Goal: Task Accomplishment & Management: Use online tool/utility

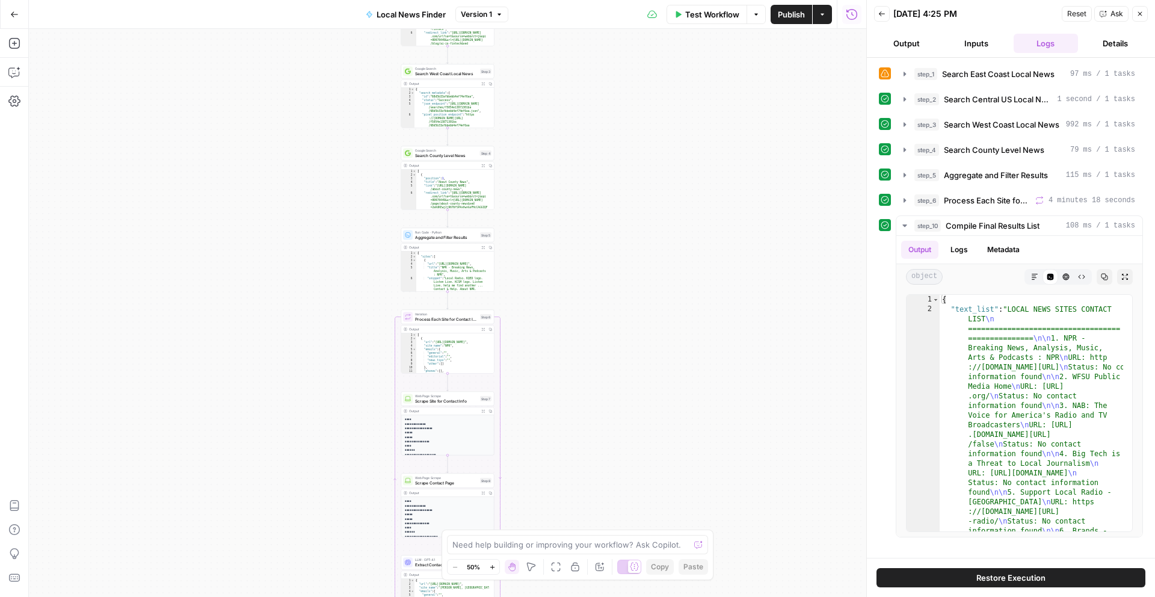
click at [16, 23] on button "Go Back" at bounding box center [15, 15] width 22 height 22
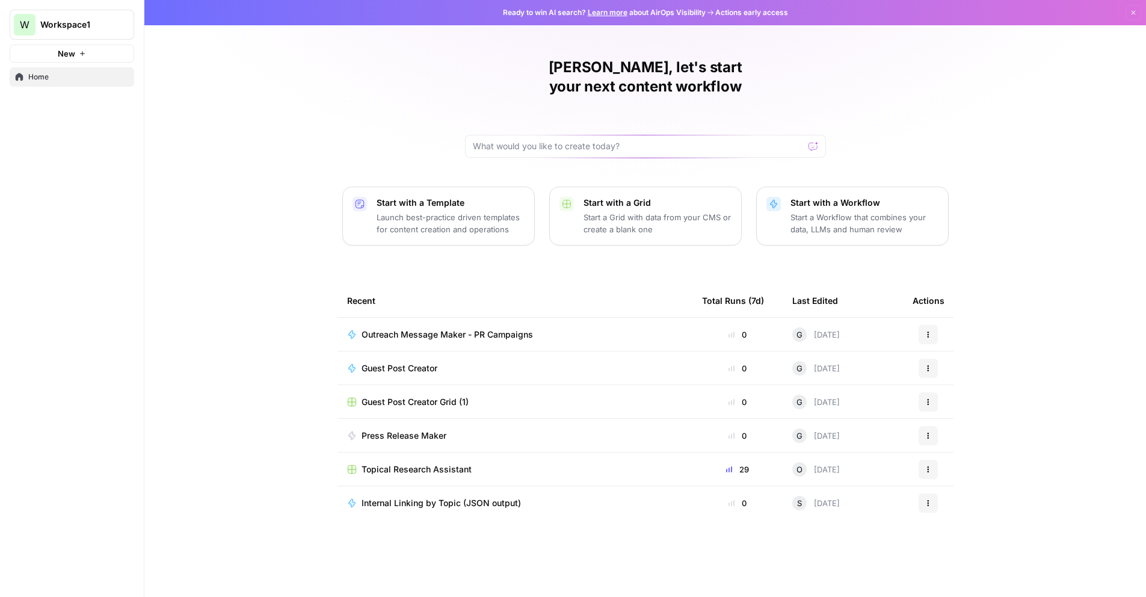
click at [118, 26] on icon "Workspace: Workspace1" at bounding box center [124, 25] width 12 height 12
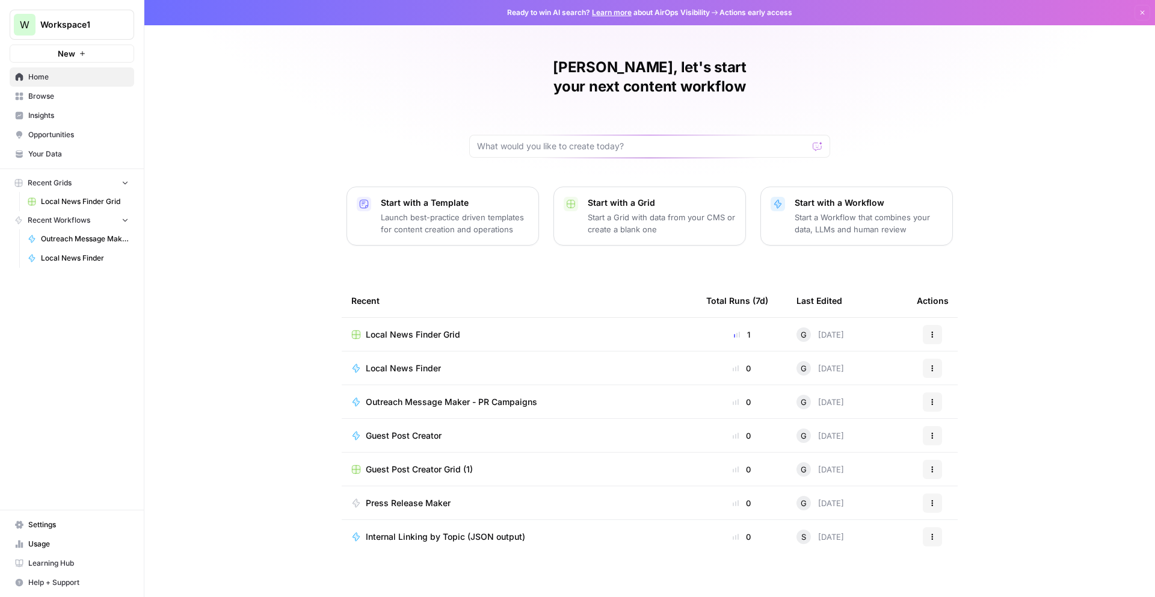
click at [464, 424] on td "Guest Post Creator" at bounding box center [519, 435] width 355 height 33
click at [430, 430] on span "Guest Post Creator" at bounding box center [404, 436] width 76 height 12
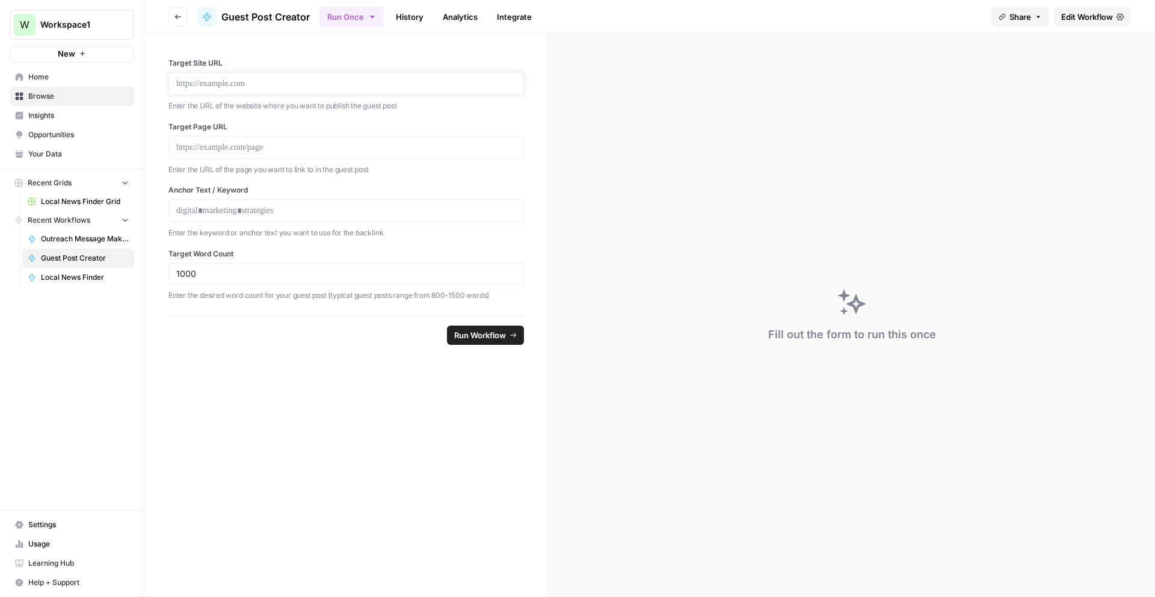
click at [209, 85] on p at bounding box center [346, 84] width 340 height 12
click at [224, 156] on div at bounding box center [346, 147] width 356 height 23
click at [232, 151] on p at bounding box center [346, 147] width 340 height 12
drag, startPoint x: 187, startPoint y: 217, endPoint x: 195, endPoint y: 217, distance: 8.4
click at [187, 217] on div at bounding box center [346, 210] width 356 height 23
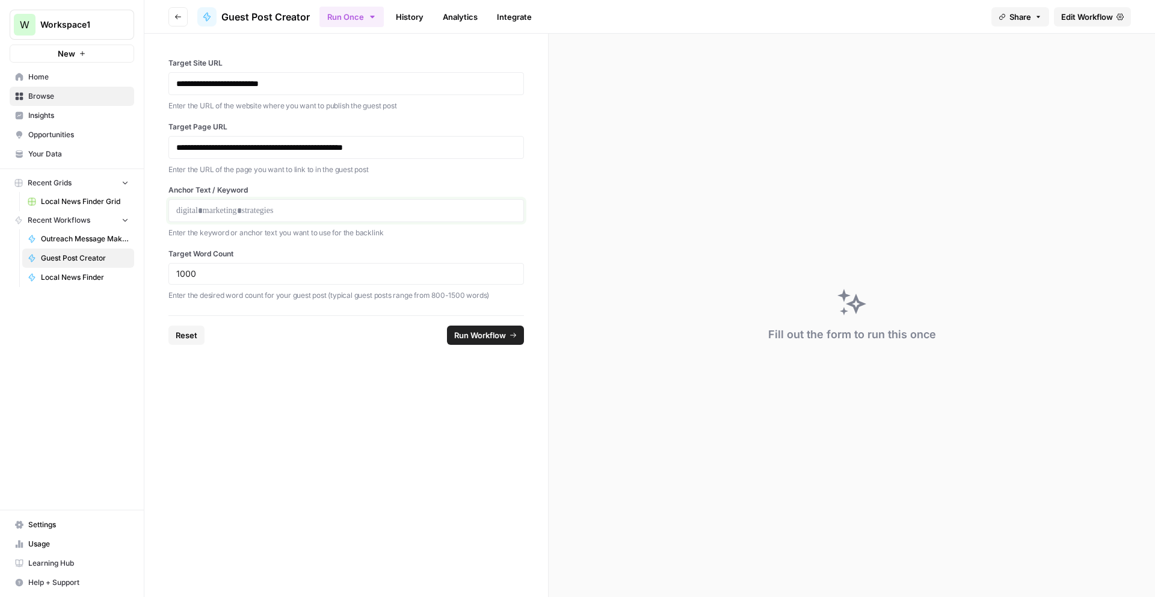
click at [214, 210] on p at bounding box center [346, 211] width 340 height 12
click at [504, 332] on span "Run Workflow" at bounding box center [480, 335] width 52 height 12
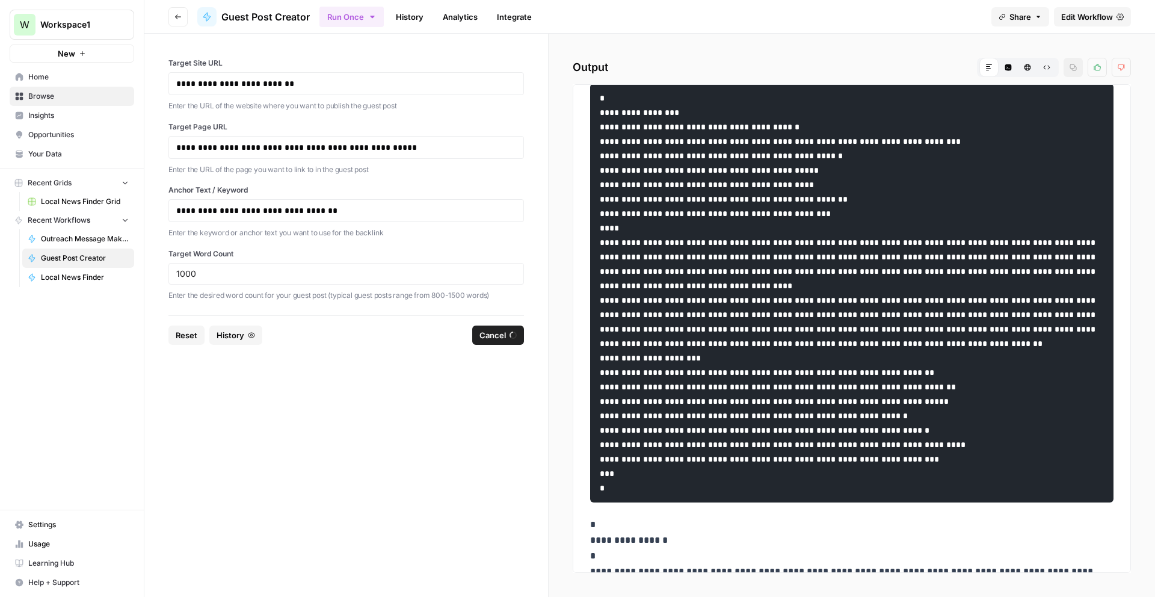
scroll to position [8, 0]
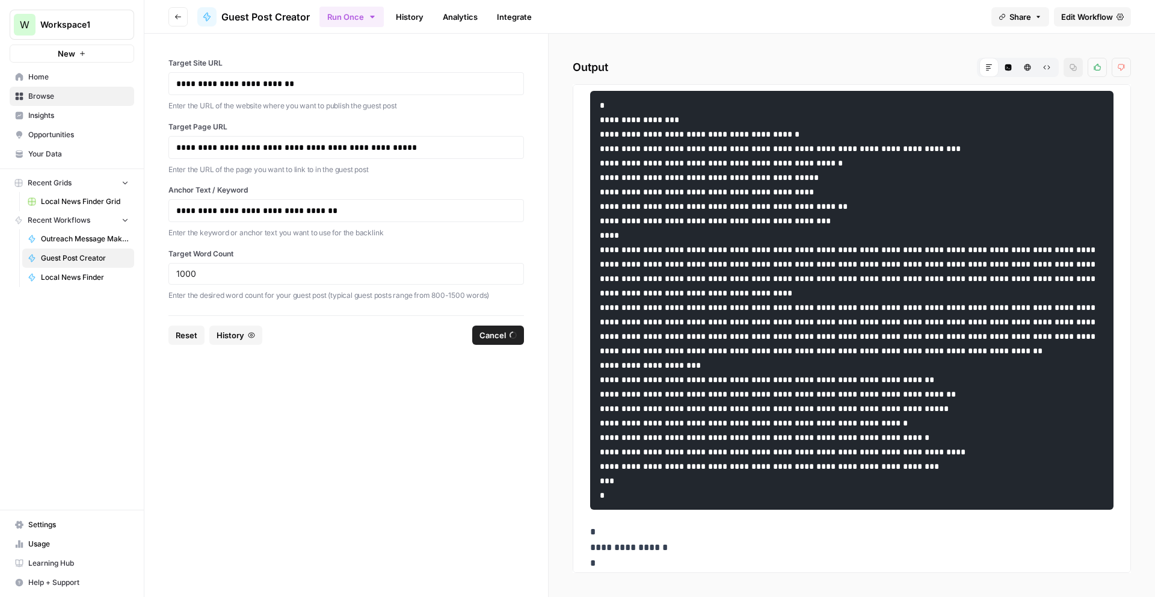
click at [986, 75] on div "Markdown" at bounding box center [989, 67] width 19 height 19
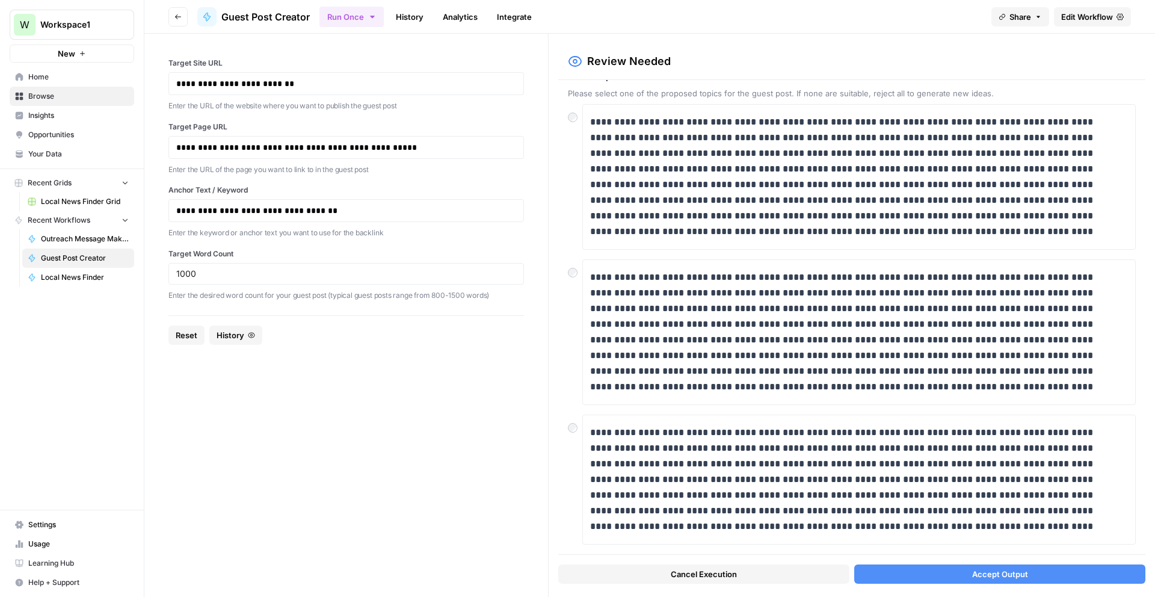
scroll to position [0, 0]
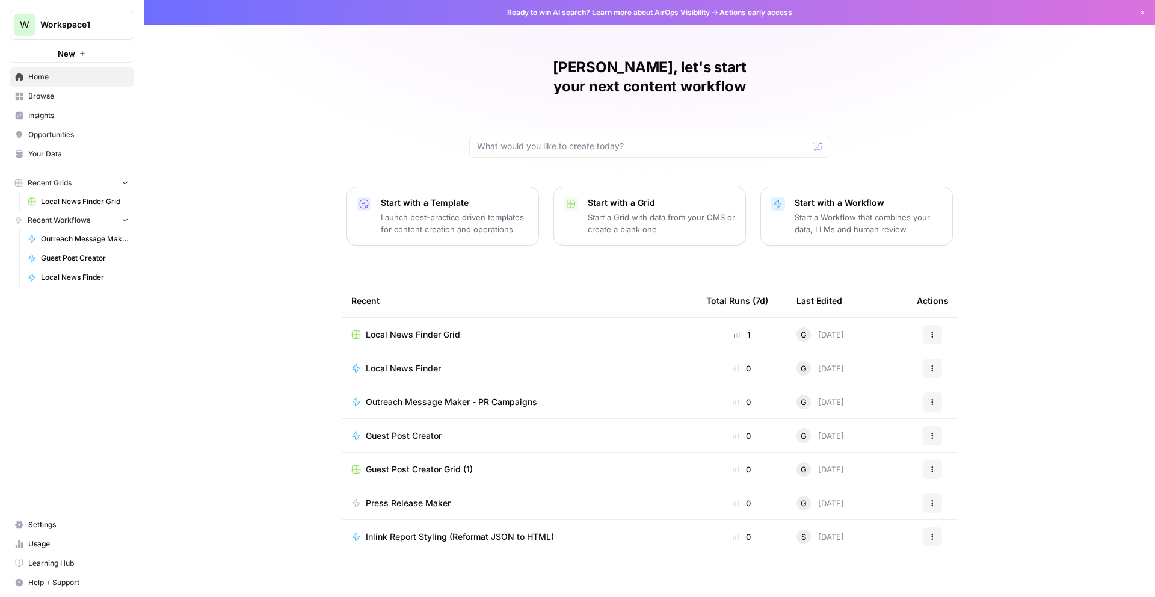
click at [437, 430] on span "Guest Post Creator" at bounding box center [404, 436] width 76 height 12
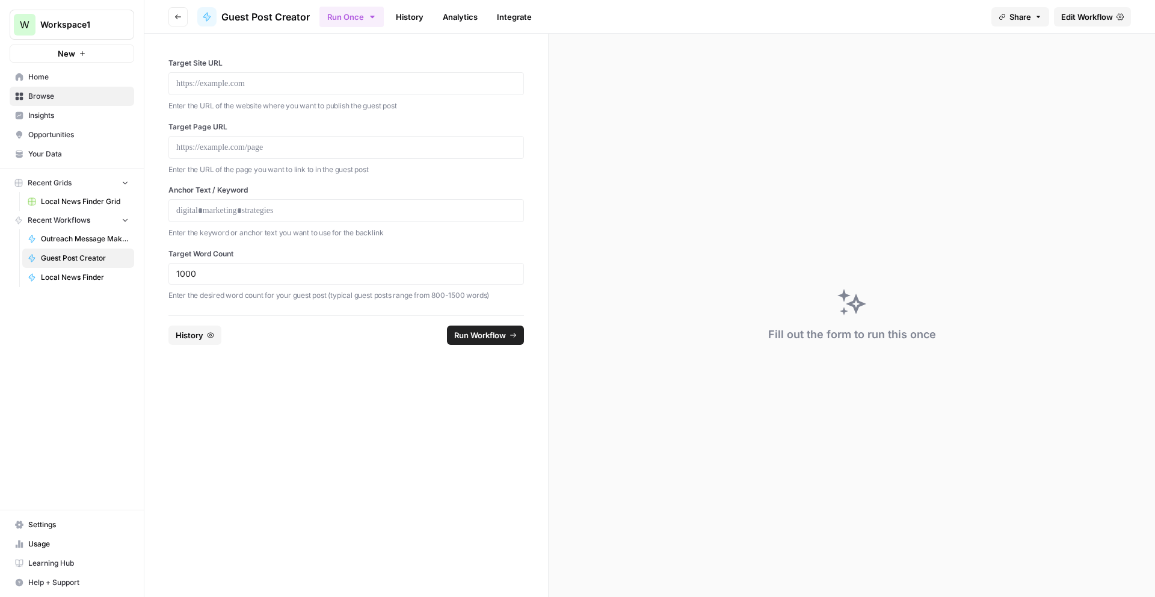
click at [1093, 13] on span "Edit Workflow" at bounding box center [1087, 17] width 52 height 12
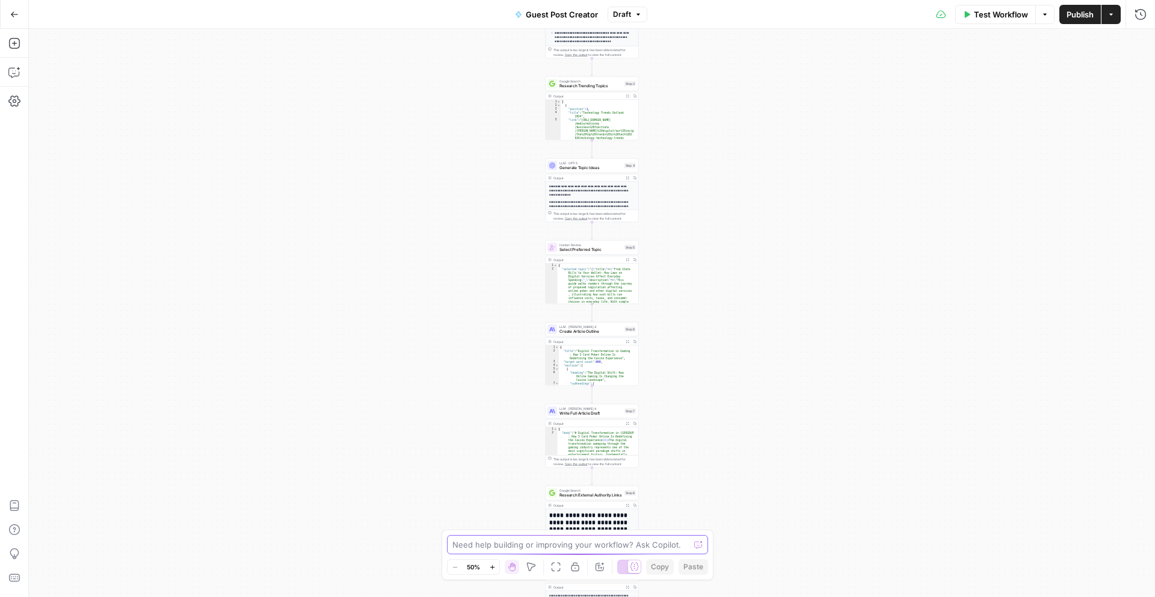
click at [531, 543] on textarea at bounding box center [570, 544] width 237 height 12
paste textarea "Loremi Dolors AME → (con adip eli sedd ei temp in) Utlaboreet Dolo MAG → (ali e…"
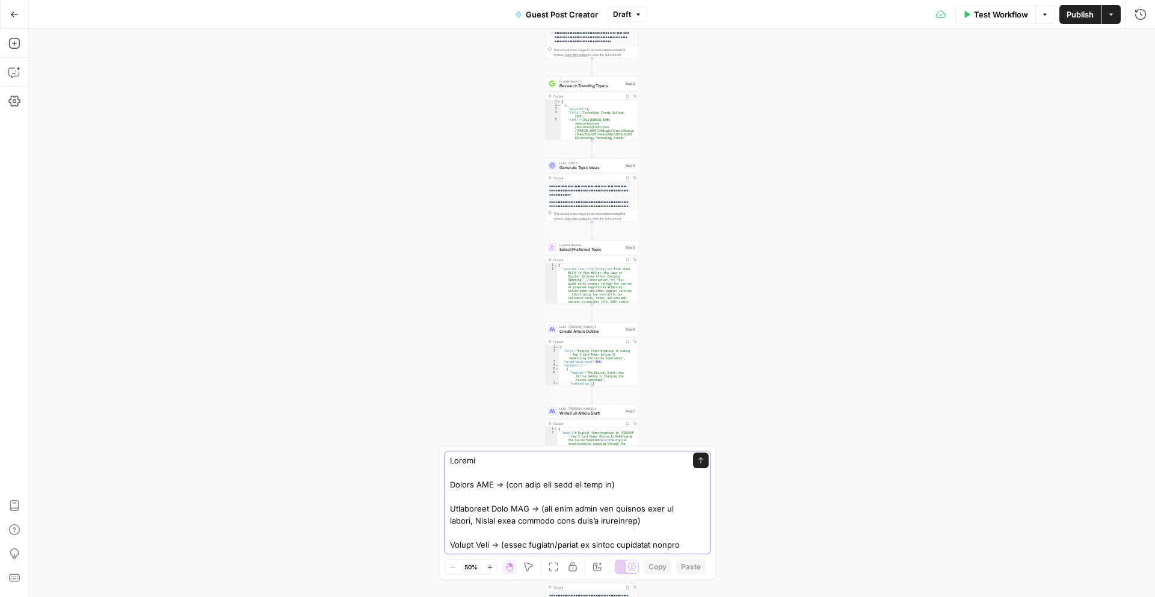
scroll to position [1081, 0]
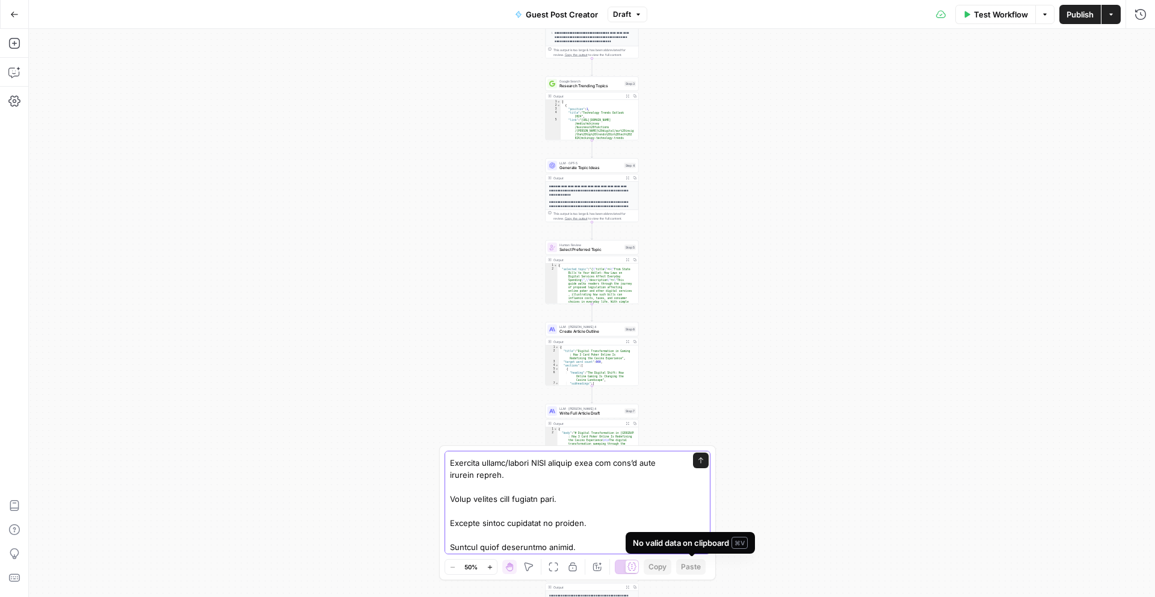
type textarea "Loremi Dolors AME → (con adip eli sedd ei temp in) Utlaboreet Dolo MAG → (ali e…"
click at [696, 465] on button "Send" at bounding box center [701, 460] width 16 height 16
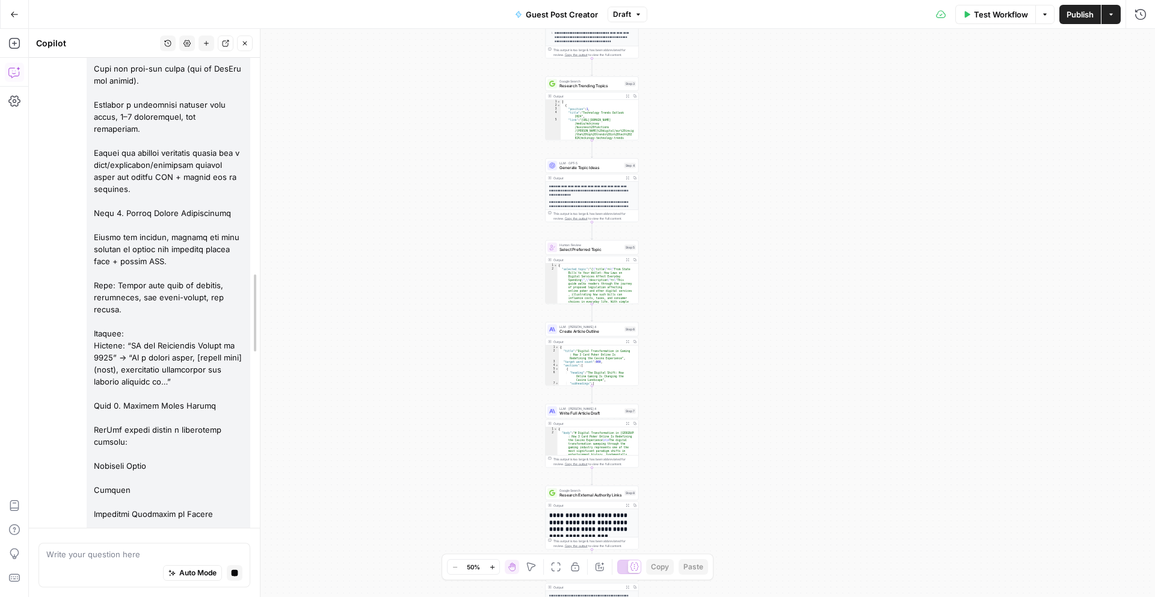
scroll to position [732, 0]
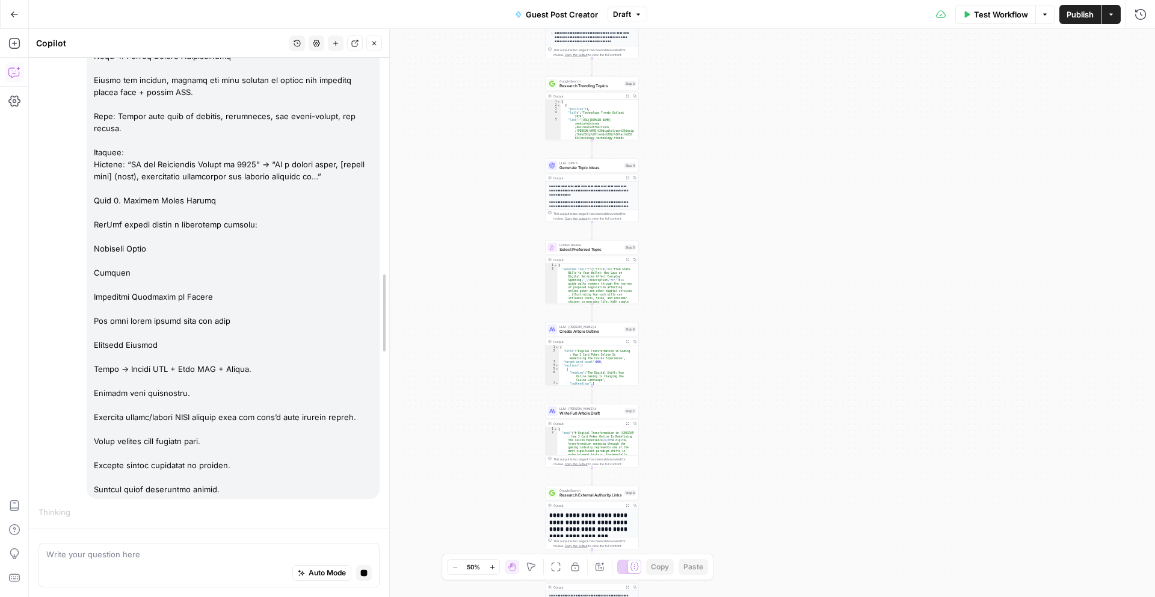
drag, startPoint x: 250, startPoint y: 275, endPoint x: 442, endPoint y: 270, distance: 192.0
click at [442, 270] on body "**********" at bounding box center [577, 298] width 1155 height 597
click at [489, 570] on button "Zoom In" at bounding box center [492, 567] width 14 height 14
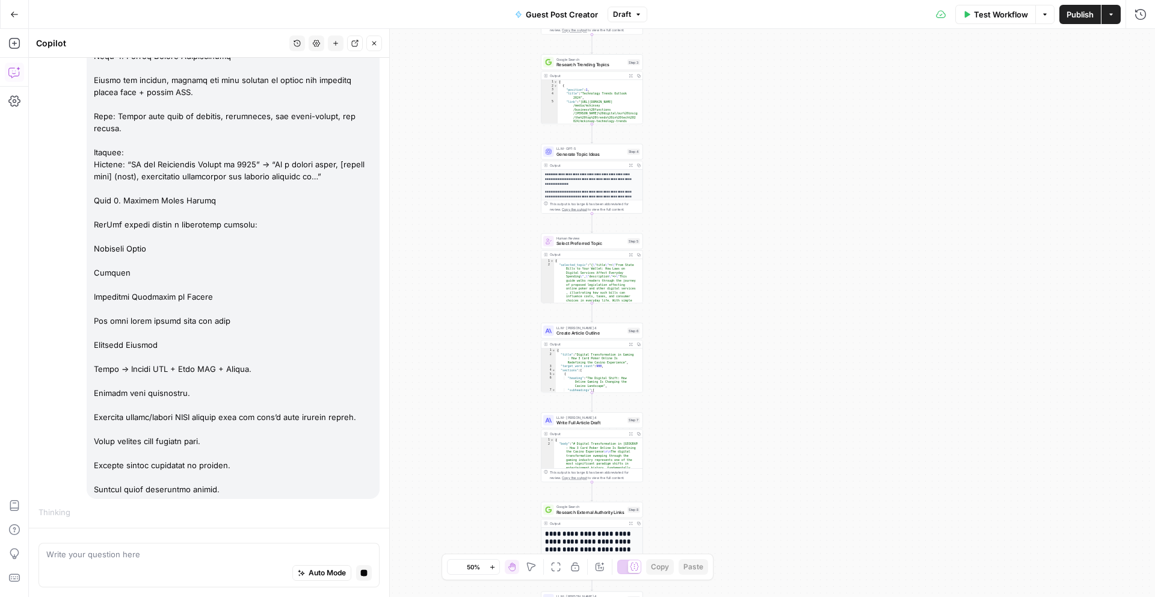
click at [489, 570] on button "Zoom In" at bounding box center [492, 567] width 14 height 14
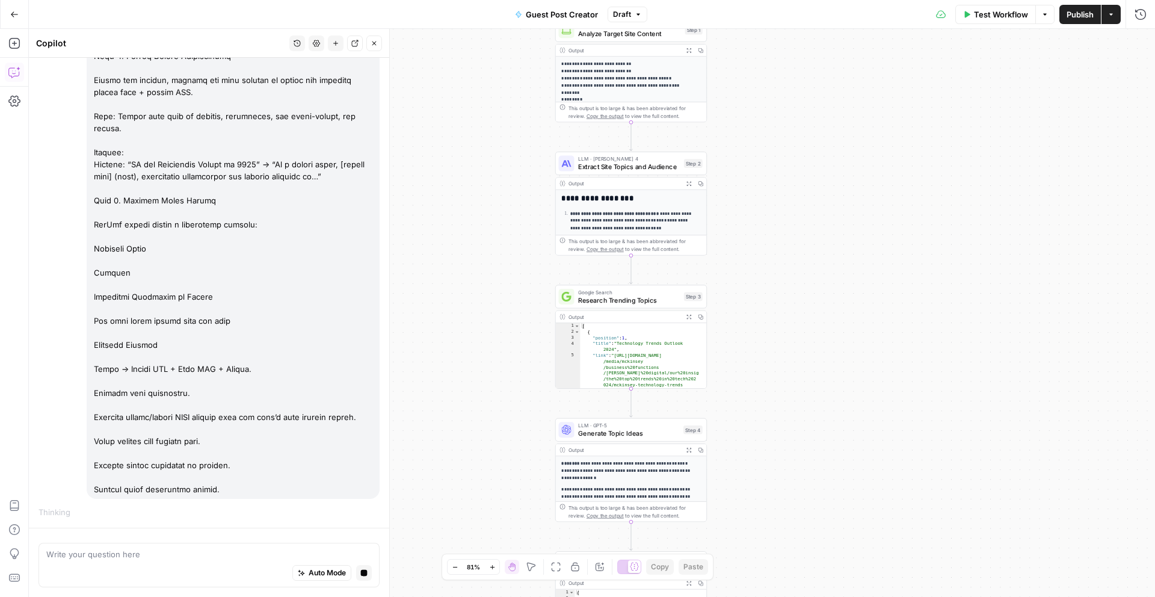
drag, startPoint x: 795, startPoint y: 241, endPoint x: 826, endPoint y: 522, distance: 282.0
click at [860, 596] on div "**********" at bounding box center [592, 313] width 1126 height 568
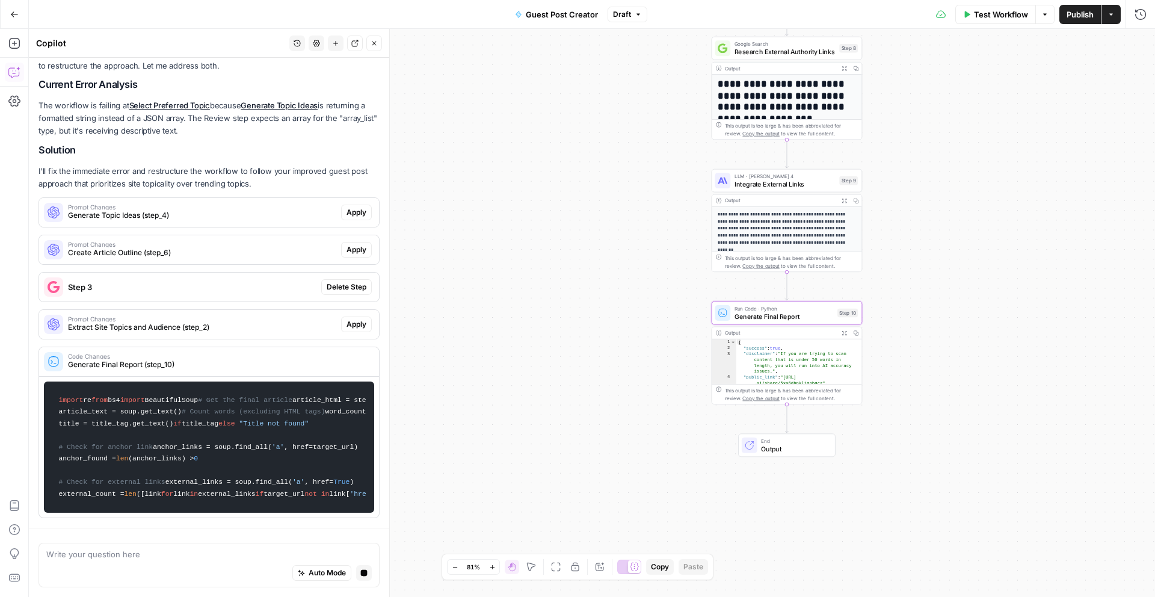
scroll to position [1529, 0]
click at [174, 559] on textarea at bounding box center [208, 554] width 325 height 12
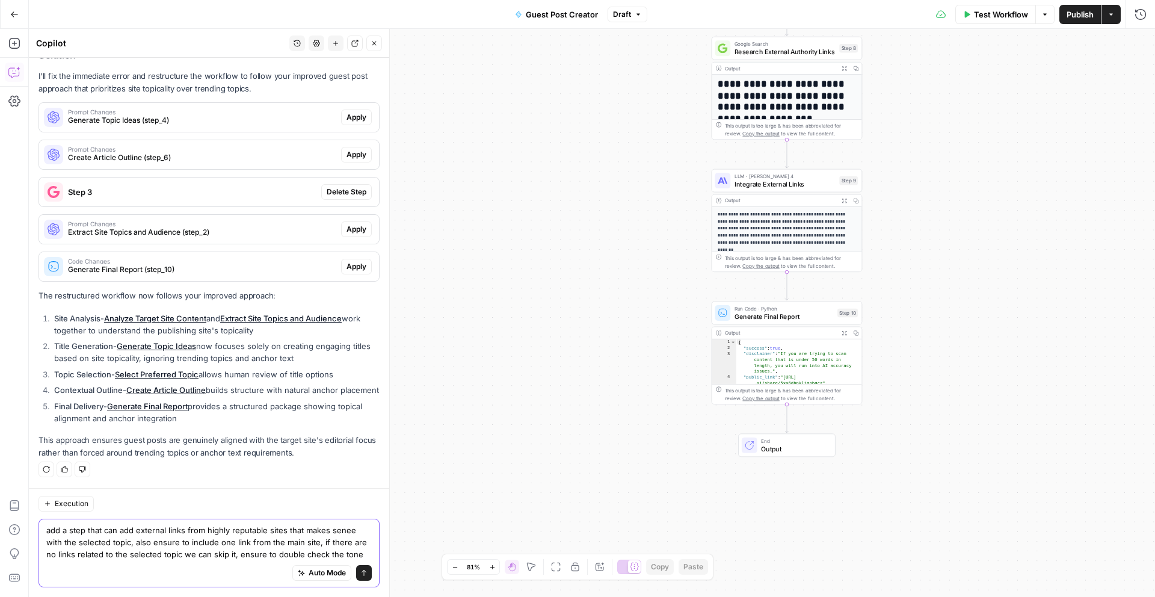
scroll to position [1310, 0]
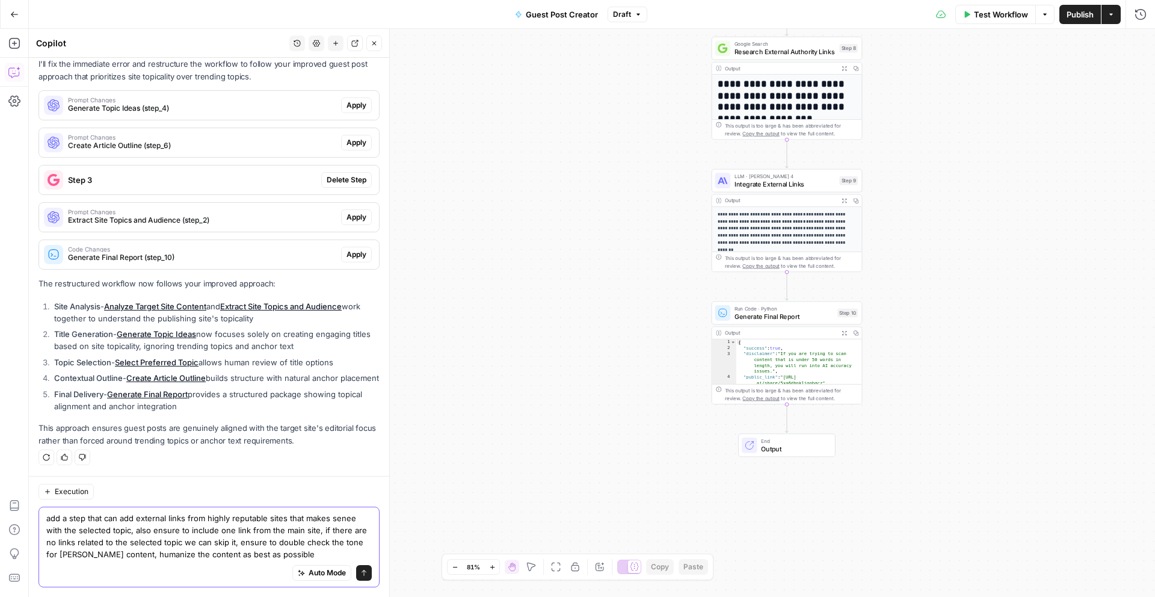
type textarea "add a step that can add external links from highly reputable sites that makes s…"
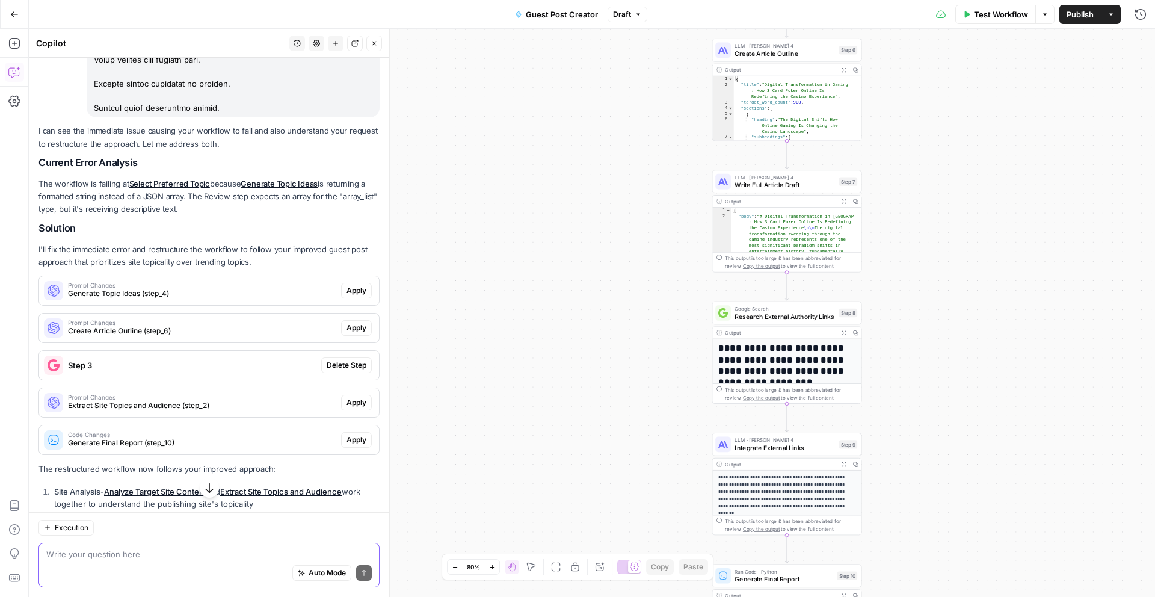
scroll to position [1051, 0]
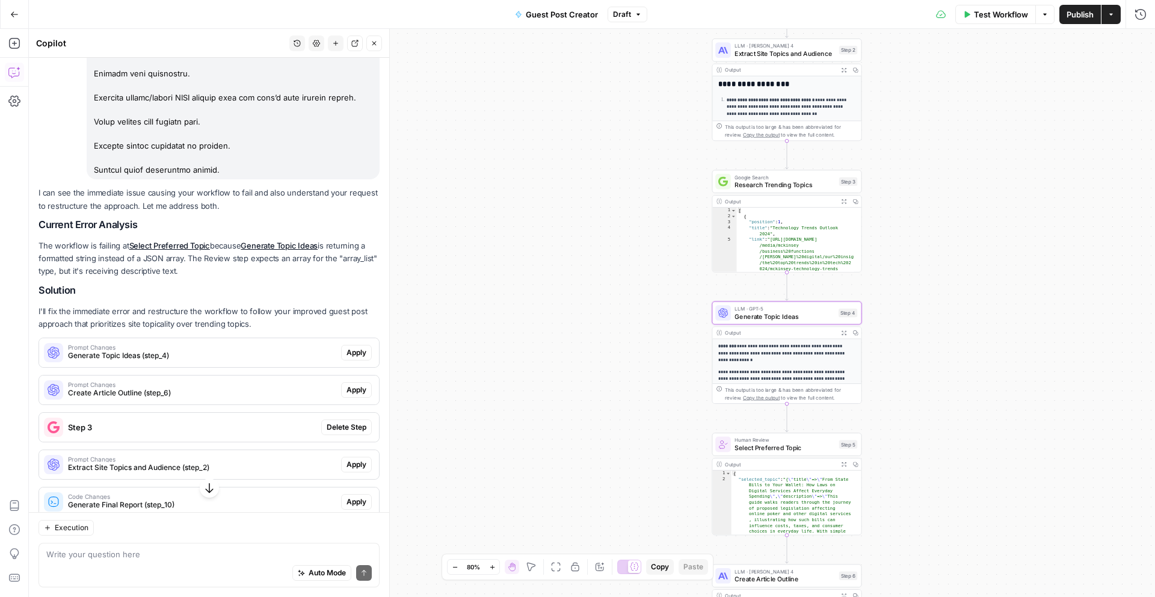
click at [351, 351] on span "Apply" at bounding box center [357, 352] width 20 height 11
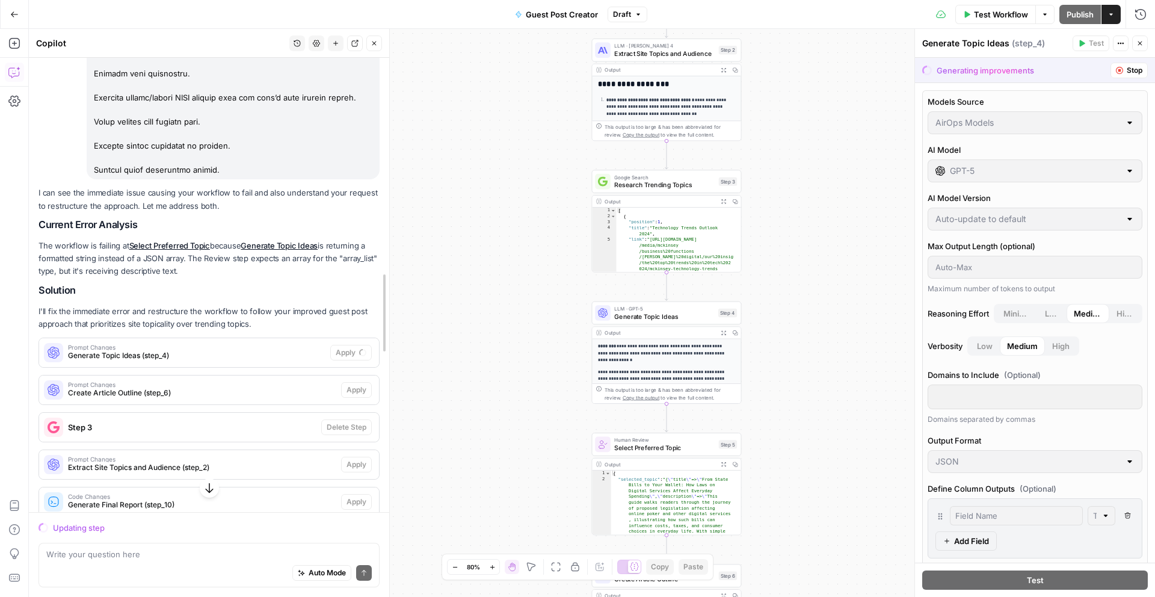
drag, startPoint x: 387, startPoint y: 340, endPoint x: 387, endPoint y: 366, distance: 26.5
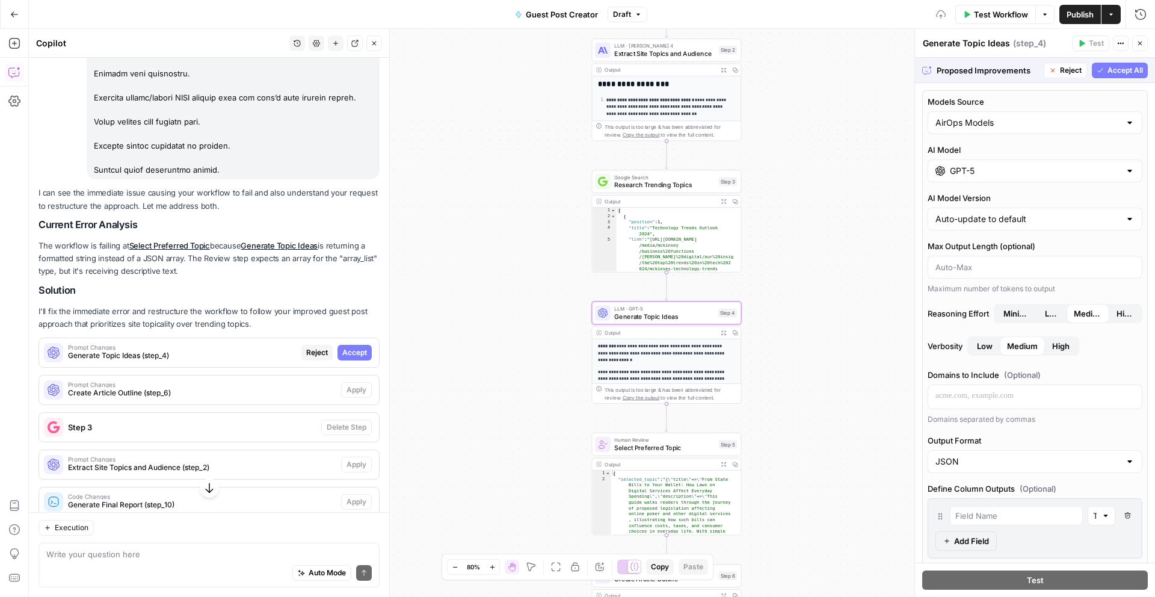
click at [347, 356] on span "Accept" at bounding box center [354, 352] width 25 height 11
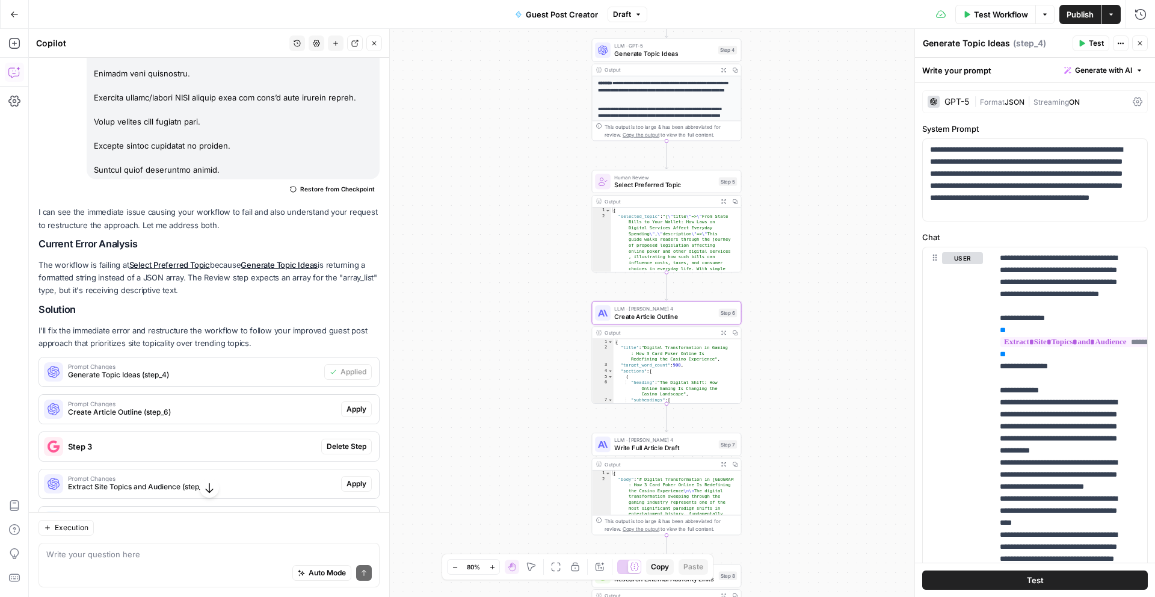
click at [351, 408] on span "Apply" at bounding box center [357, 409] width 20 height 11
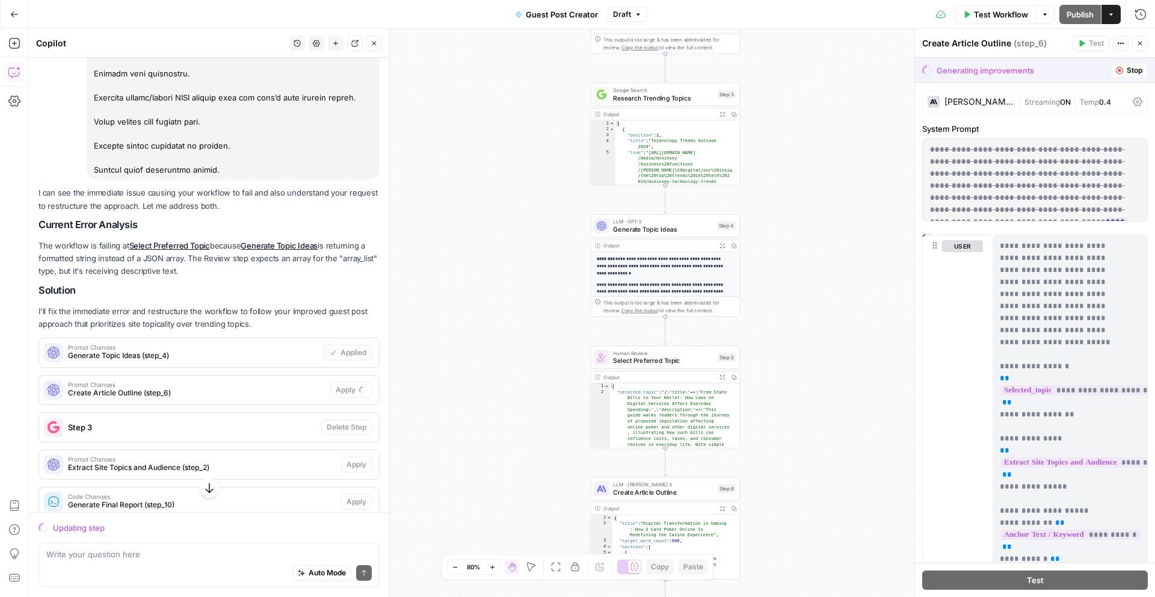
drag, startPoint x: 801, startPoint y: 171, endPoint x: 800, endPoint y: 347, distance: 175.7
click at [800, 347] on div "**********" at bounding box center [592, 313] width 1126 height 568
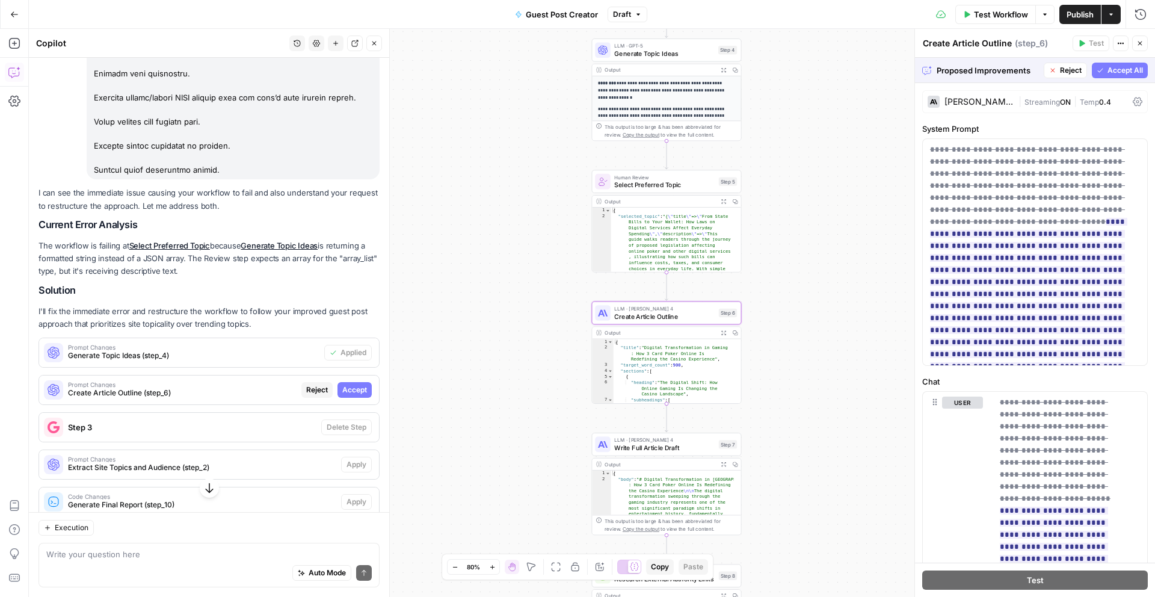
click at [352, 393] on span "Accept" at bounding box center [354, 389] width 25 height 11
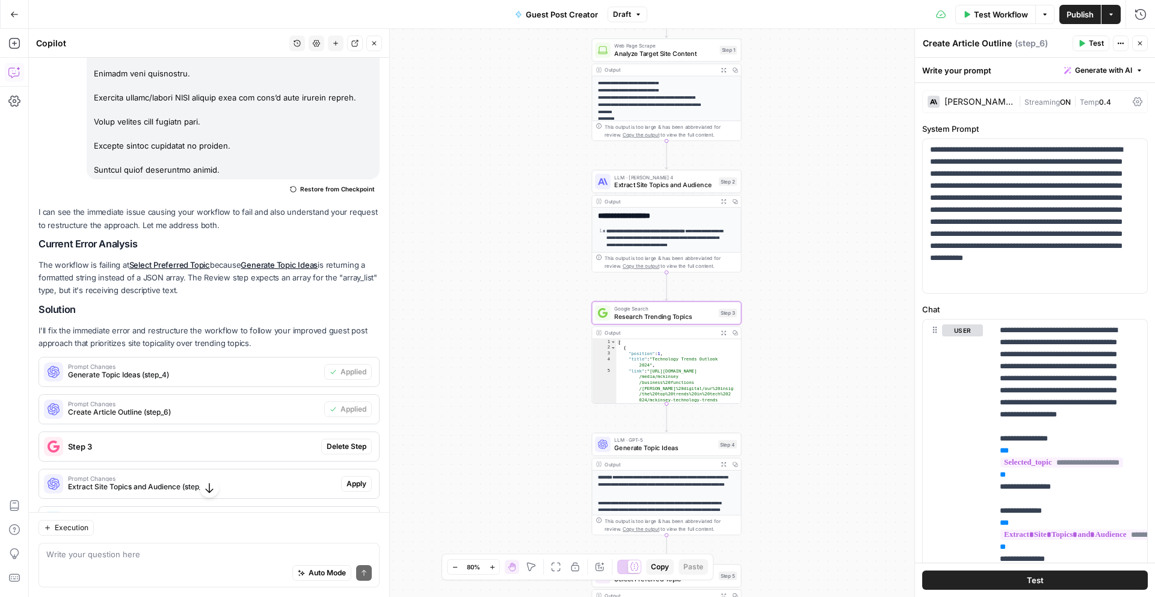
click at [348, 444] on span "Delete Step" at bounding box center [347, 446] width 40 height 11
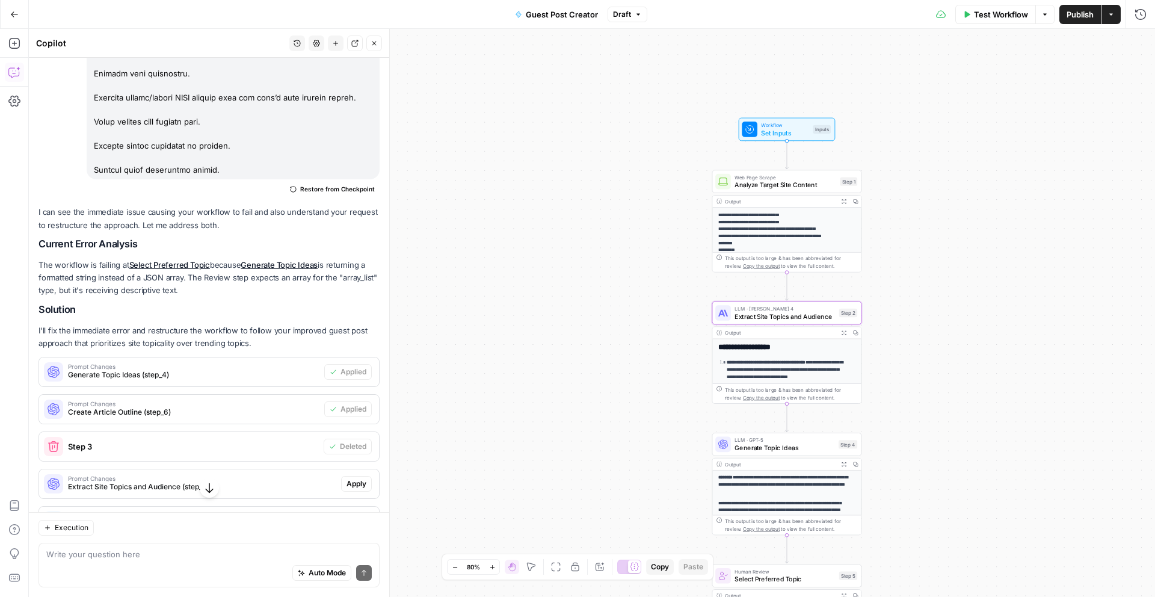
click at [350, 484] on span "Apply" at bounding box center [357, 483] width 20 height 11
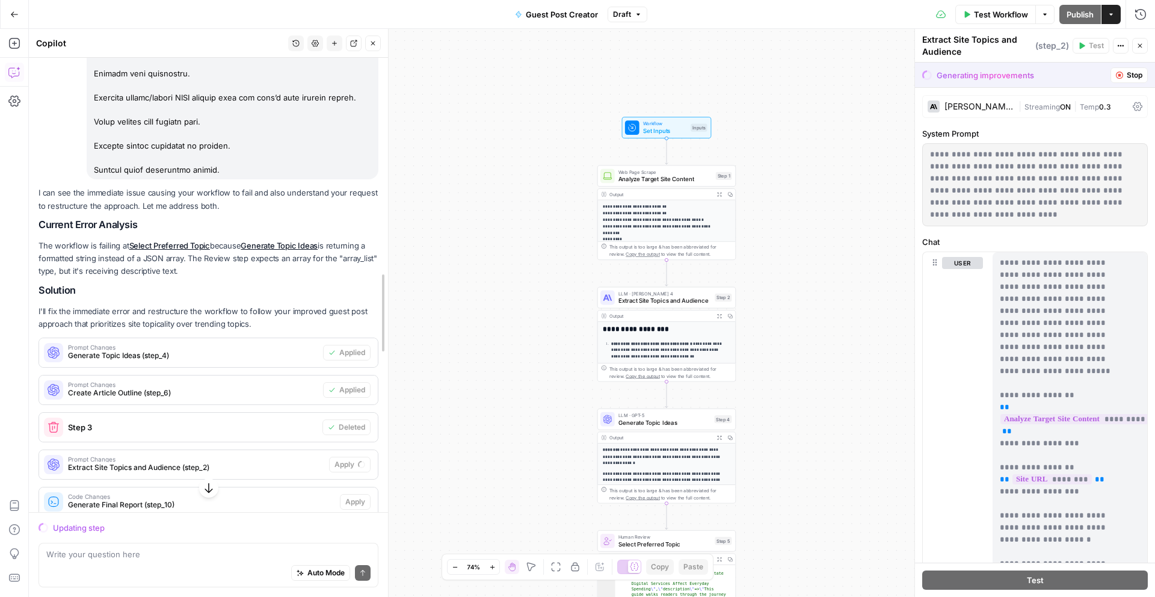
drag, startPoint x: 386, startPoint y: 329, endPoint x: 385, endPoint y: 360, distance: 31.3
drag, startPoint x: 384, startPoint y: 346, endPoint x: 384, endPoint y: 361, distance: 15.1
drag, startPoint x: 383, startPoint y: 321, endPoint x: 392, endPoint y: 381, distance: 61.4
click at [392, 369] on div at bounding box center [389, 313] width 12 height 568
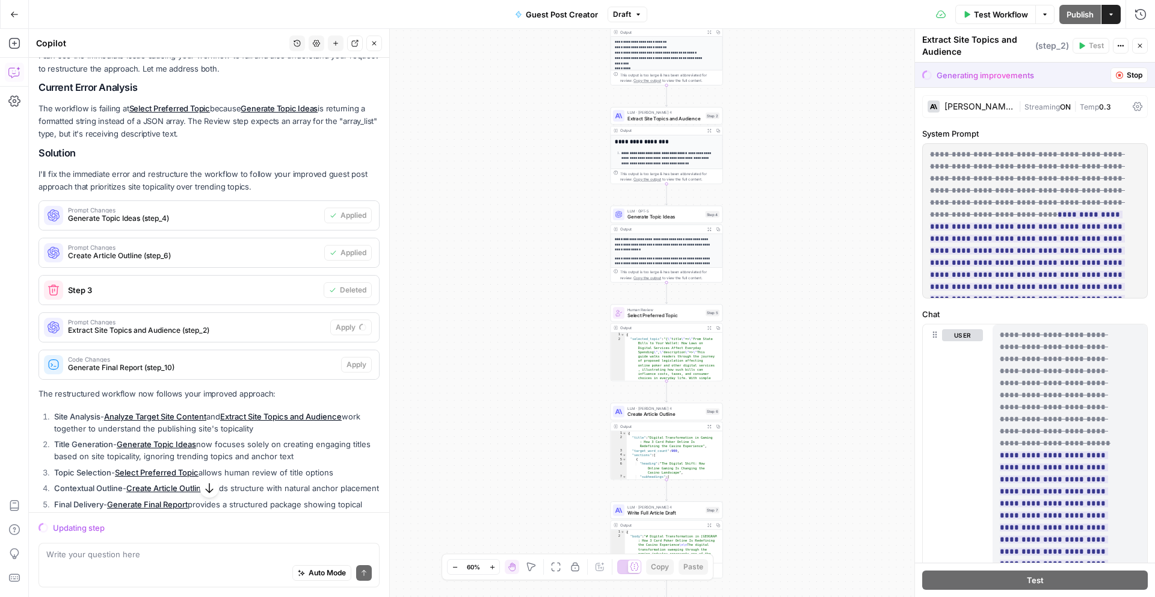
scroll to position [1196, 0]
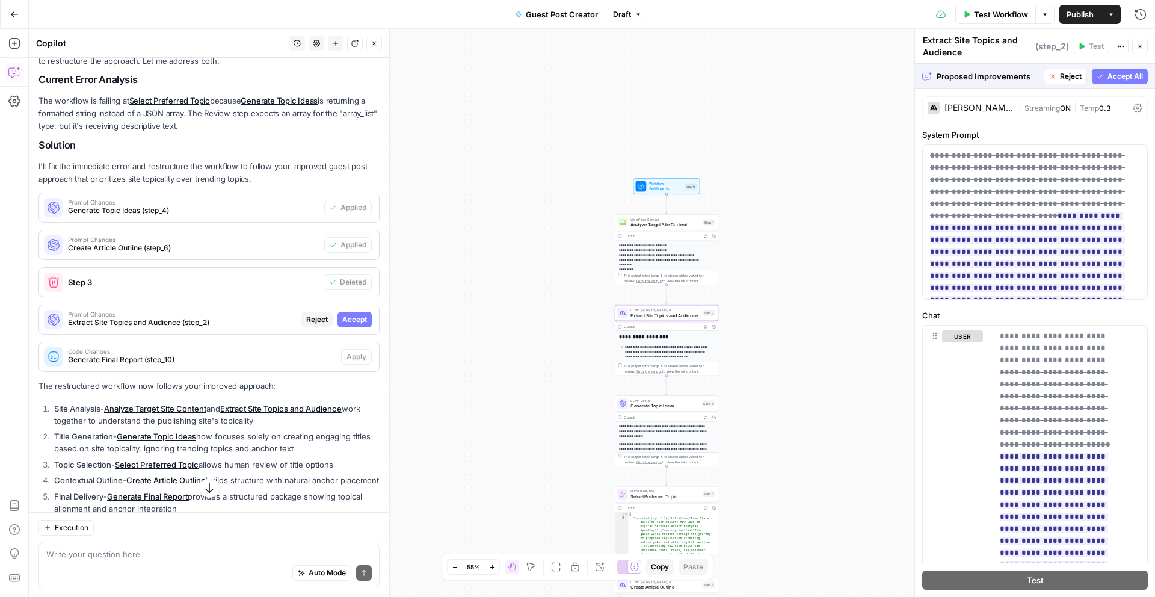
click at [342, 318] on span "Accept" at bounding box center [354, 319] width 25 height 11
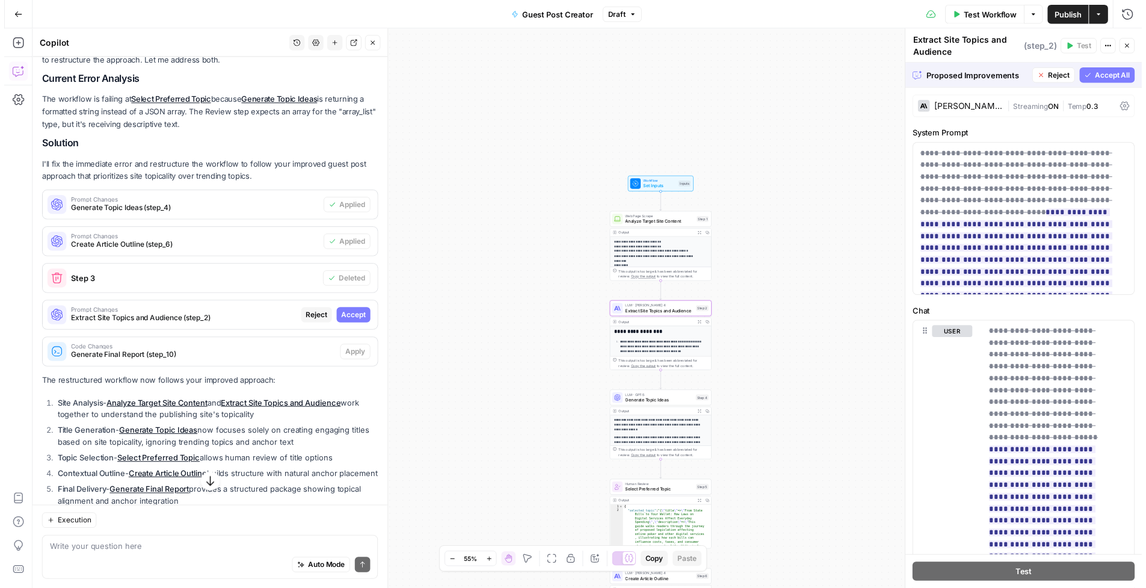
scroll to position [1215, 0]
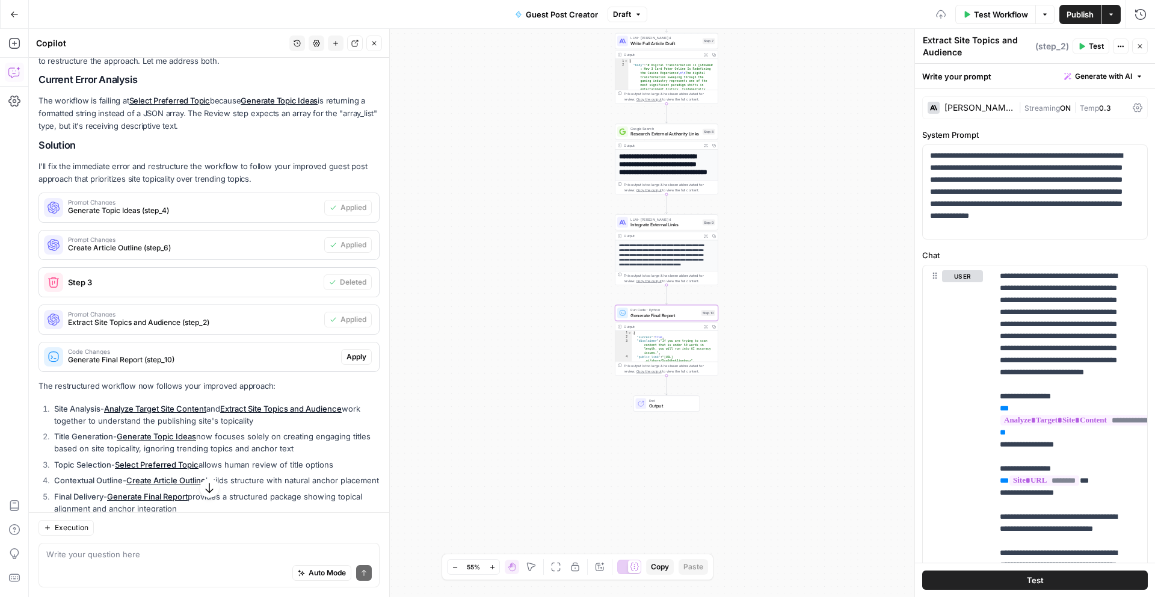
click at [347, 359] on span "Apply" at bounding box center [357, 356] width 20 height 11
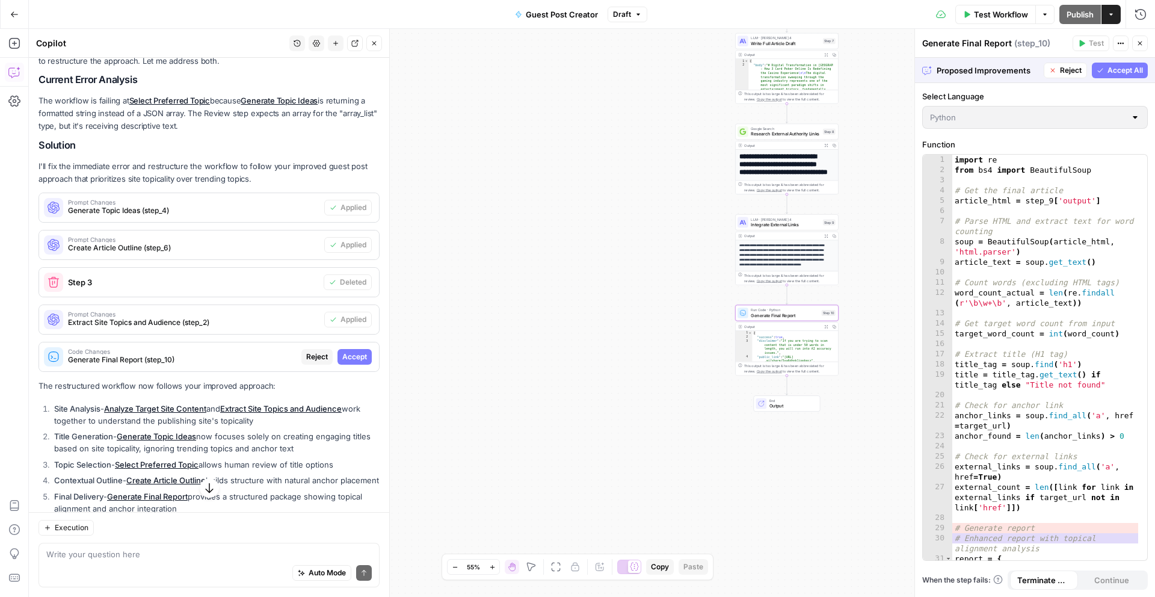
click at [344, 359] on span "Accept" at bounding box center [354, 356] width 25 height 11
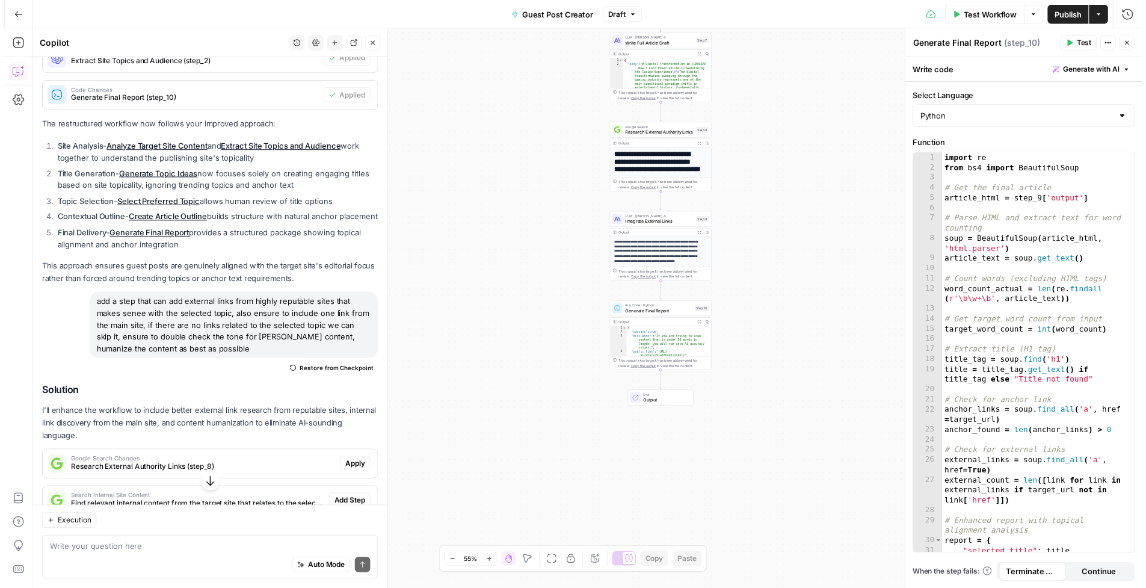
scroll to position [1600, 0]
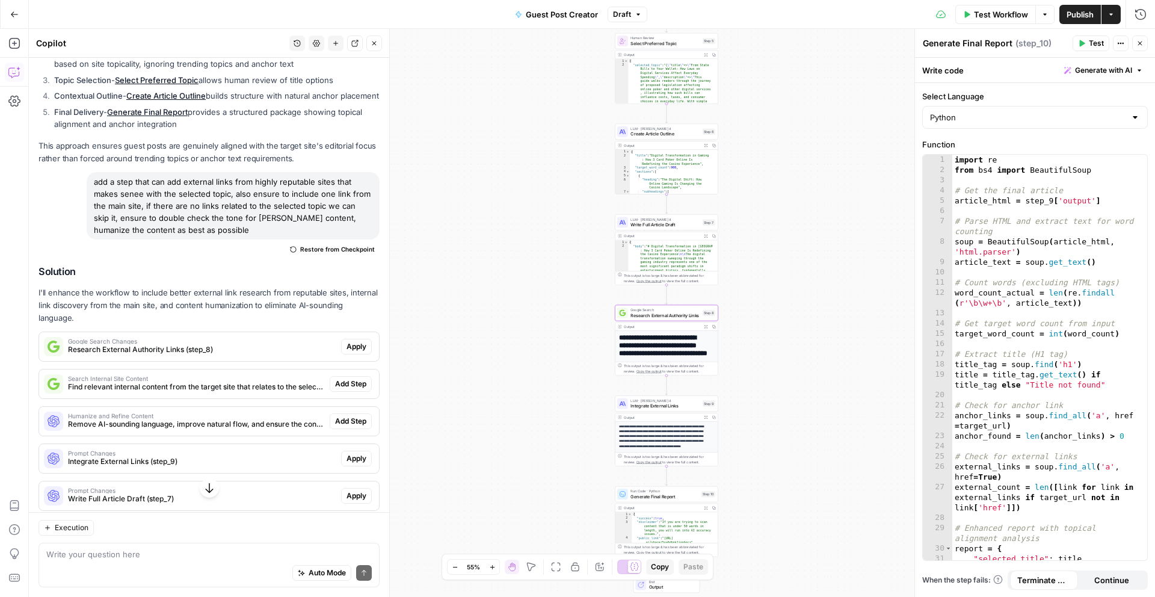
click at [347, 352] on span "Apply" at bounding box center [357, 346] width 20 height 11
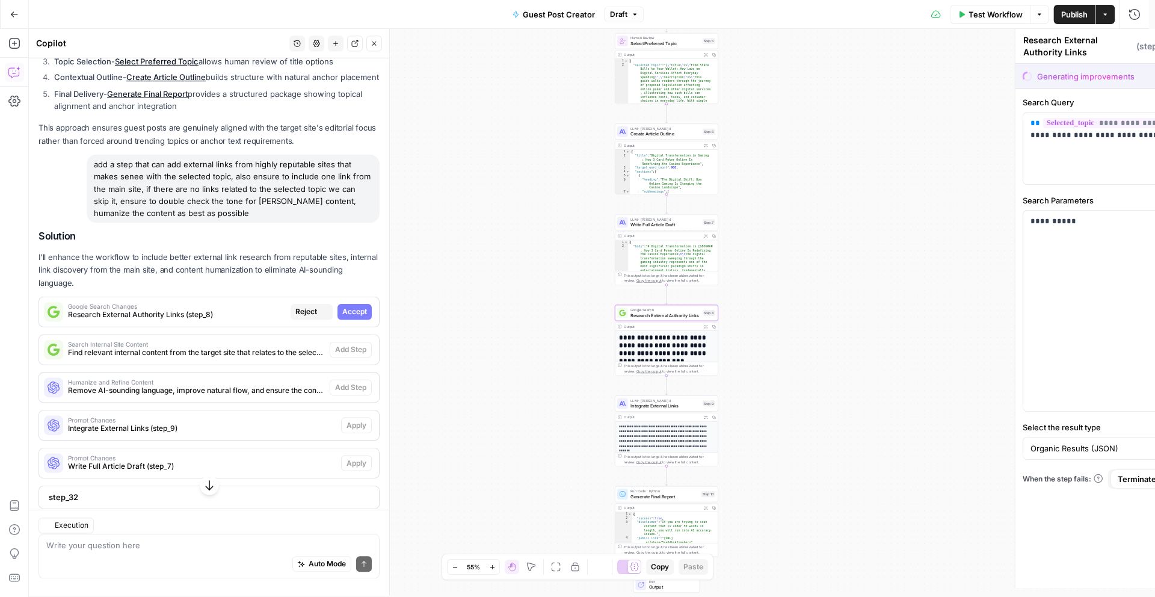
scroll to position [1581, 0]
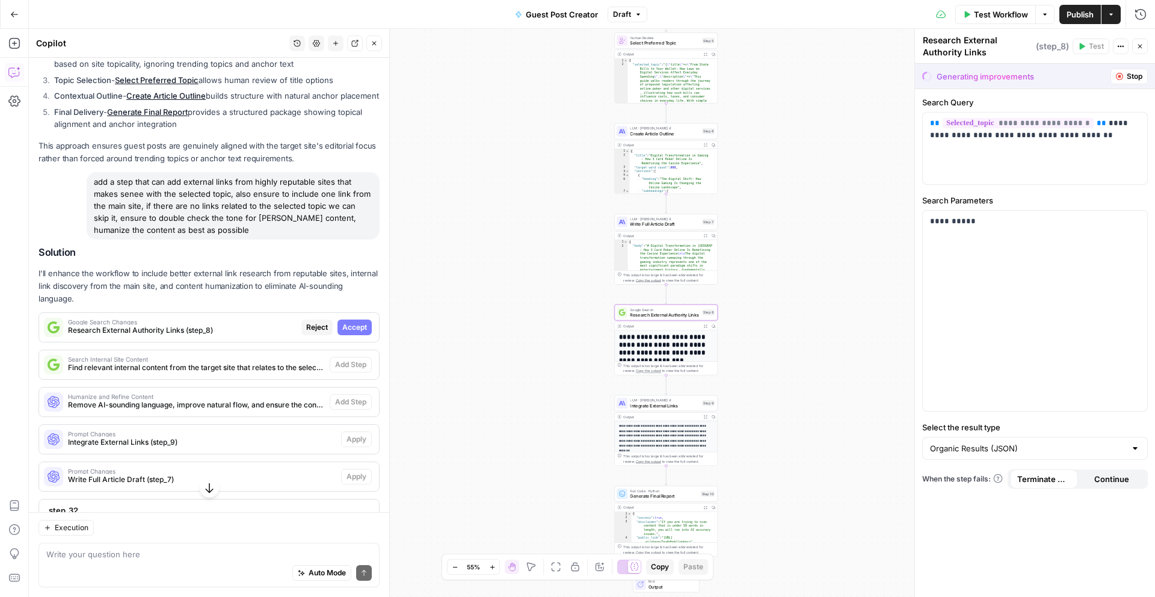
click at [347, 333] on span "Accept" at bounding box center [354, 327] width 25 height 11
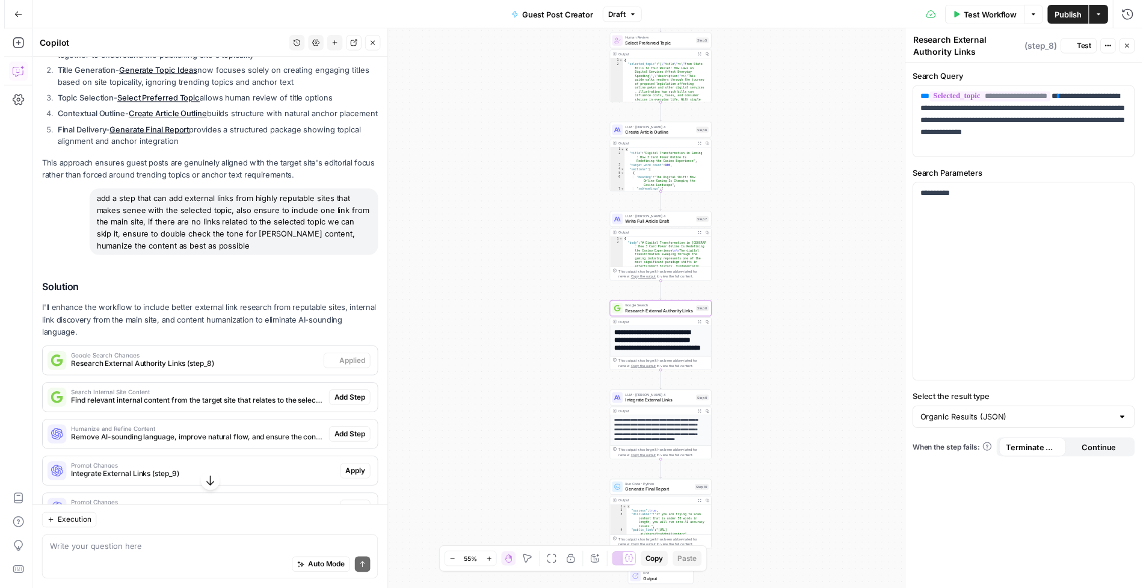
scroll to position [1600, 0]
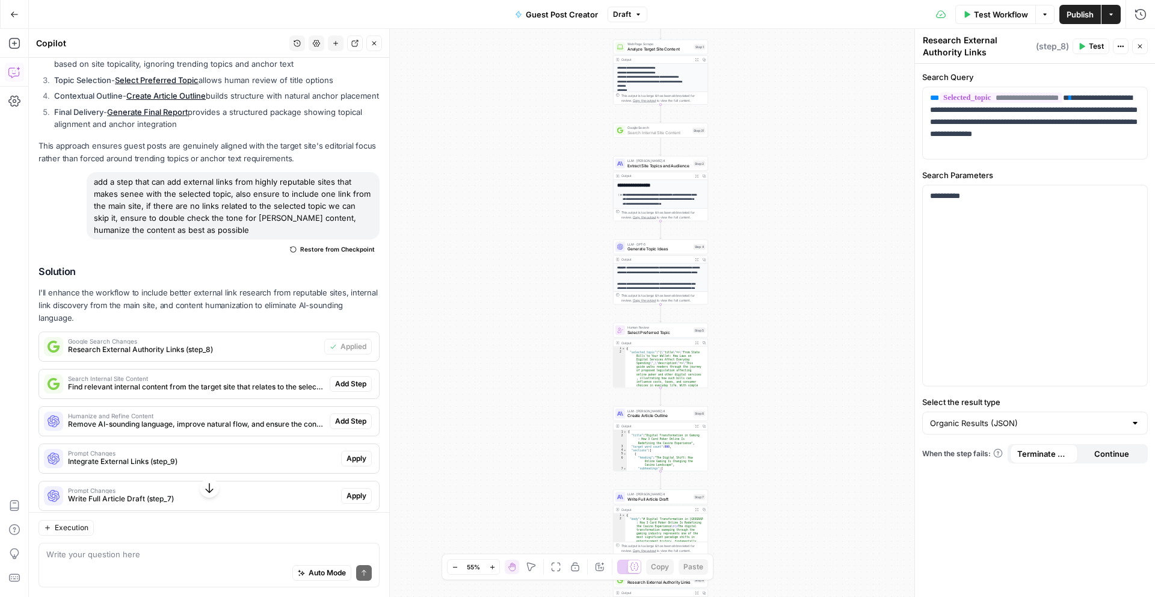
click at [348, 389] on span "Add Step" at bounding box center [350, 383] width 31 height 11
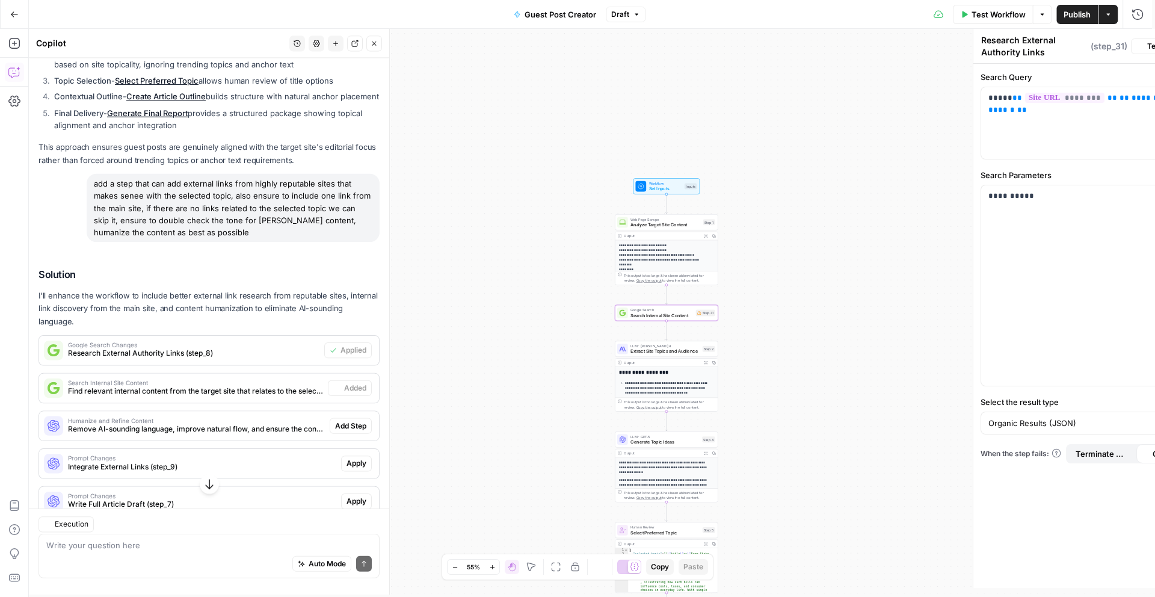
type textarea "Search Internal Site Content"
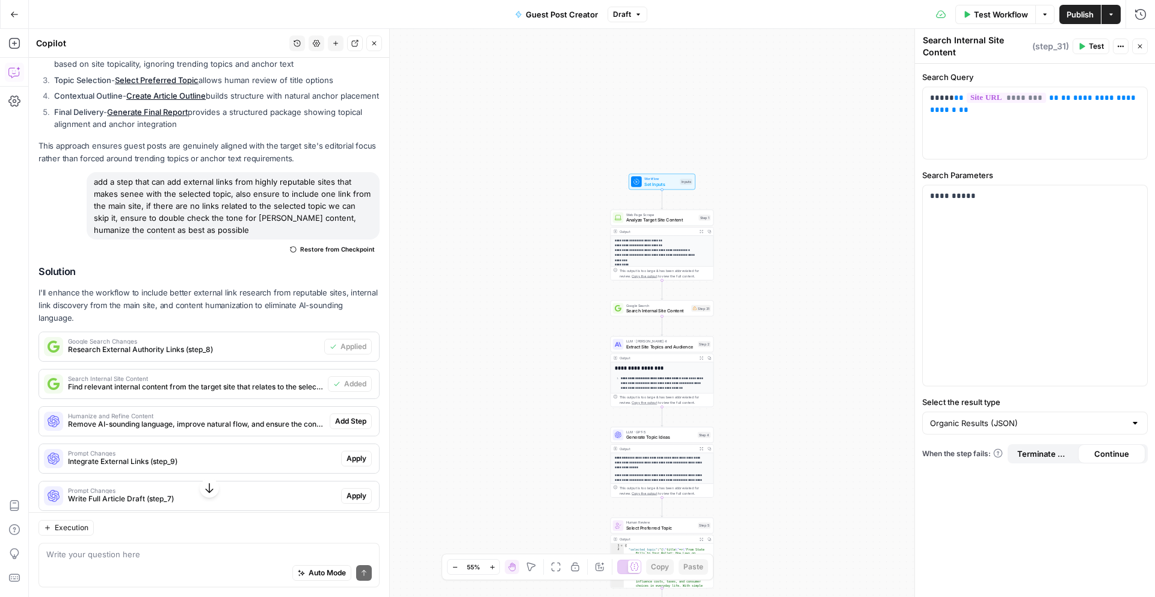
click at [347, 427] on span "Add Step" at bounding box center [350, 421] width 31 height 11
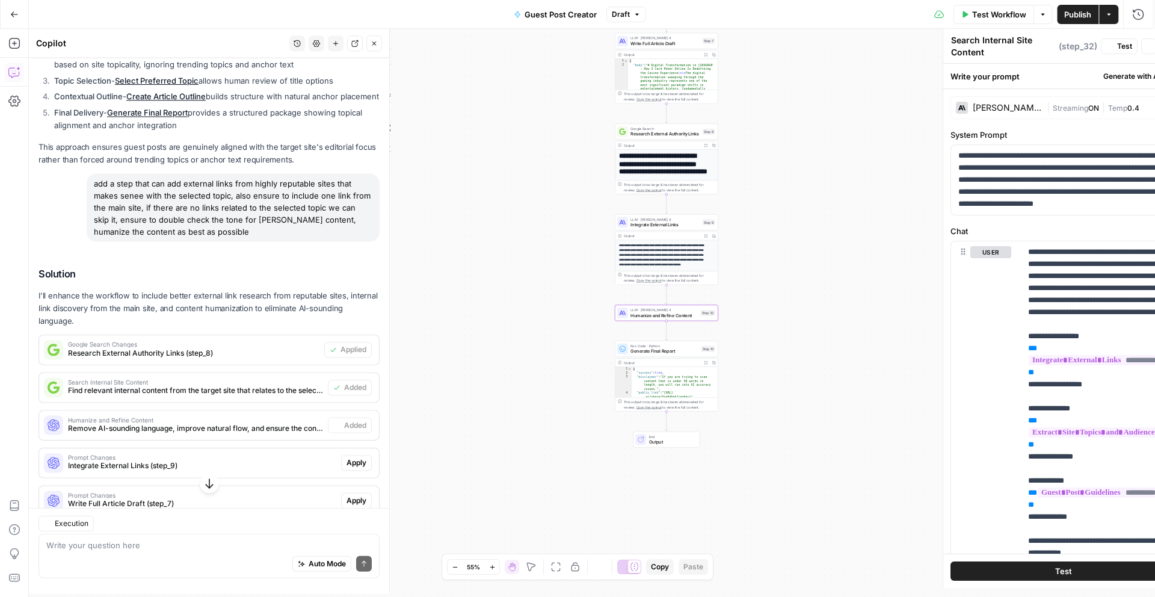
type textarea "Humanize and Refine Content"
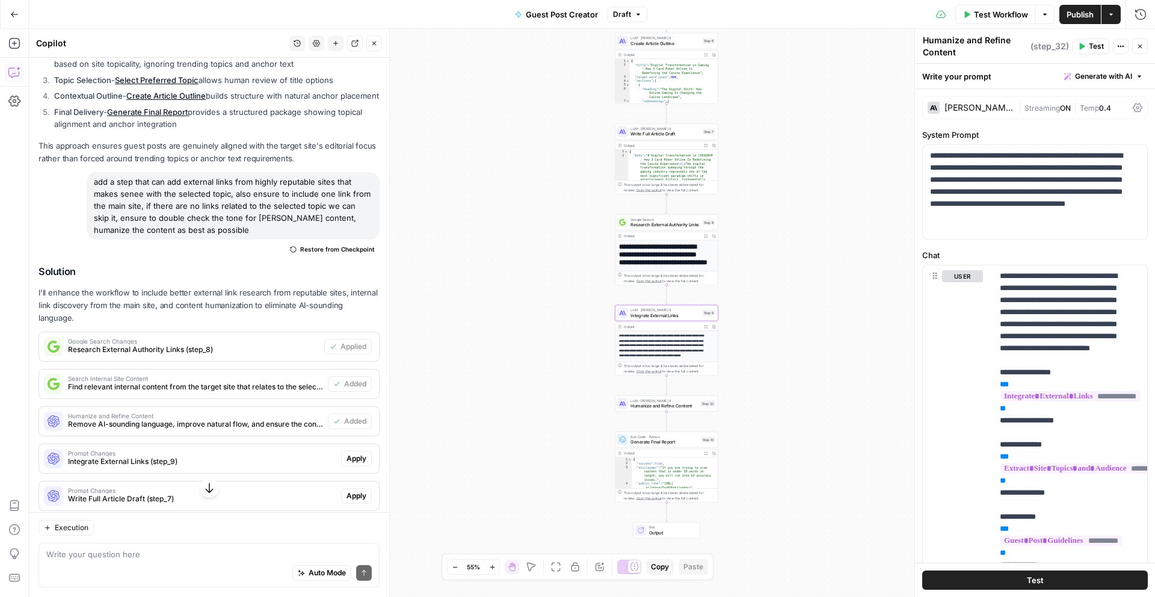
click at [351, 464] on span "Apply" at bounding box center [357, 458] width 20 height 11
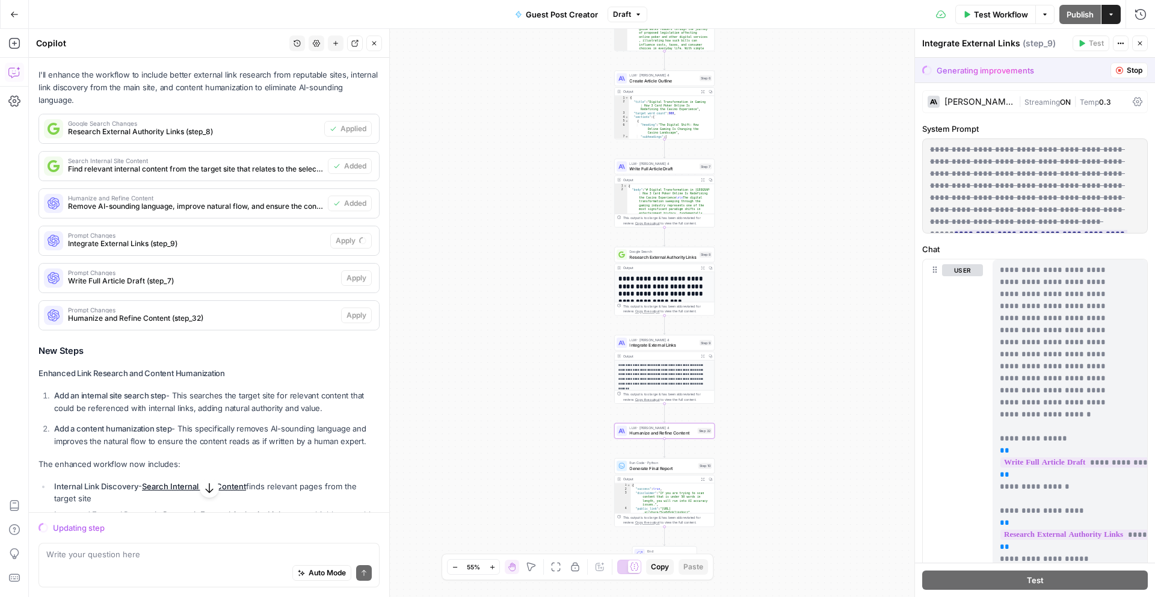
scroll to position [1771, 0]
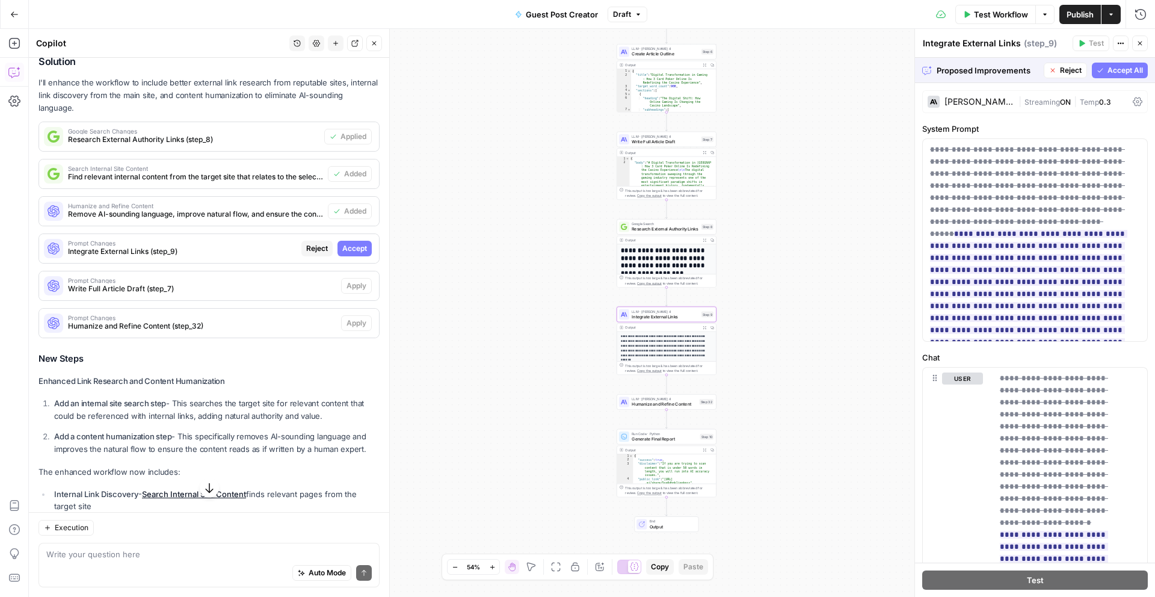
click at [353, 254] on span "Accept" at bounding box center [354, 248] width 25 height 11
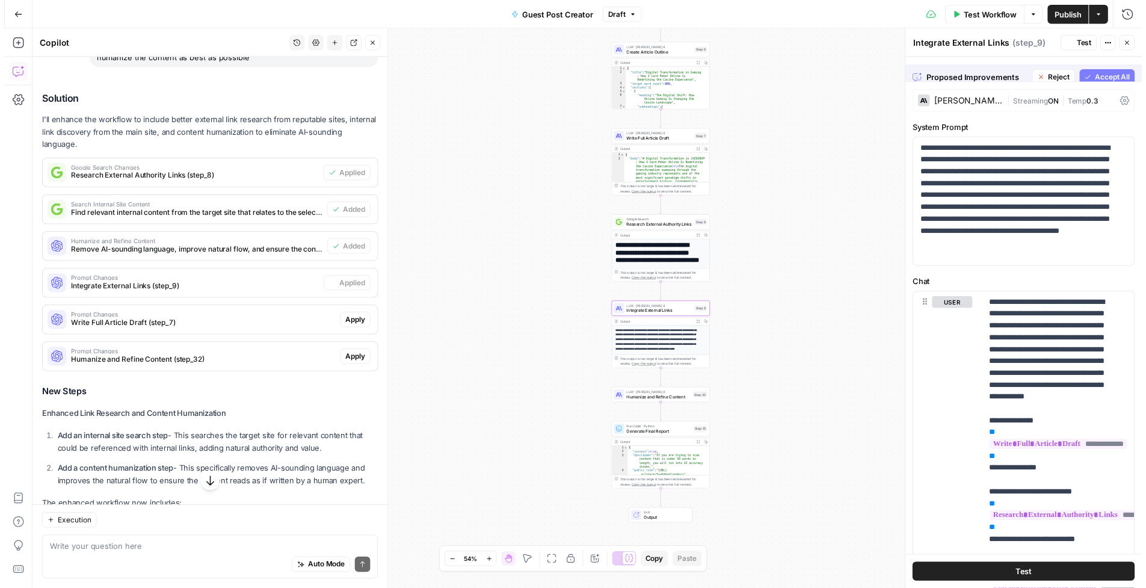
scroll to position [1791, 0]
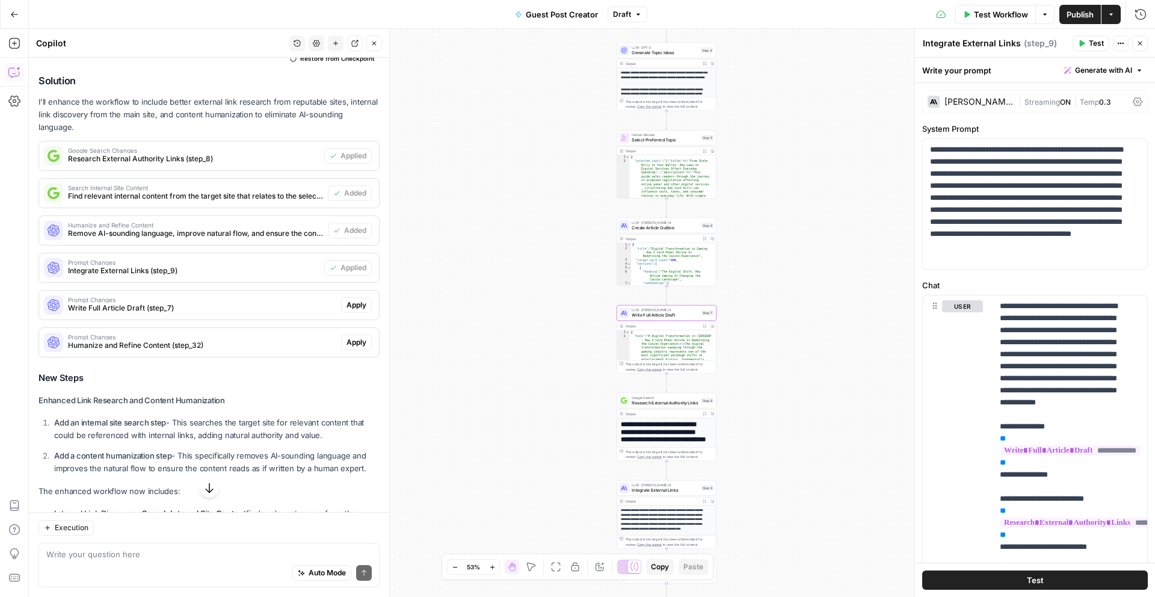
click at [347, 310] on span "Apply" at bounding box center [357, 305] width 20 height 11
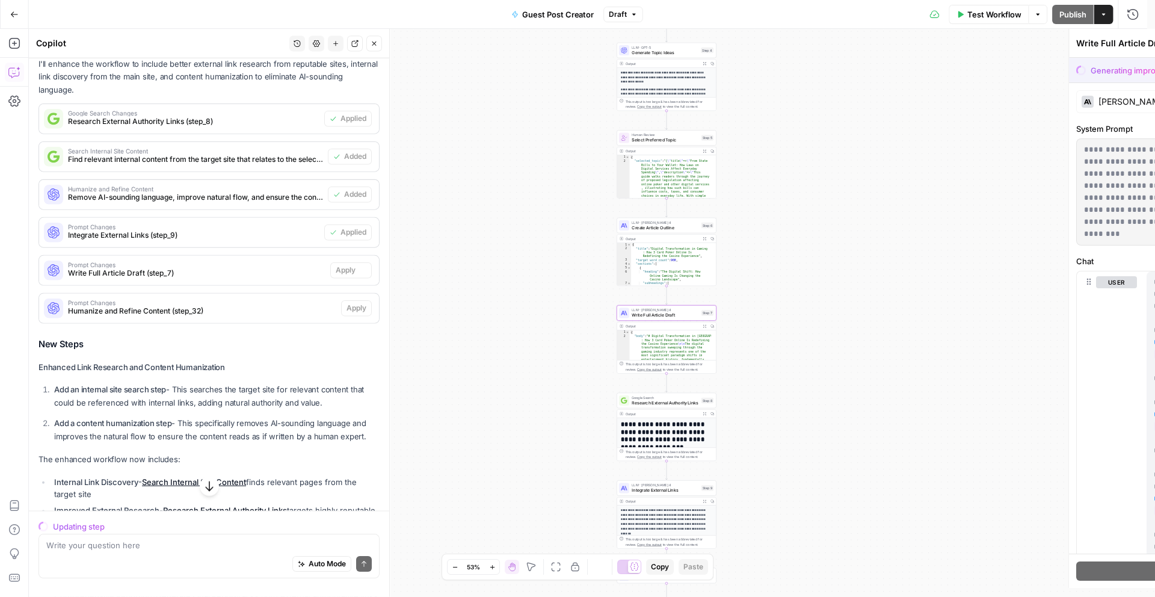
scroll to position [1771, 0]
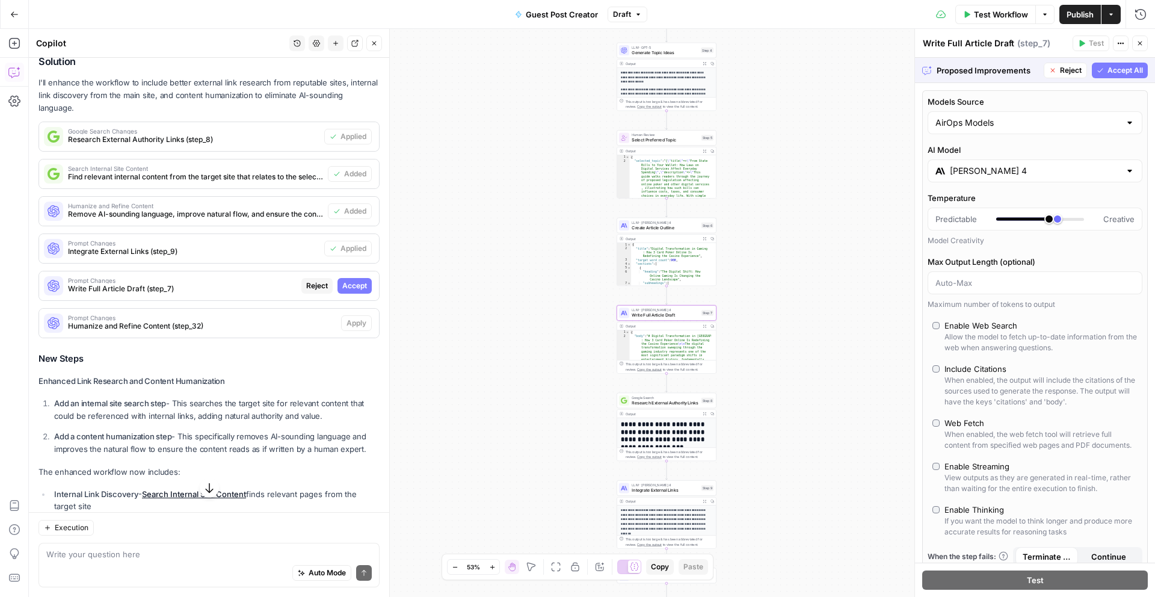
click at [352, 291] on span "Accept" at bounding box center [354, 285] width 25 height 11
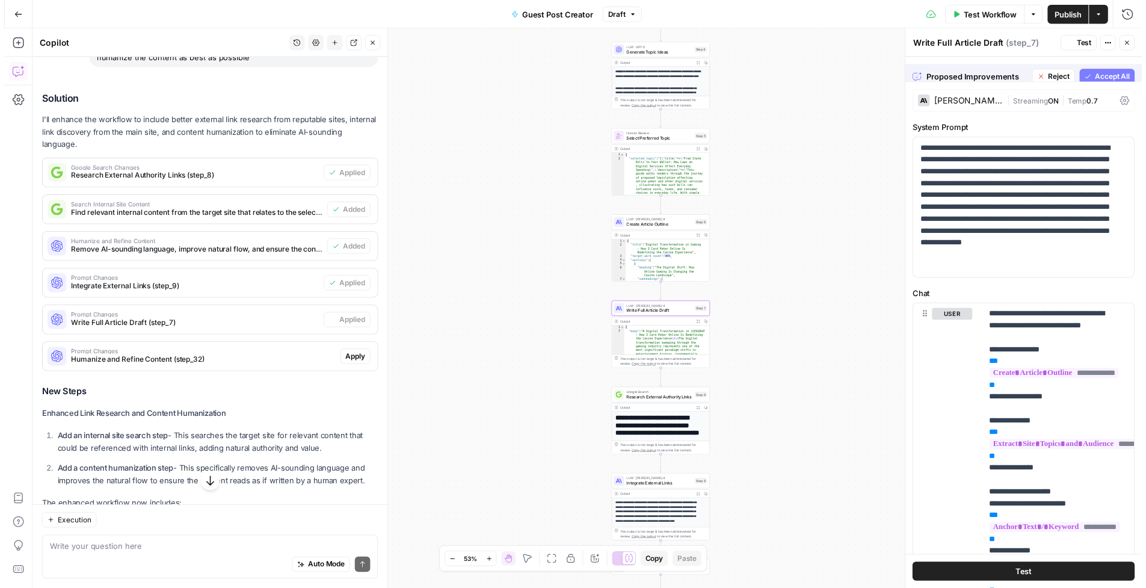
scroll to position [1791, 0]
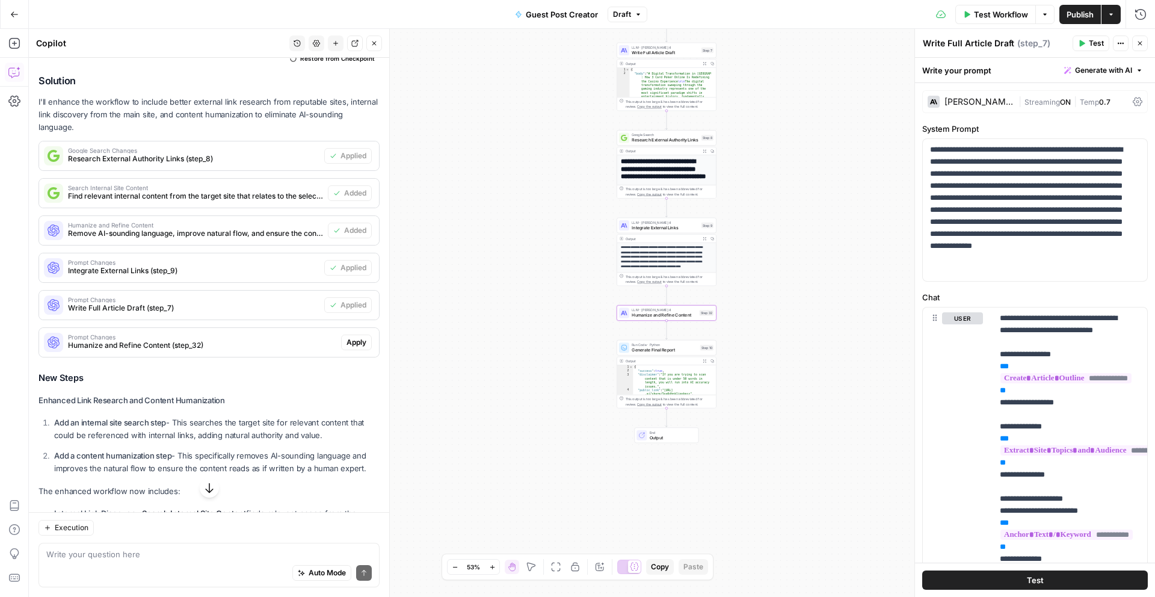
click at [357, 350] on button "Apply" at bounding box center [356, 343] width 31 height 16
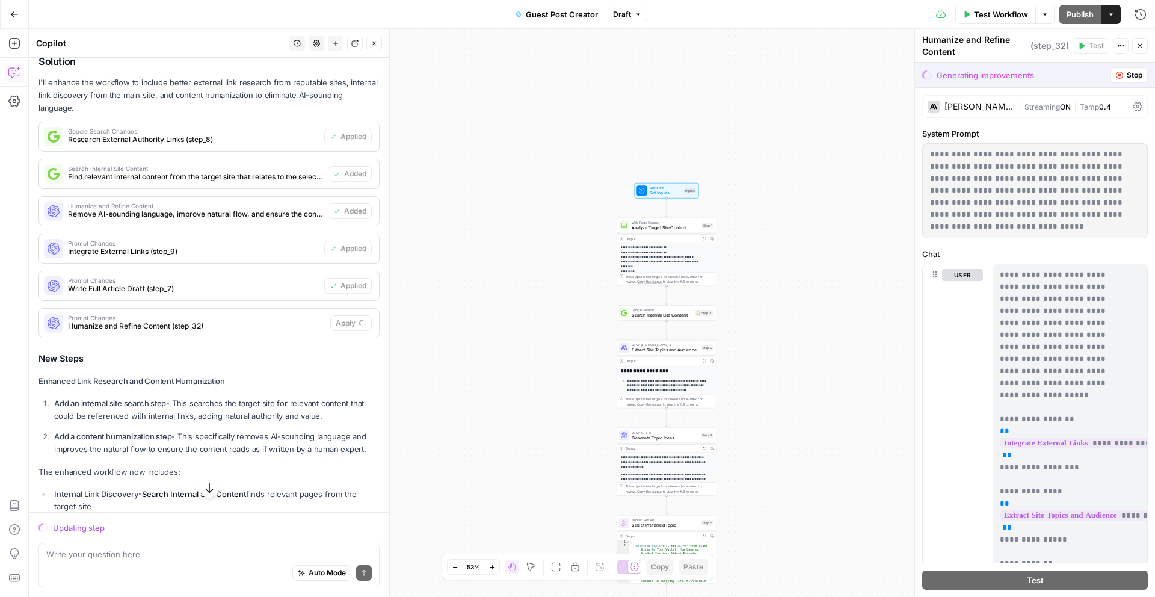
click at [127, 563] on div "Auto Mode Send" at bounding box center [208, 573] width 325 height 26
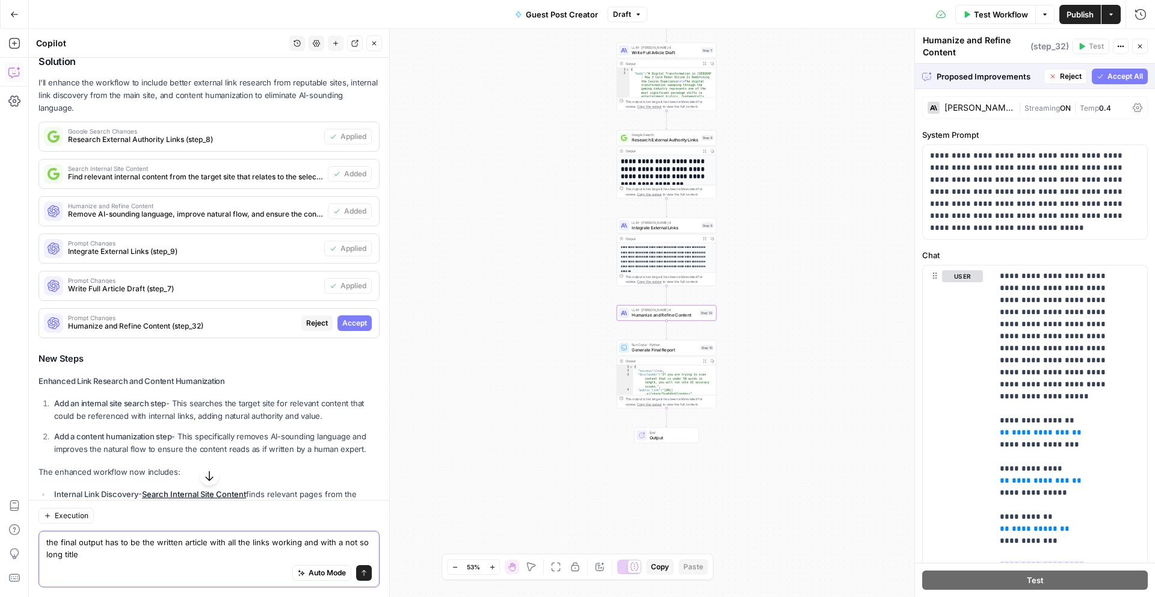
type textarea "the final output has to be the written article with all the links working and w…"
click at [348, 329] on span "Accept" at bounding box center [354, 323] width 25 height 11
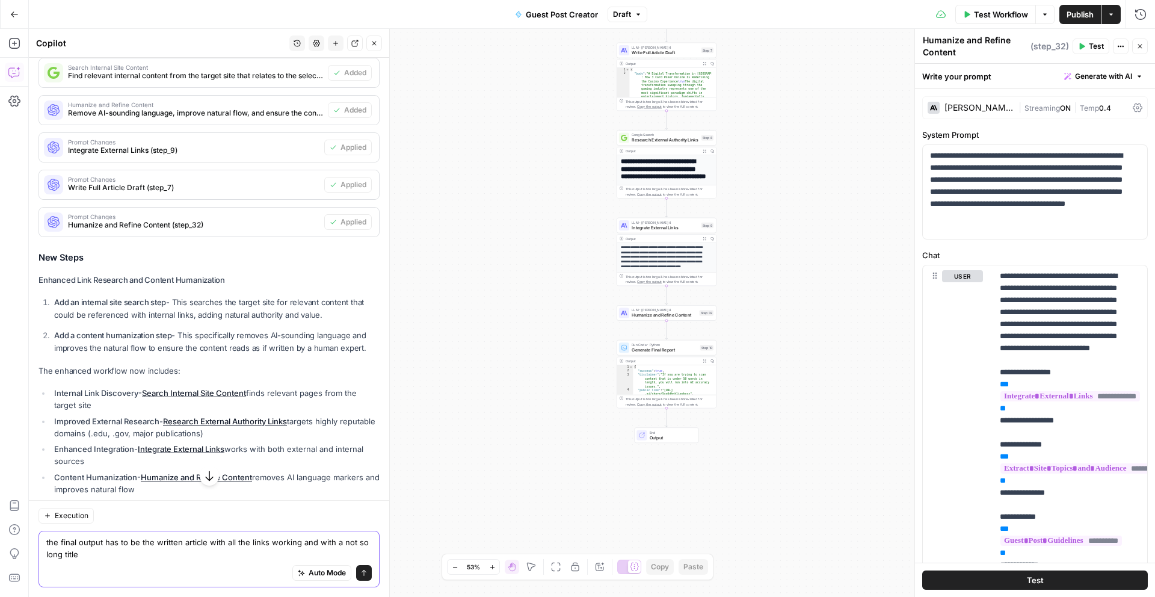
click at [360, 575] on icon "submit" at bounding box center [363, 572] width 7 height 7
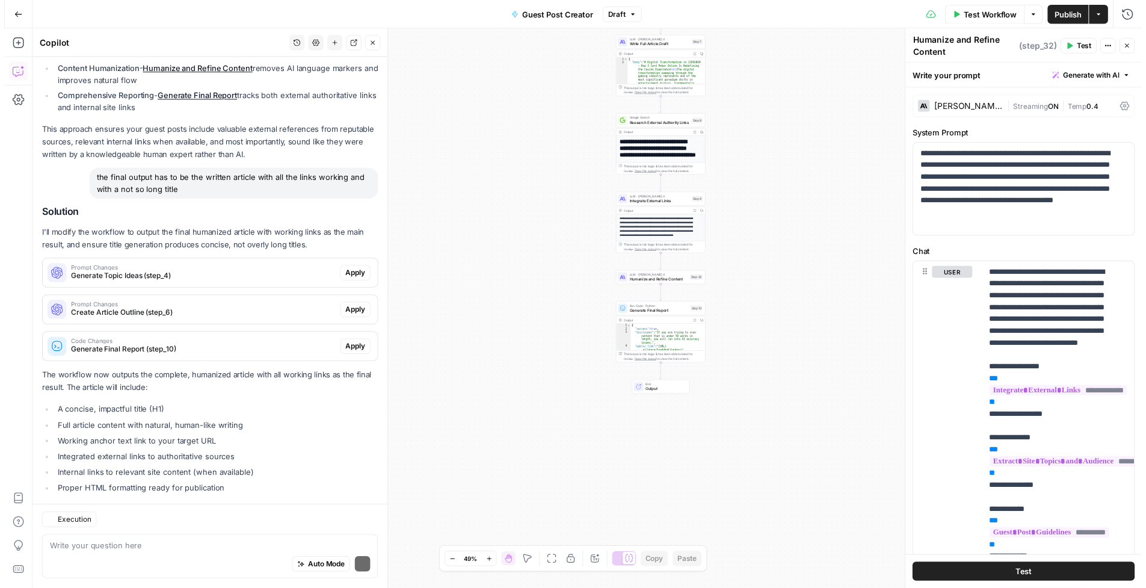
scroll to position [2396, 0]
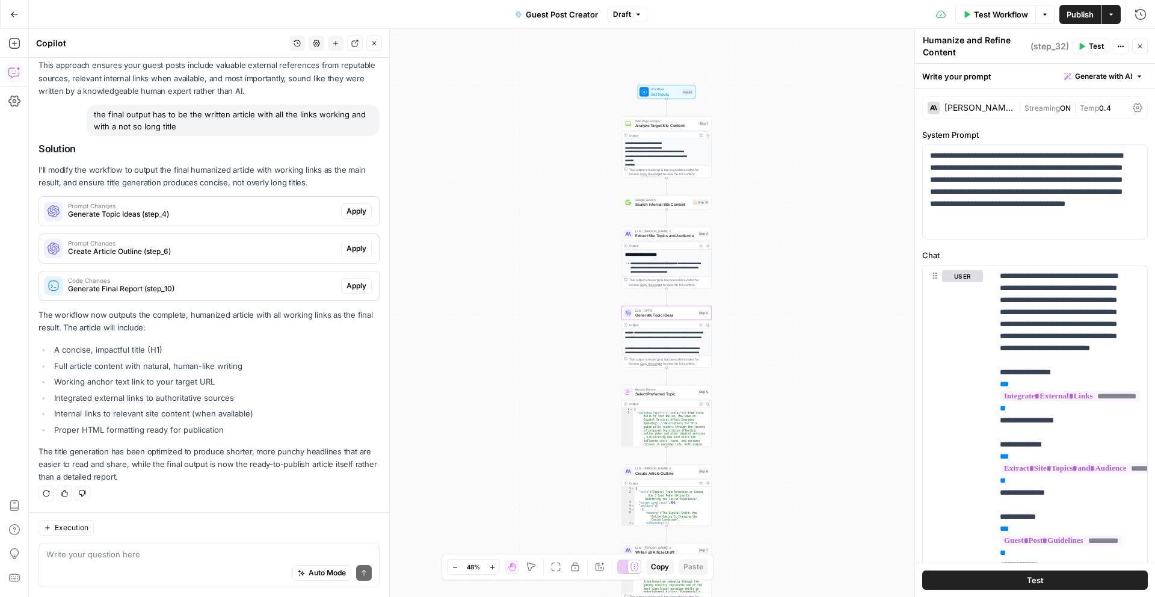
click at [347, 212] on span "Apply" at bounding box center [357, 211] width 20 height 11
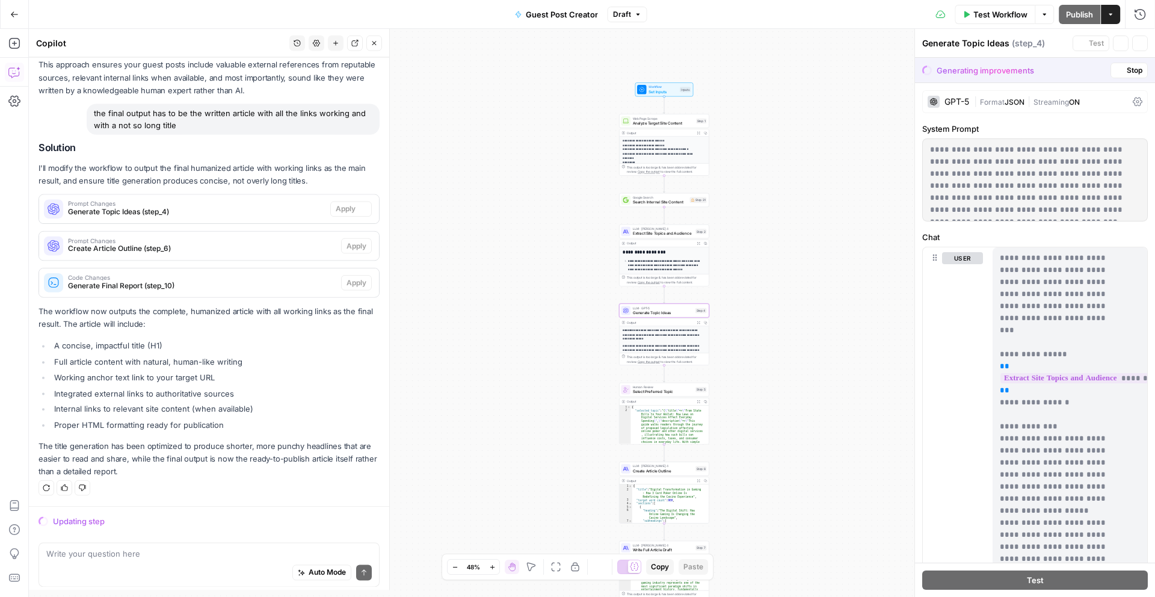
scroll to position [2358, 0]
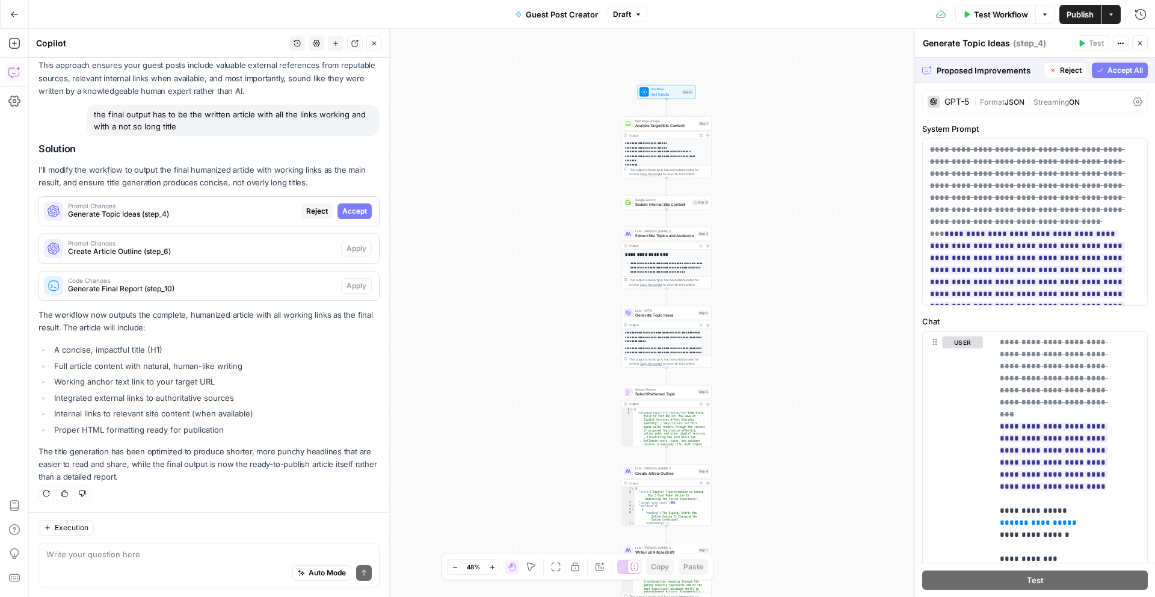
click at [1130, 72] on span "Accept All" at bounding box center [1125, 70] width 35 height 11
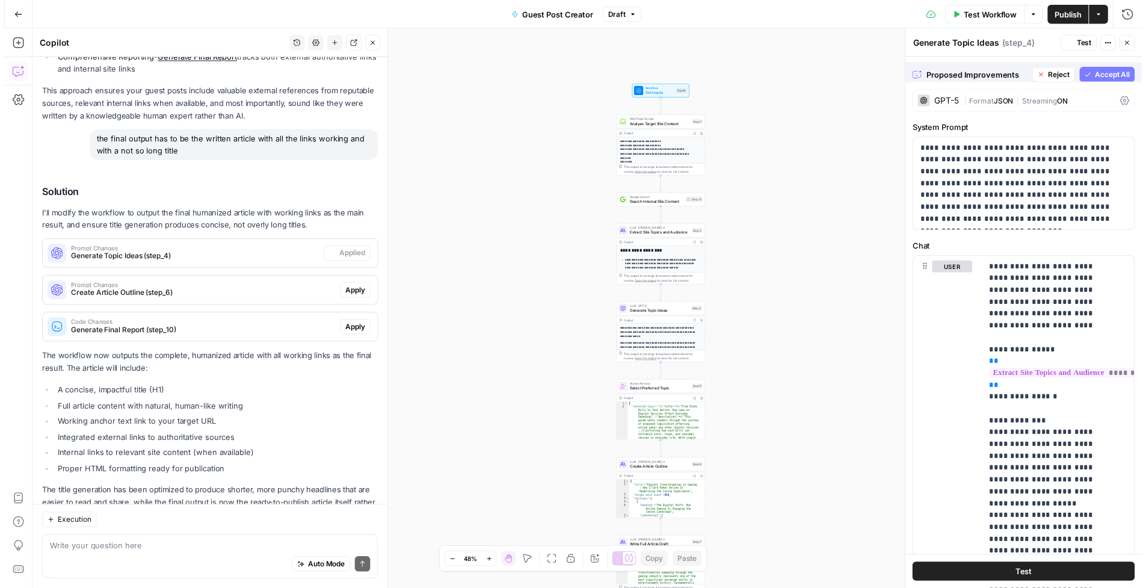
scroll to position [2416, 0]
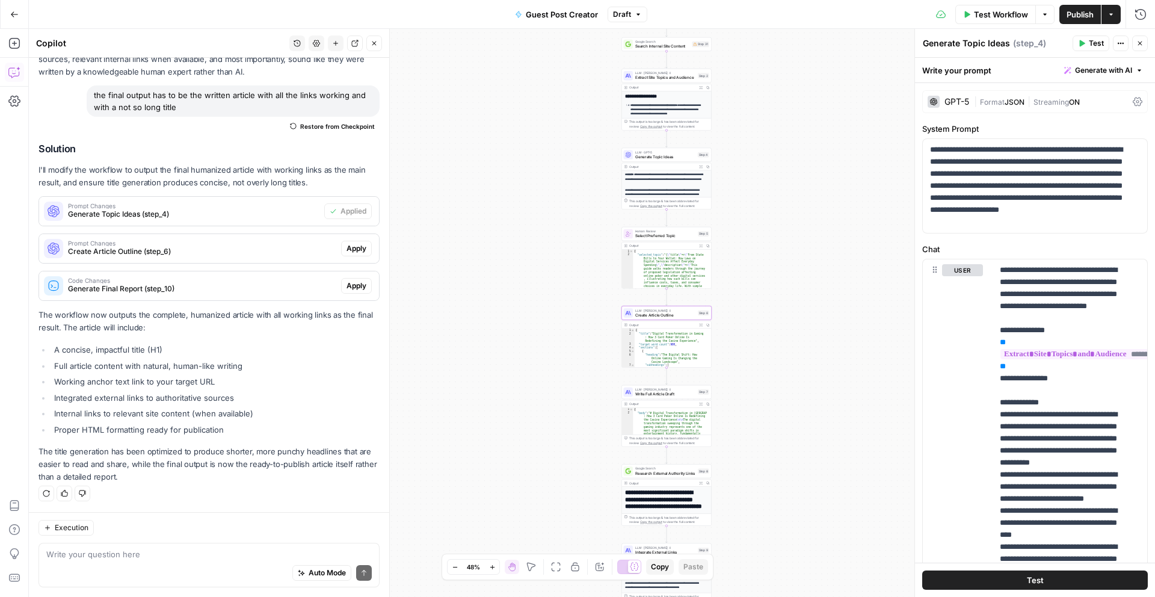
click at [354, 247] on span "Apply" at bounding box center [357, 248] width 20 height 11
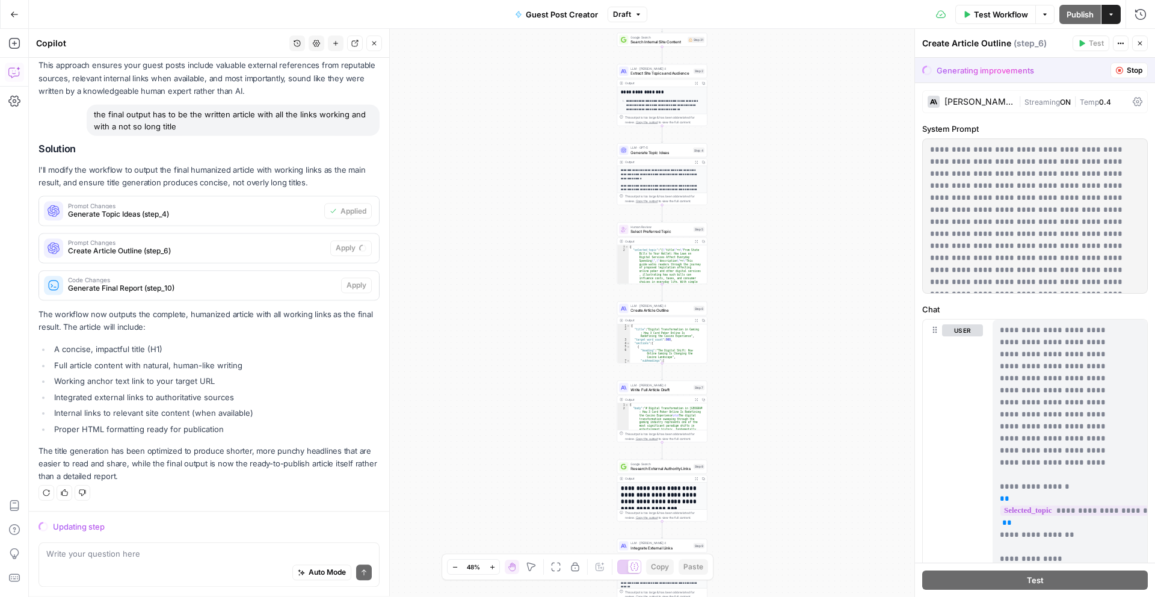
scroll to position [2358, 0]
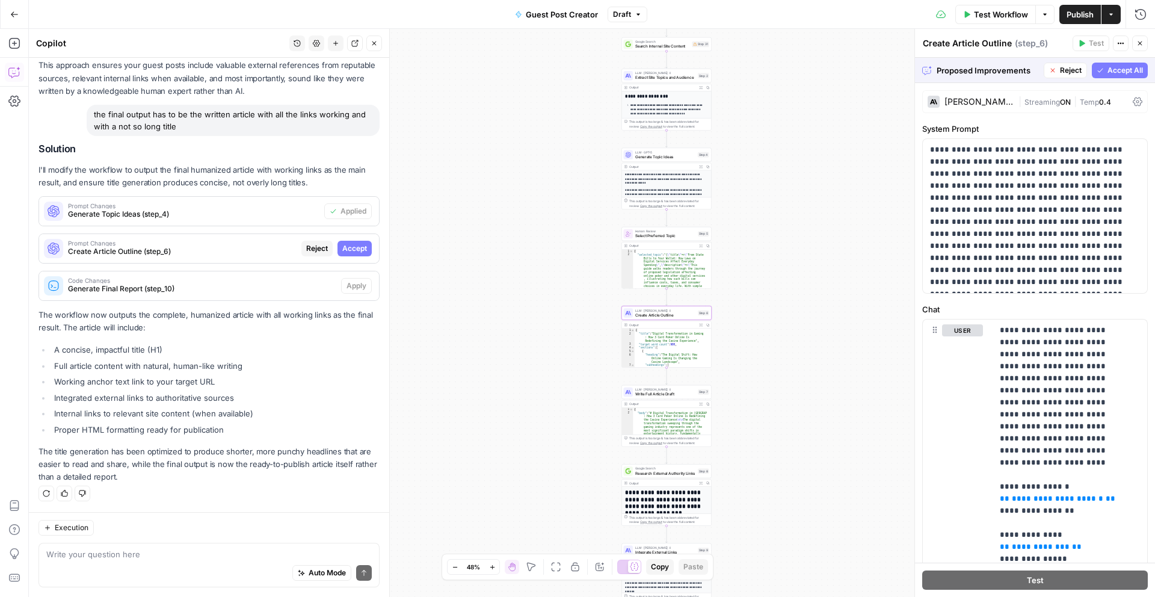
click at [357, 244] on span "Accept" at bounding box center [354, 248] width 25 height 11
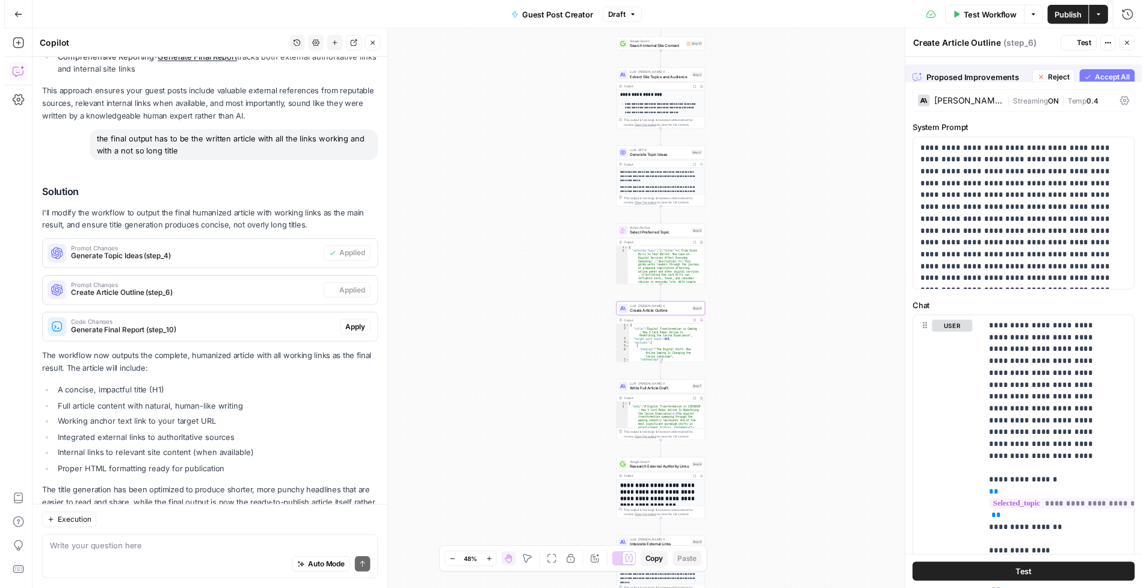
scroll to position [2416, 0]
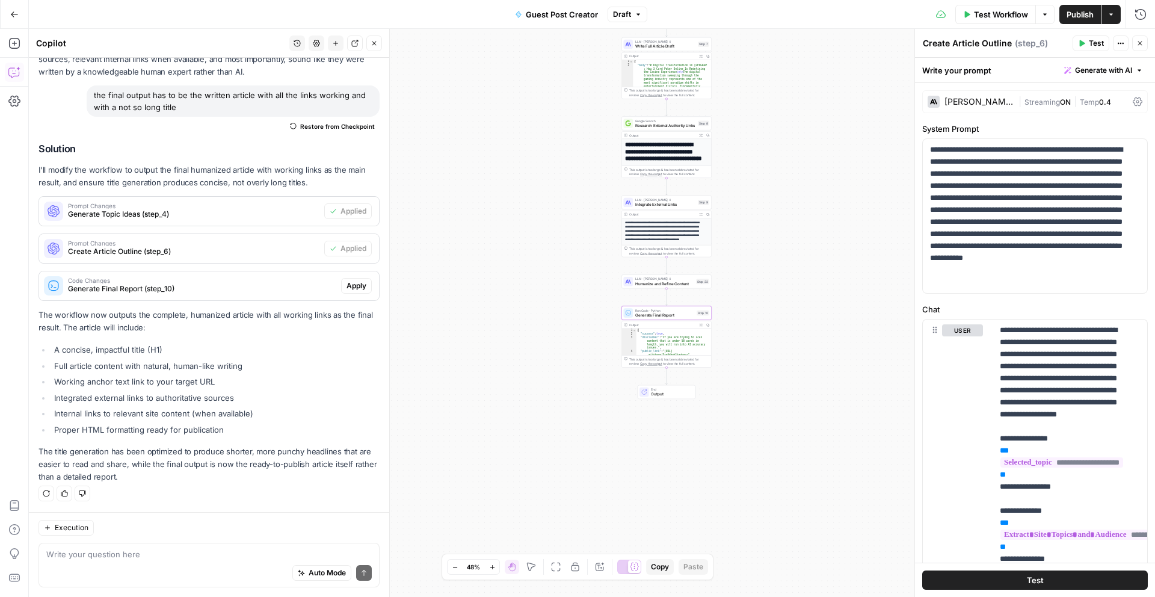
click at [353, 291] on span "Apply" at bounding box center [357, 285] width 20 height 11
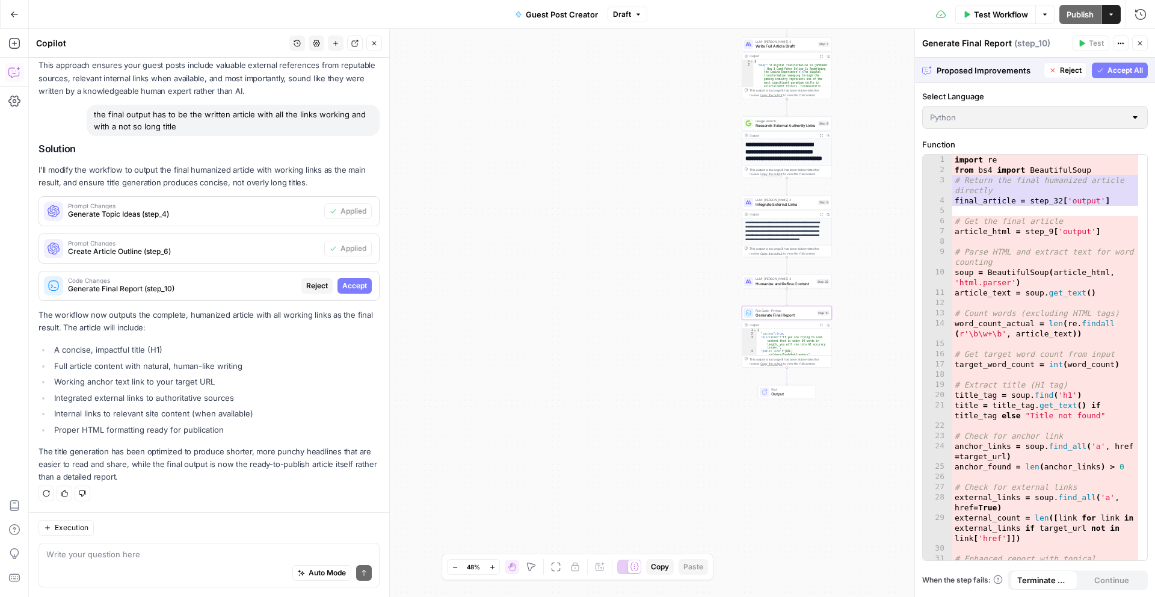
click at [349, 285] on span "Accept" at bounding box center [354, 285] width 25 height 11
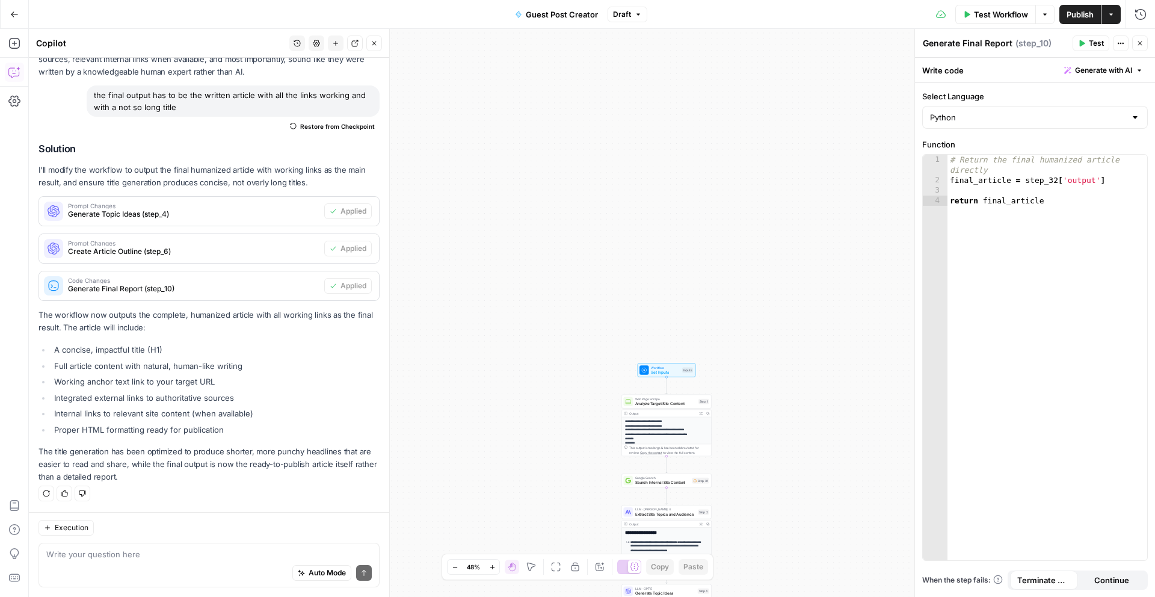
click at [496, 570] on icon "button" at bounding box center [492, 567] width 7 height 7
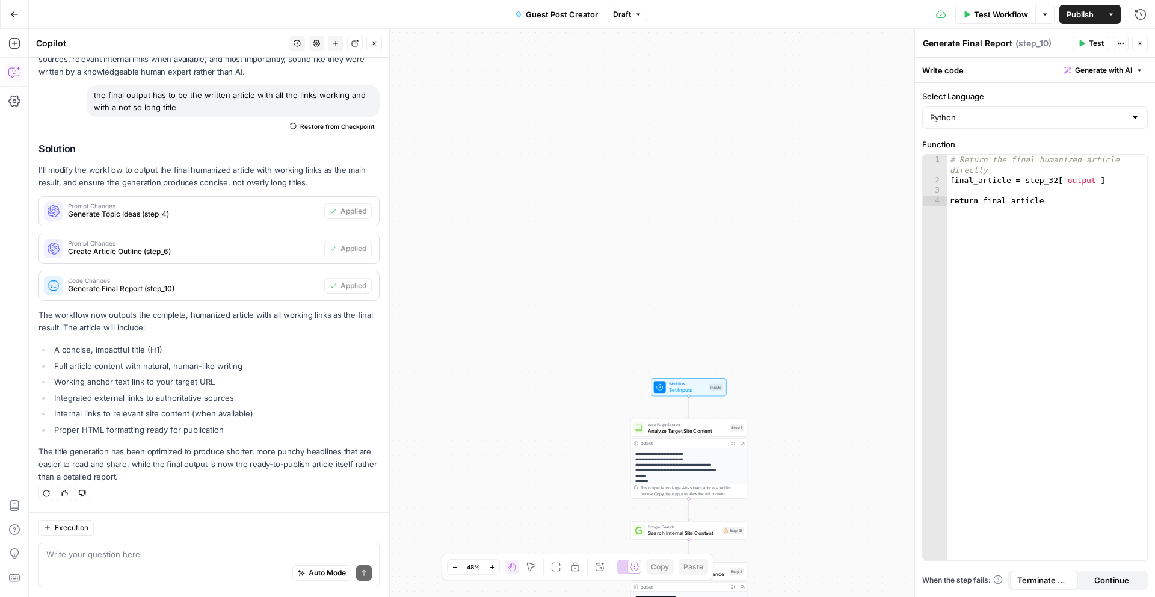
click at [496, 570] on icon "button" at bounding box center [492, 567] width 7 height 7
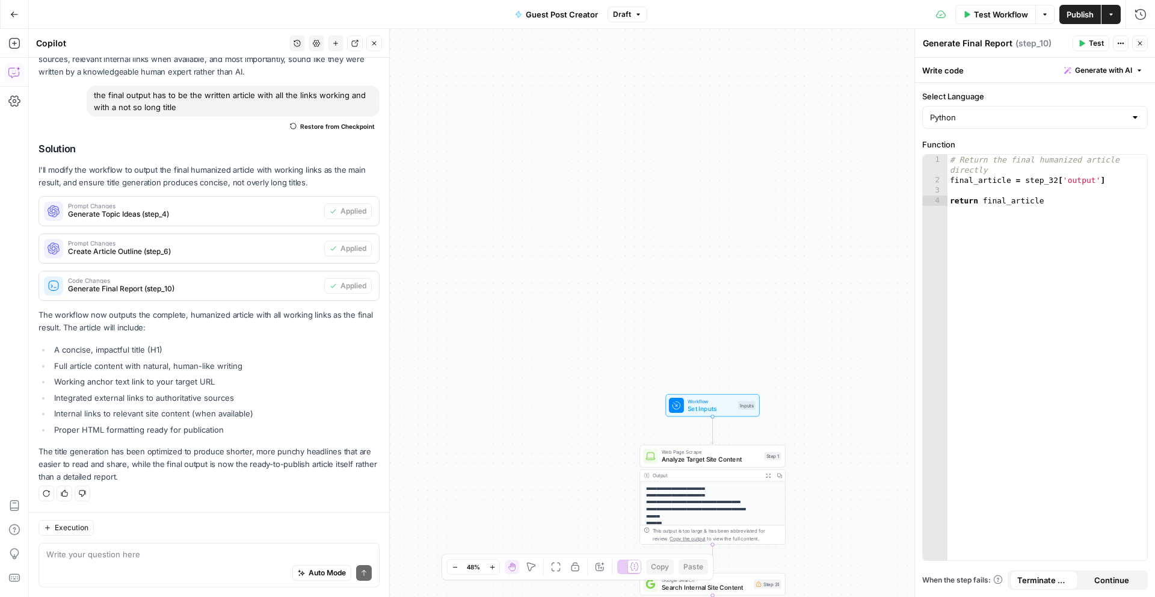
click at [496, 570] on icon "button" at bounding box center [492, 567] width 7 height 7
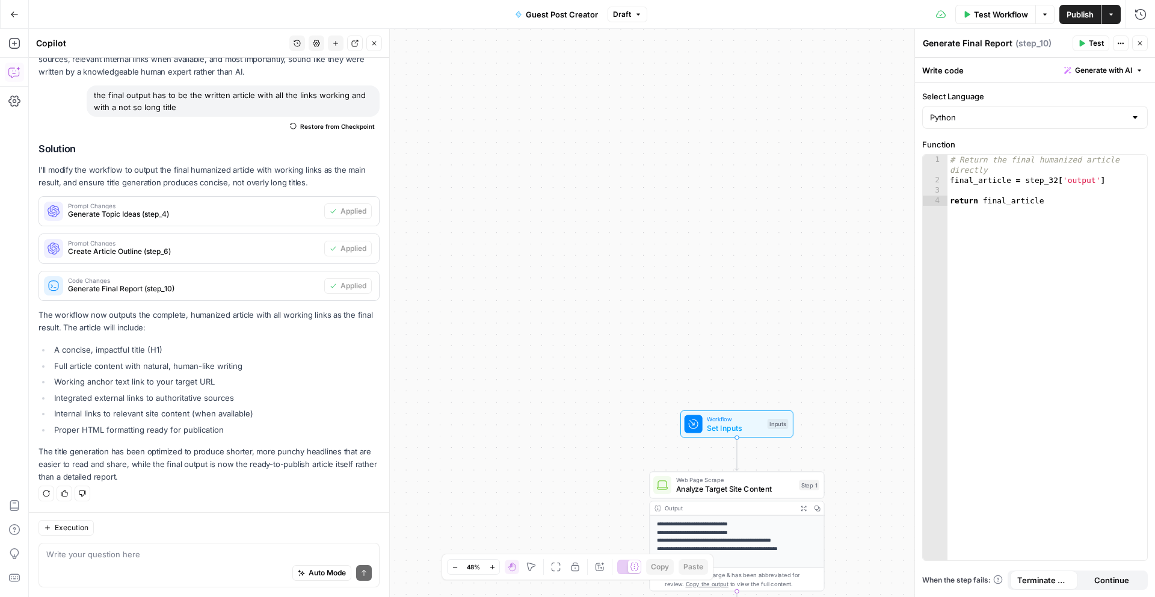
click at [496, 570] on icon "button" at bounding box center [492, 567] width 7 height 7
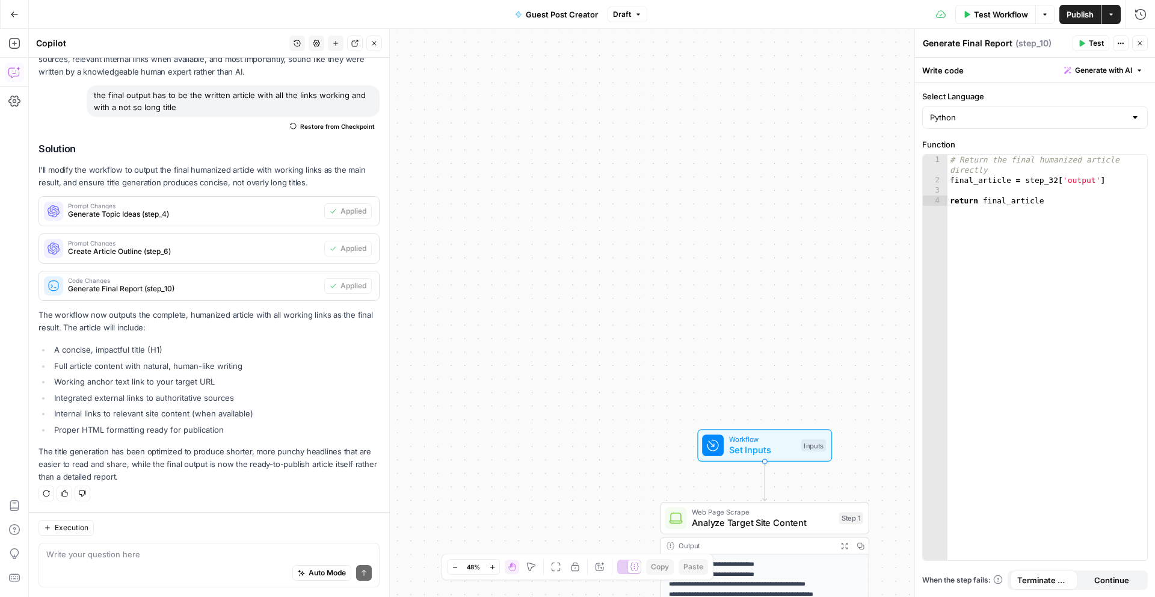
click at [496, 570] on icon "button" at bounding box center [492, 567] width 7 height 7
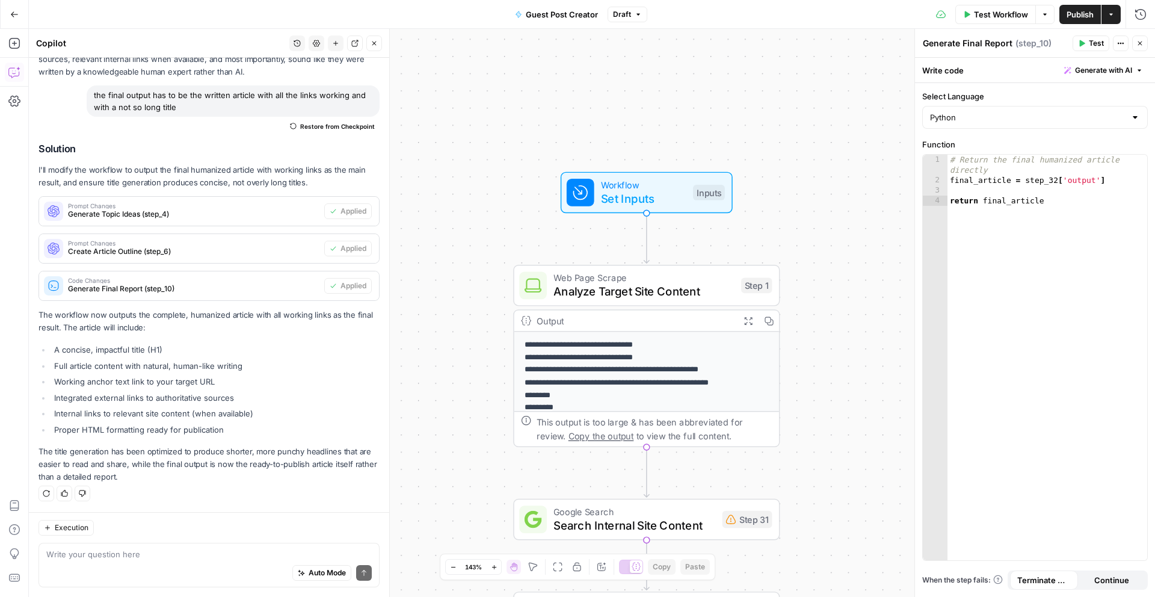
drag, startPoint x: 545, startPoint y: 415, endPoint x: 387, endPoint y: 107, distance: 346.0
click at [371, 106] on body "**********" at bounding box center [577, 298] width 1155 height 597
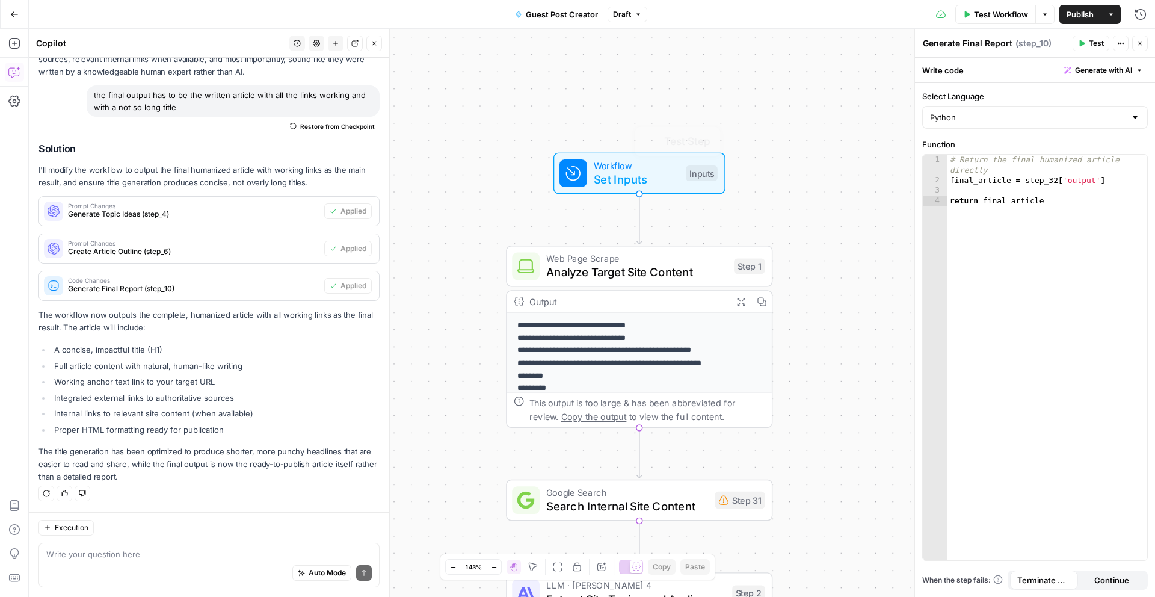
click at [646, 178] on span "Set Inputs" at bounding box center [636, 179] width 85 height 17
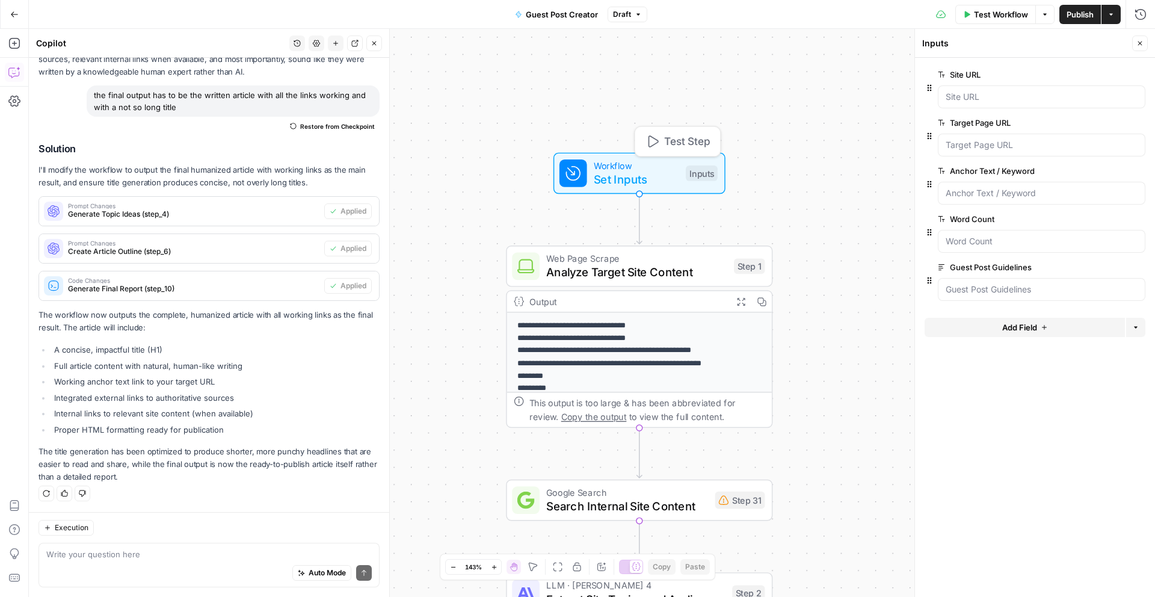
click at [676, 135] on span "Test Step" at bounding box center [687, 142] width 46 height 16
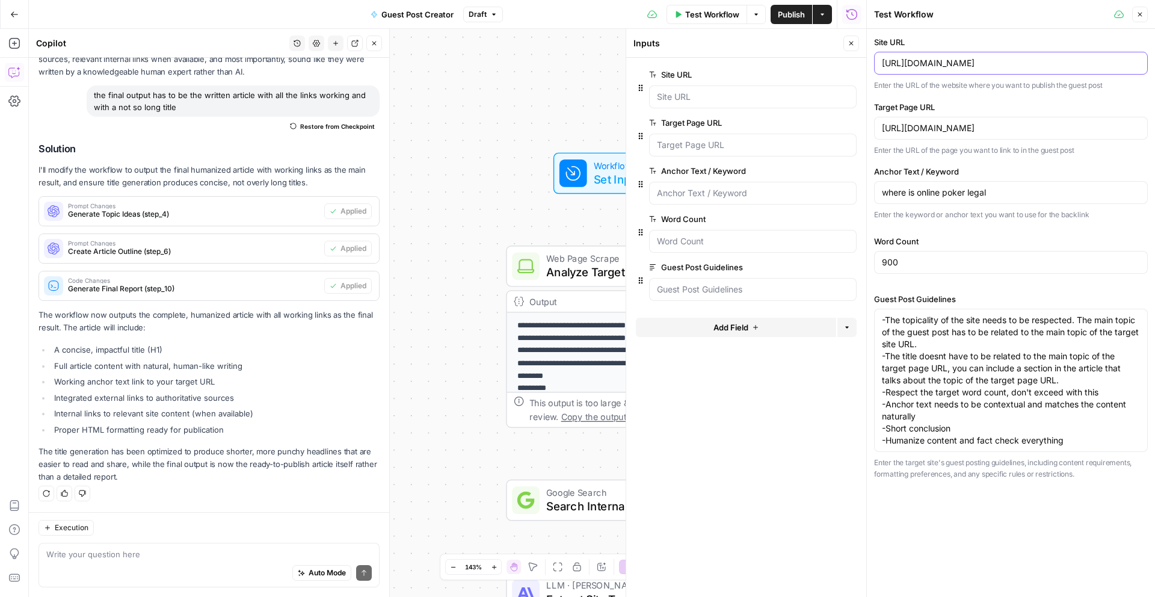
click at [912, 64] on input "[URL][DOMAIN_NAME]" at bounding box center [1011, 63] width 258 height 12
paste input "coingabbar"
type input "[URL][DOMAIN_NAME]"
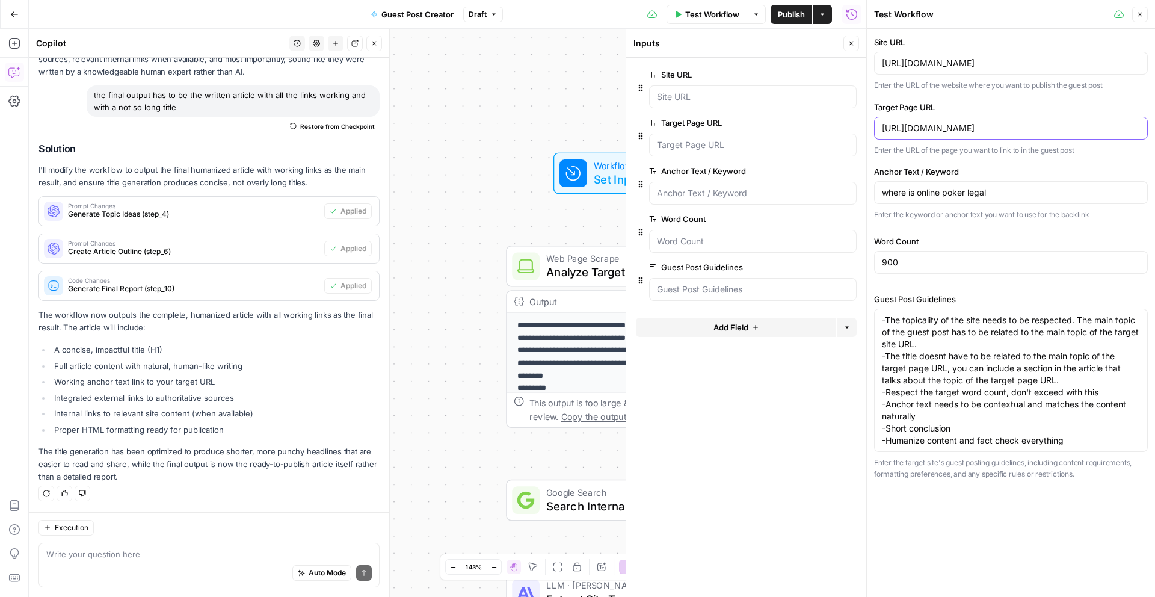
click at [931, 127] on input "[URL][DOMAIN_NAME]" at bounding box center [1011, 128] width 258 height 12
paste input "oicism-in-poker"
type input "[URL][DOMAIN_NAME]"
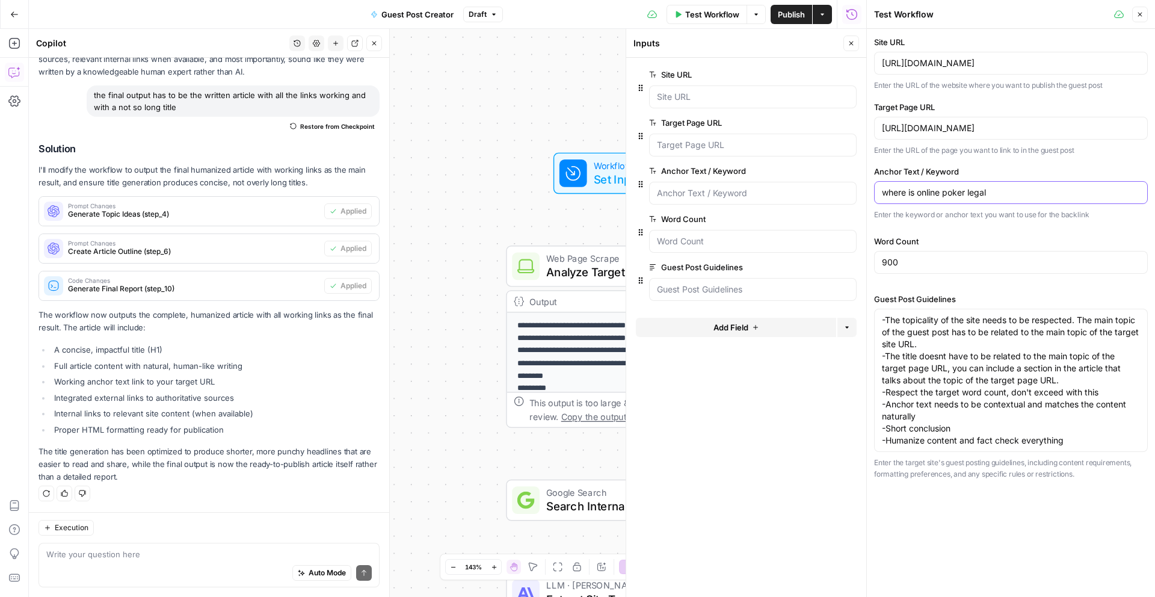
click at [951, 194] on input "where is online poker legal" at bounding box center [1011, 193] width 258 height 12
type input "the [DEMOGRAPHIC_DATA] take by [PERSON_NAME]"
click at [945, 369] on textarea "-The topicality of the site needs to be respected. The main topic of the guest …" at bounding box center [1011, 380] width 258 height 132
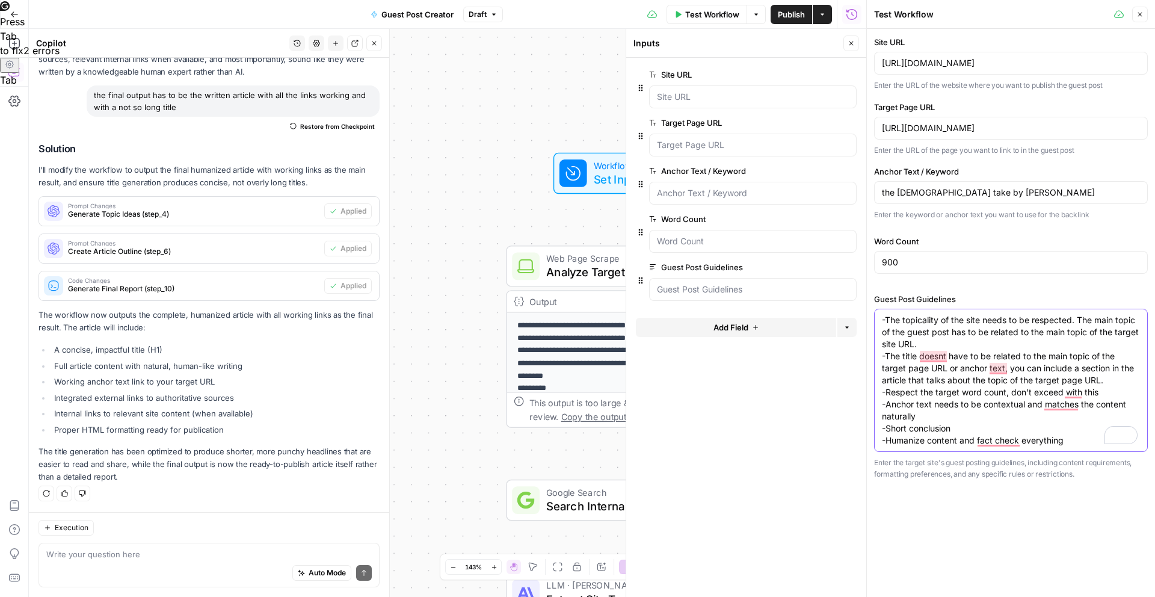
click at [929, 406] on textarea "-The topicality of the site needs to be respected. The main topic of the guest …" at bounding box center [1011, 380] width 258 height 132
type textarea "-The topicality of the site needs to be respected. The main topic of the guest …"
click at [709, 17] on span "Test Workflow" at bounding box center [712, 14] width 54 height 12
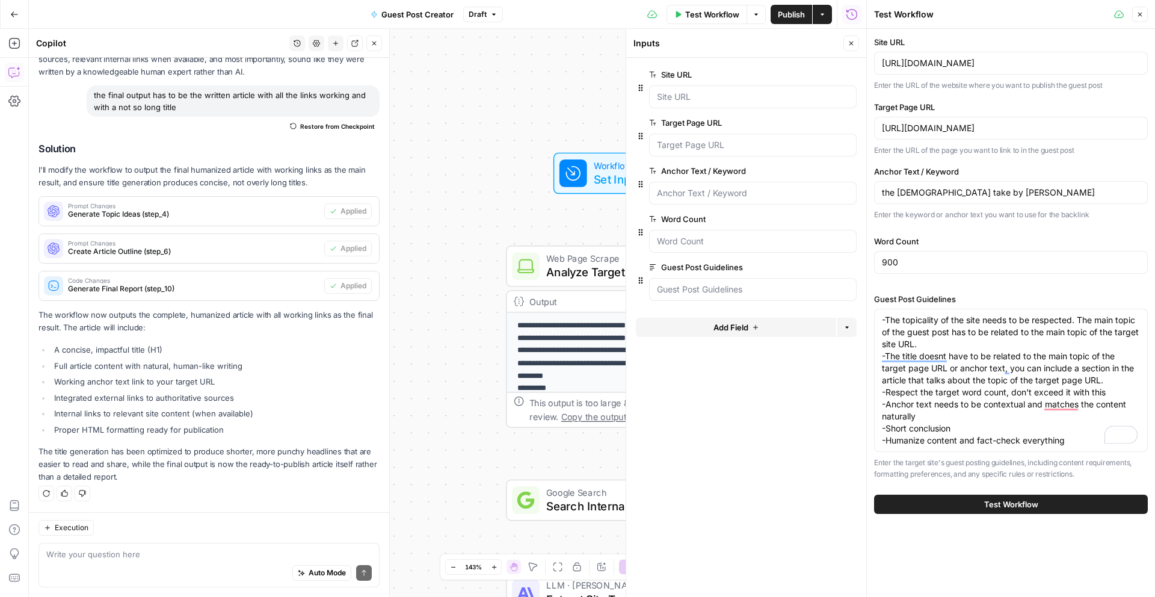
click at [1007, 502] on span "Test Workflow" at bounding box center [1011, 504] width 54 height 12
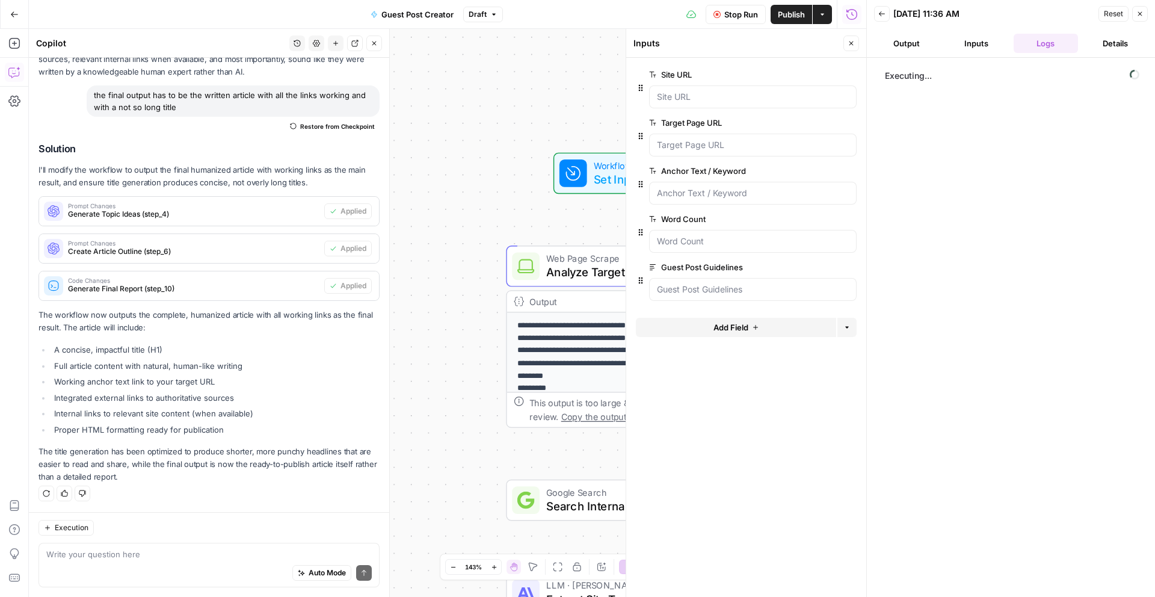
click at [591, 116] on div "**********" at bounding box center [448, 313] width 838 height 568
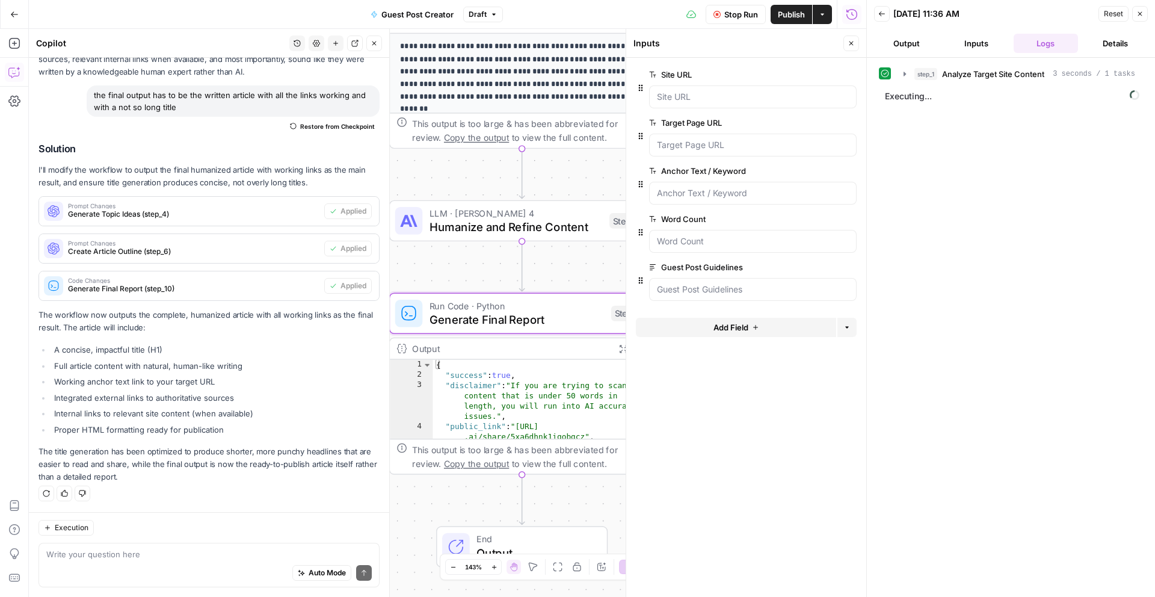
drag, startPoint x: 461, startPoint y: 322, endPoint x: 365, endPoint y: 297, distance: 100.1
click at [365, 297] on body "**********" at bounding box center [577, 298] width 1155 height 597
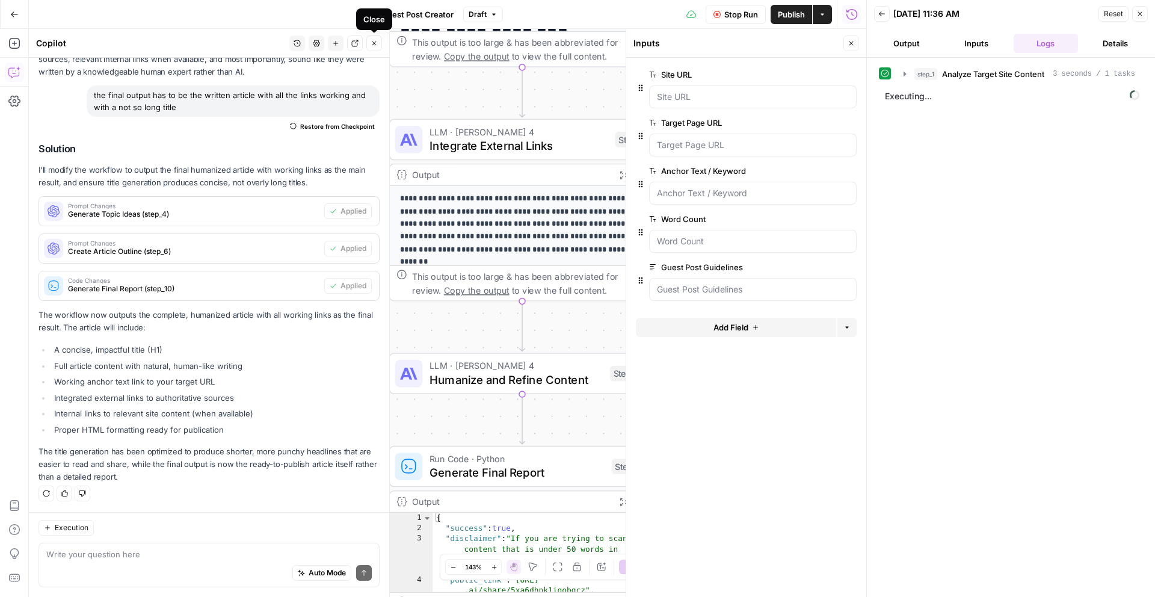
click at [371, 46] on icon "button" at bounding box center [374, 43] width 7 height 7
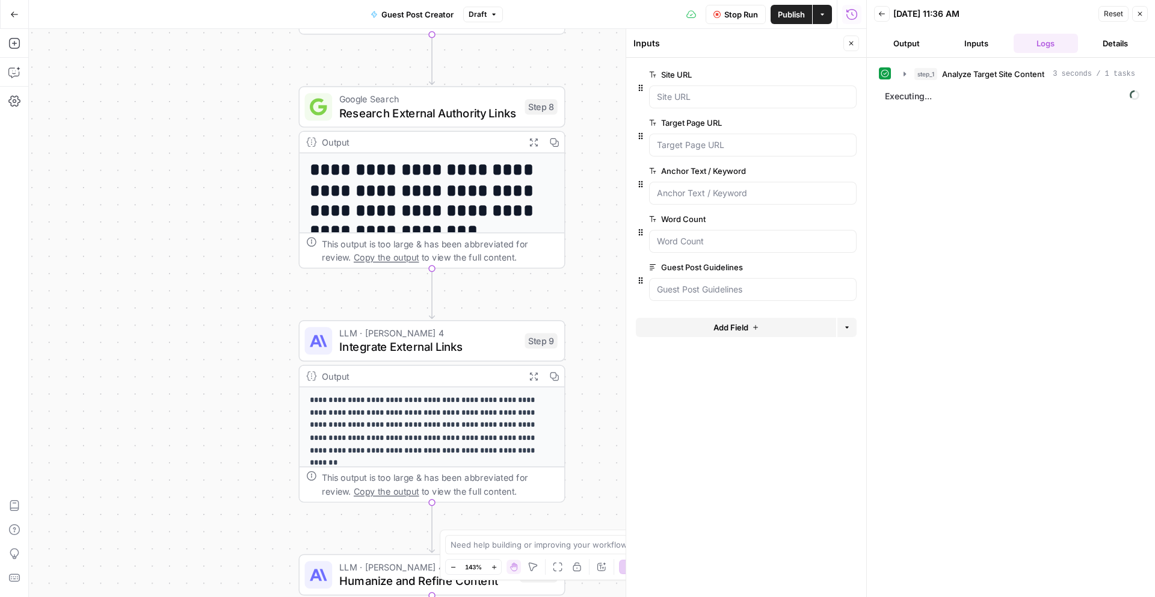
drag, startPoint x: 298, startPoint y: 214, endPoint x: 224, endPoint y: 409, distance: 208.7
click at [224, 409] on div "**********" at bounding box center [448, 313] width 838 height 568
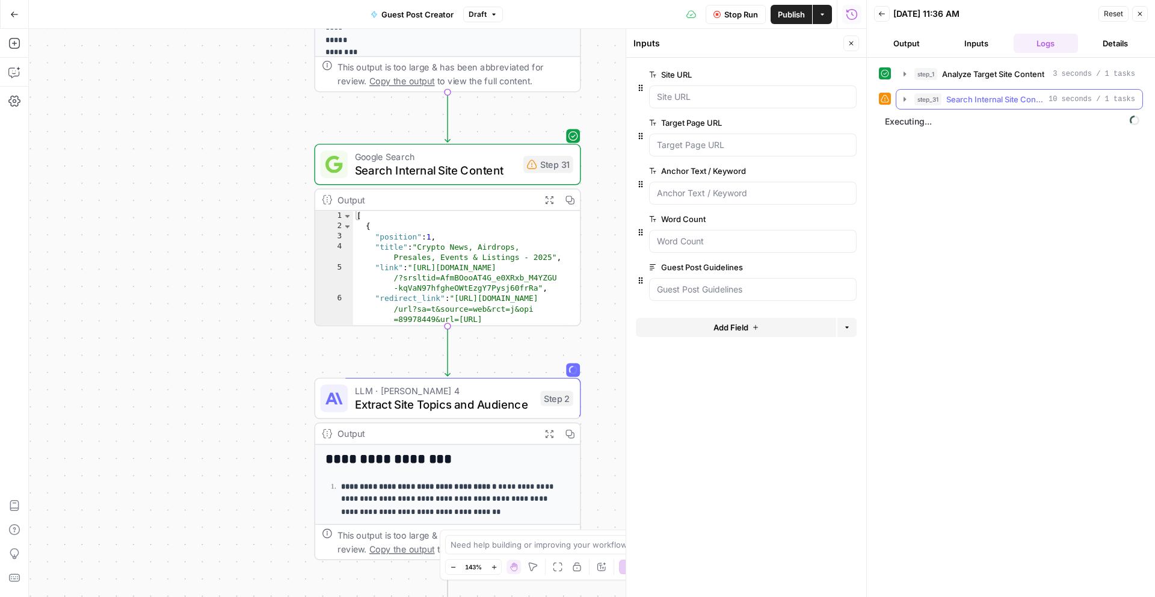
click at [1013, 97] on span "Search Internal Site Content" at bounding box center [994, 99] width 97 height 12
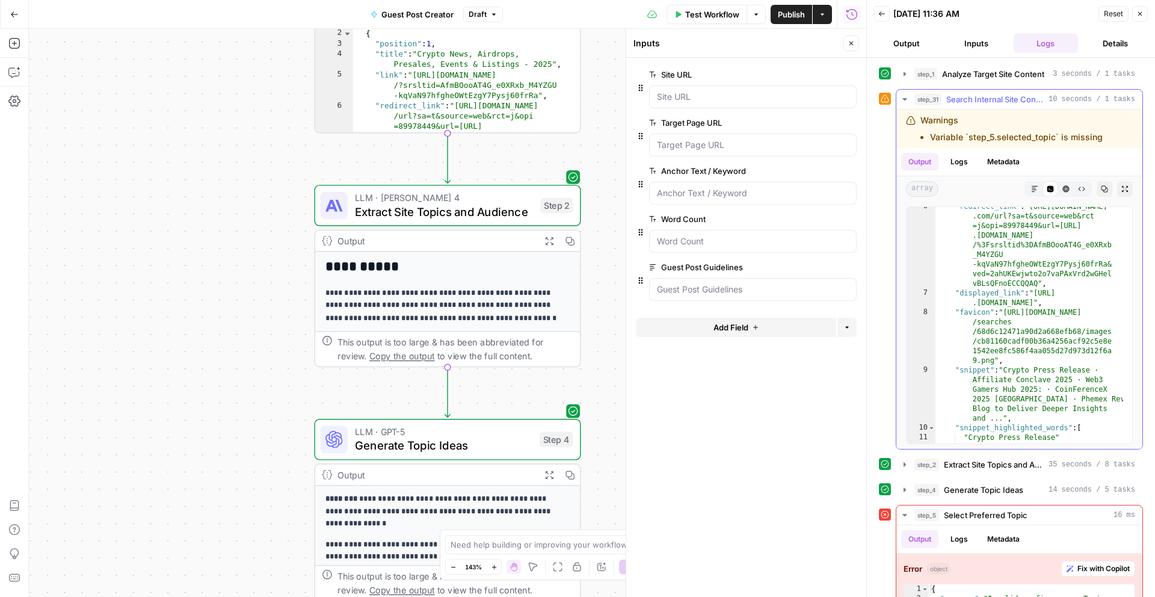
scroll to position [111, 0]
drag, startPoint x: 1048, startPoint y: 522, endPoint x: 1050, endPoint y: 435, distance: 87.3
click at [1050, 435] on div "step_1 Analyze Target Site Content 3 seconds / 1 tasks step_31 Search Internal …" at bounding box center [1011, 400] width 264 height 672
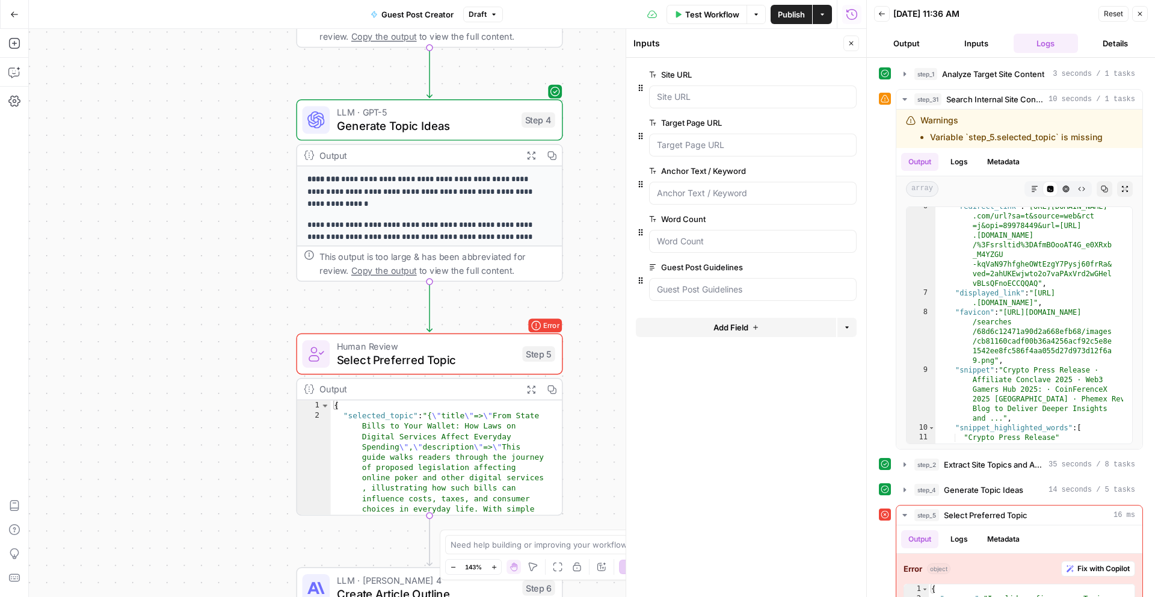
drag, startPoint x: 254, startPoint y: 425, endPoint x: 236, endPoint y: 106, distance: 320.0
click at [236, 106] on div "**********" at bounding box center [448, 313] width 838 height 568
click at [442, 344] on span "Human Review" at bounding box center [426, 346] width 179 height 14
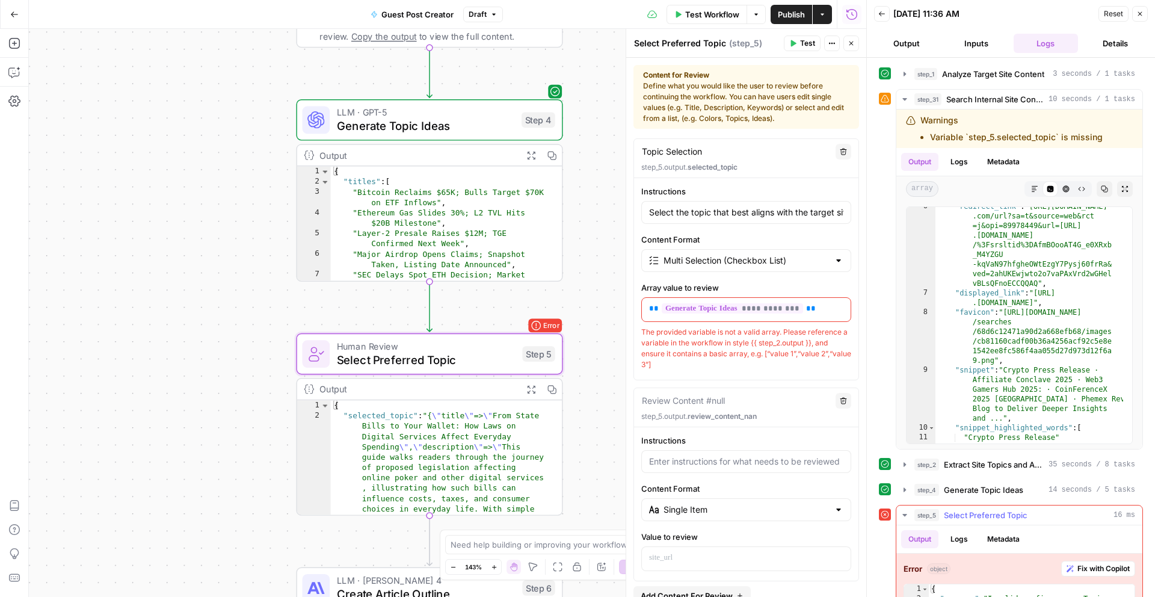
click at [1105, 568] on span "Fix with Copilot" at bounding box center [1104, 568] width 52 height 11
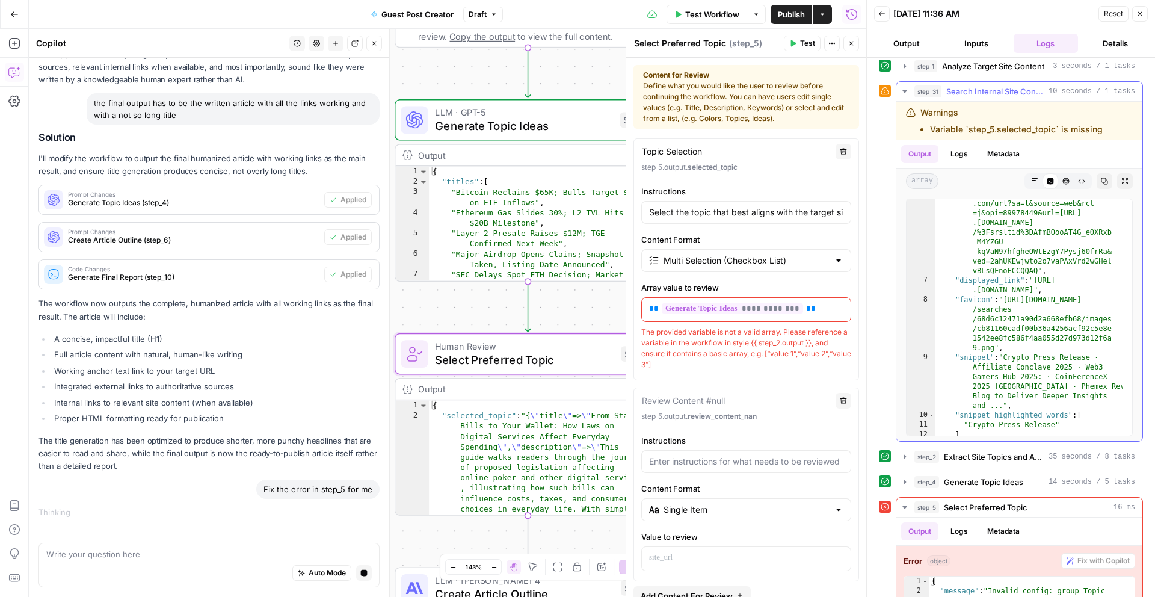
scroll to position [183, 0]
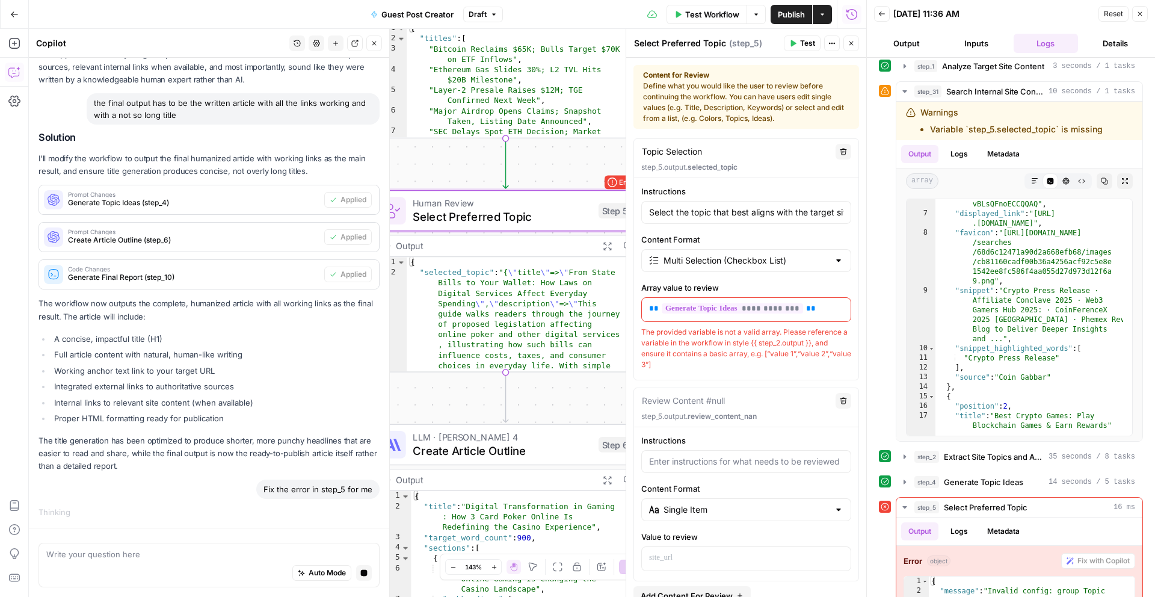
drag, startPoint x: 564, startPoint y: 527, endPoint x: 538, endPoint y: 390, distance: 139.0
click at [538, 390] on div "**********" at bounding box center [448, 313] width 838 height 568
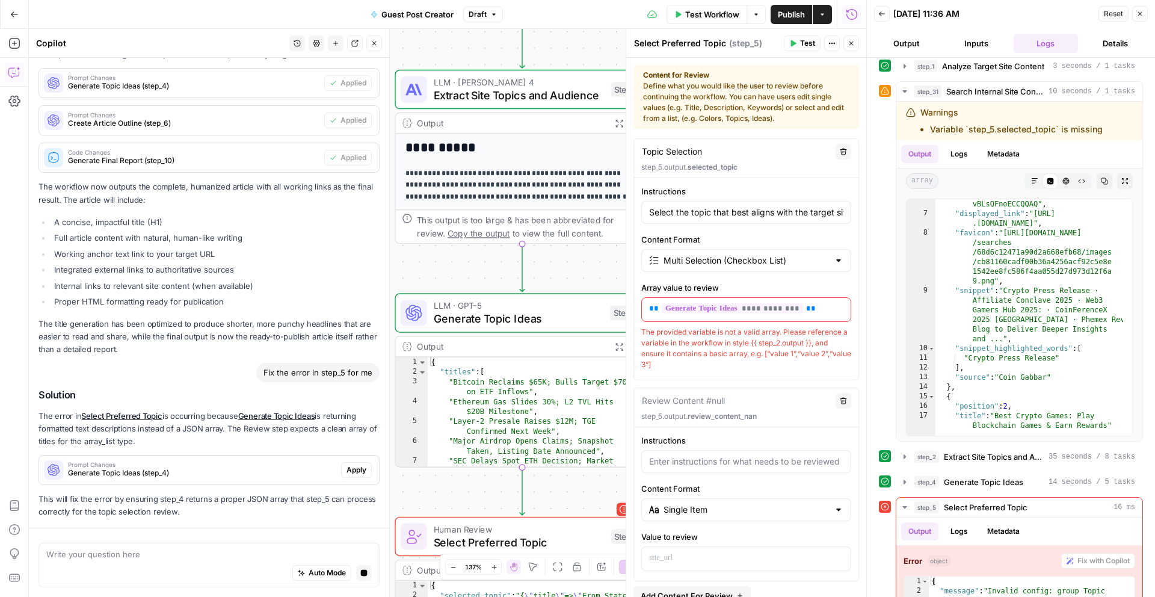
scroll to position [2579, 0]
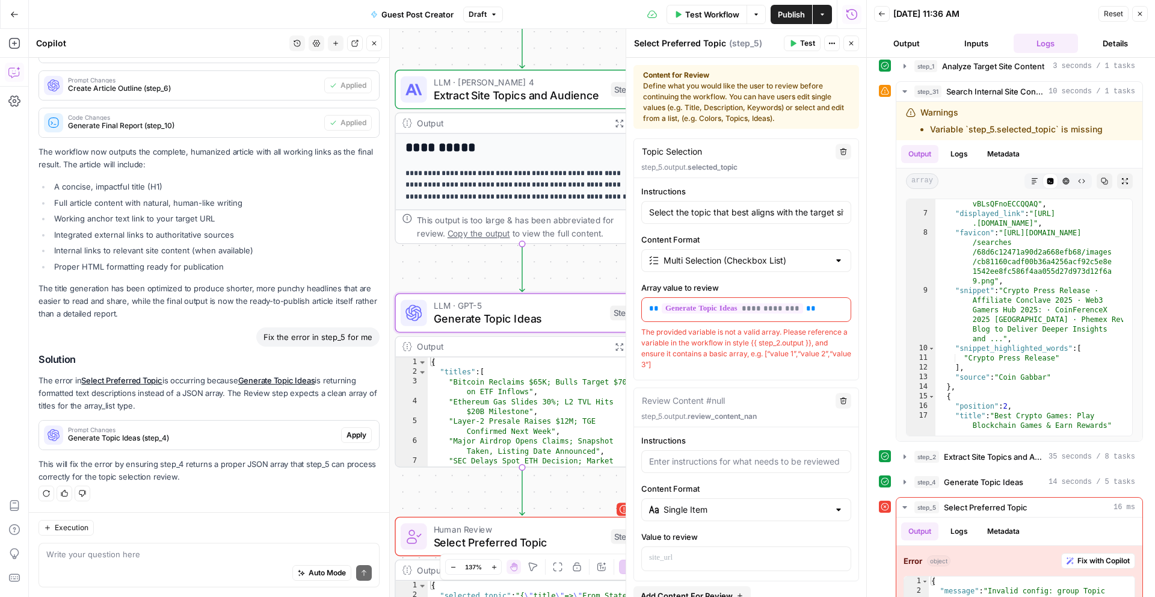
click at [347, 436] on span "Apply" at bounding box center [357, 435] width 20 height 11
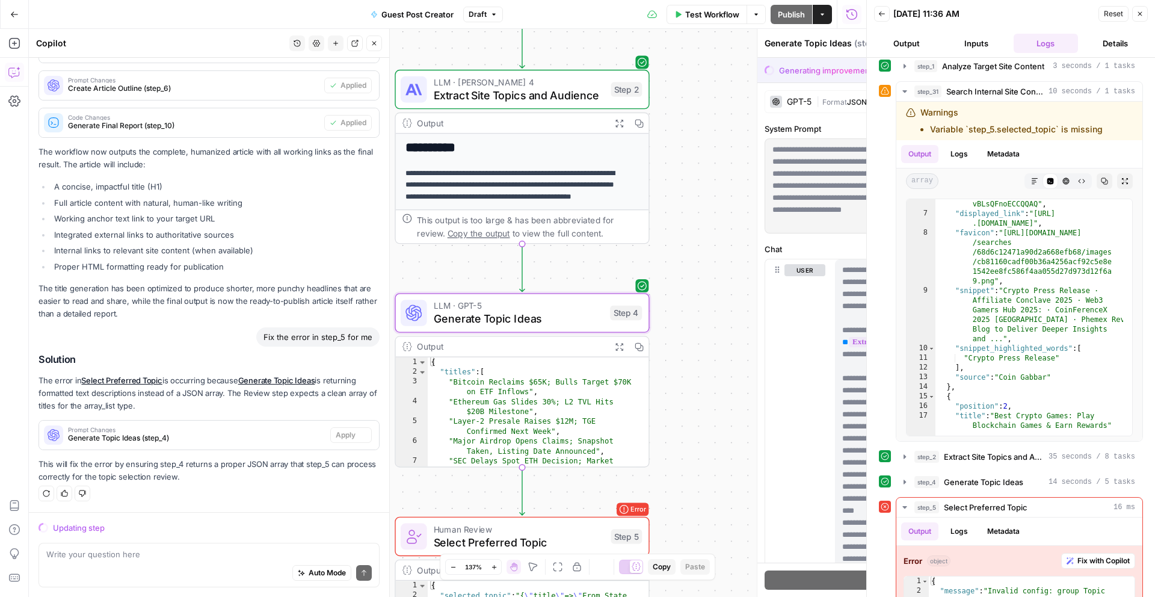
scroll to position [2521, 0]
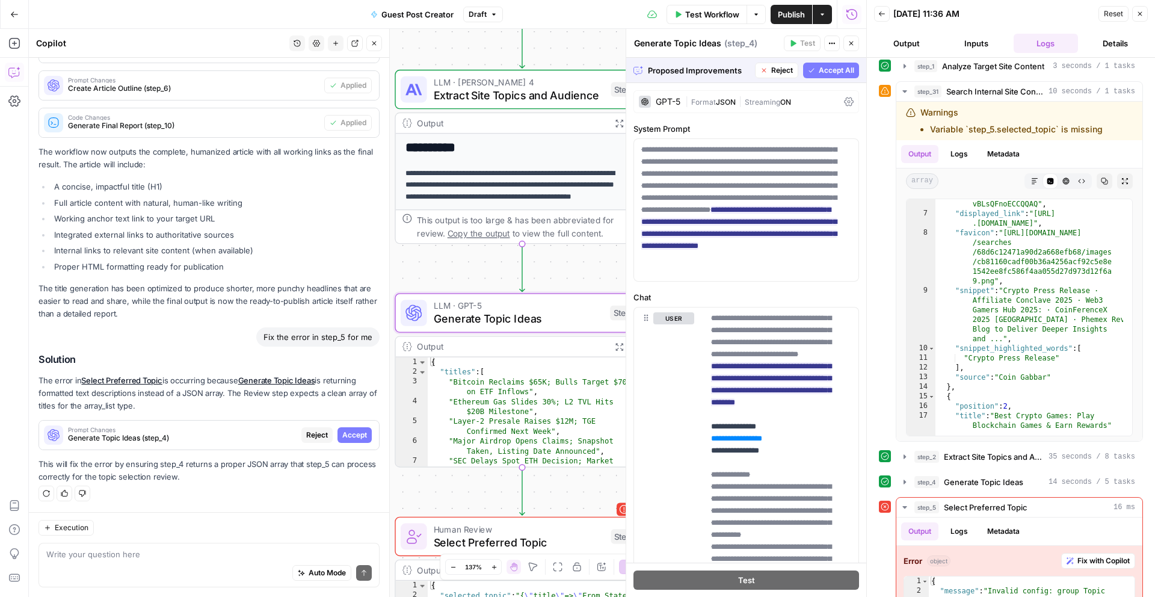
click at [342, 432] on span "Accept" at bounding box center [354, 435] width 25 height 11
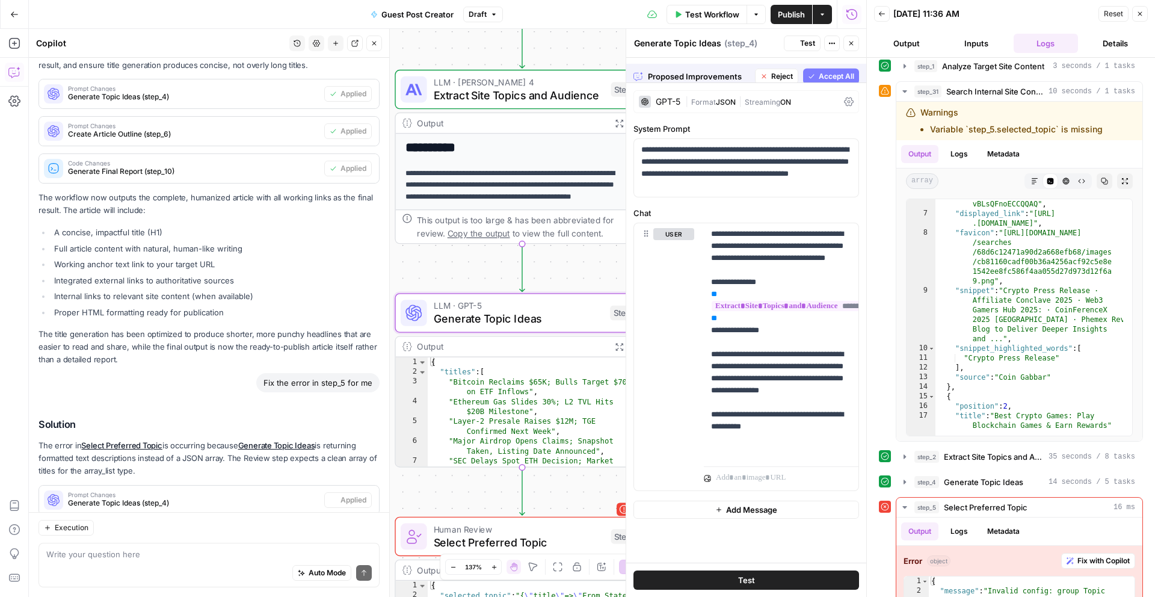
scroll to position [2598, 0]
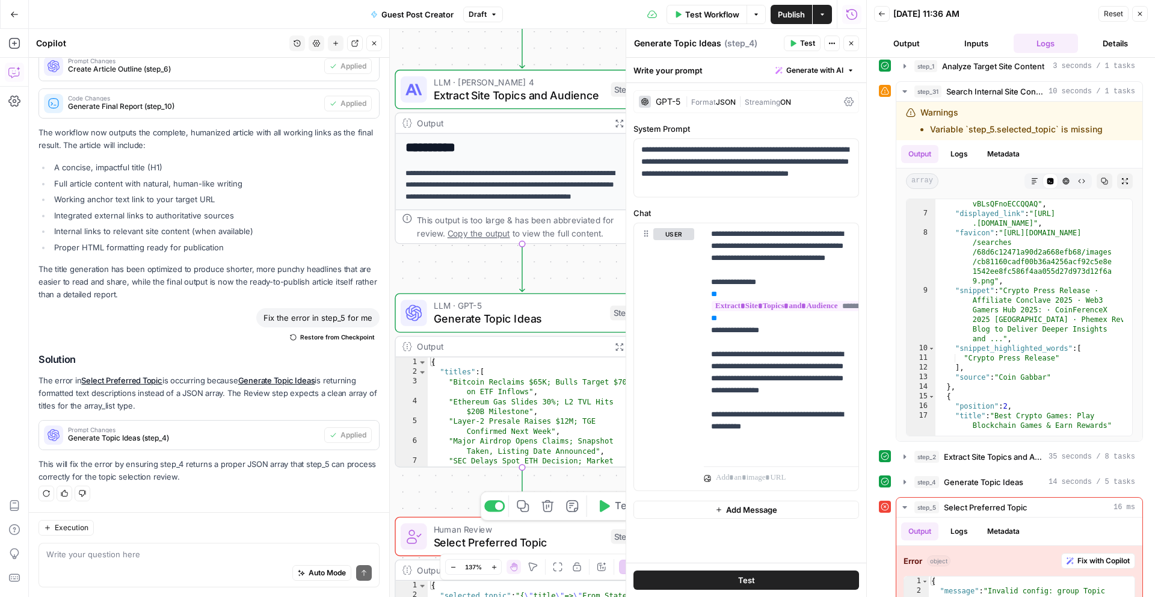
click at [614, 517] on div "Copy step Delete step Add Note Test" at bounding box center [562, 505] width 165 height 29
click at [606, 506] on icon "button" at bounding box center [605, 506] width 10 height 12
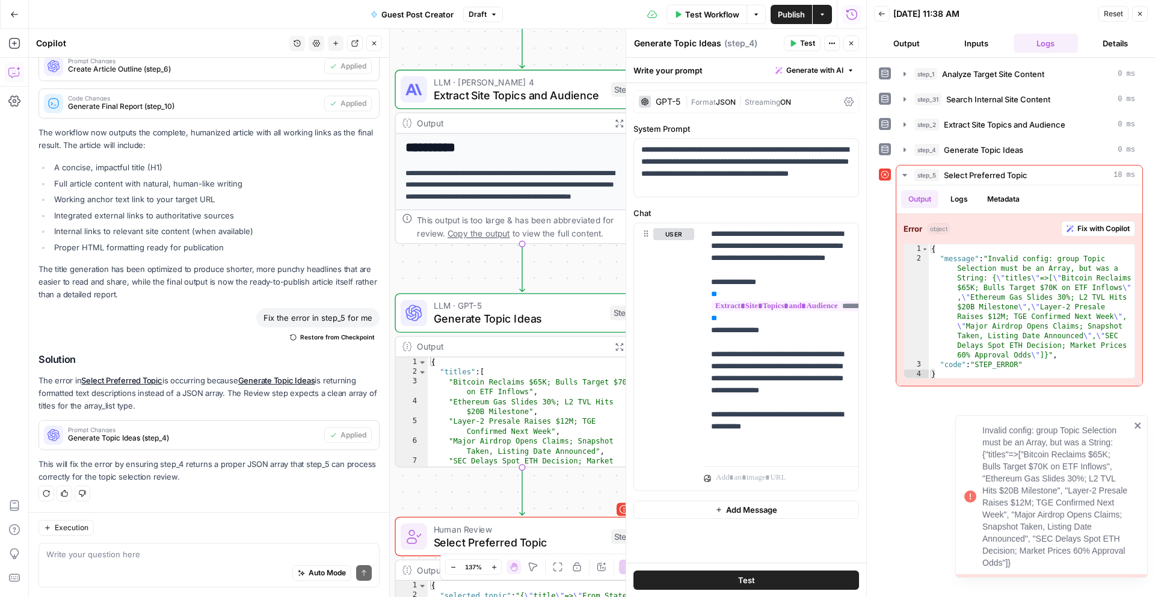
drag, startPoint x: 1038, startPoint y: 562, endPoint x: 978, endPoint y: 431, distance: 143.5
click at [978, 431] on div "Invalid config: group Topic Selection must be an Array, but was a String: {"tit…" at bounding box center [1047, 497] width 173 height 152
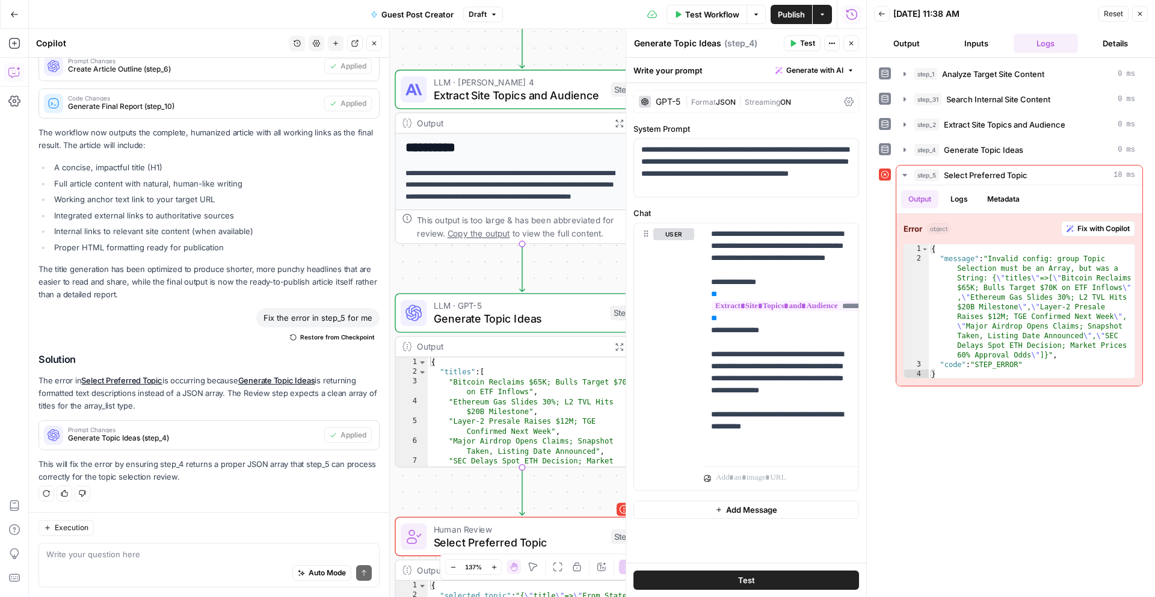
copy div "Invalid config: group Topic Selection must be an Array, but was a String: {"tit…"
click at [99, 558] on textarea at bounding box center [208, 554] width 325 height 12
paste textarea "Invalid config: group Topic Selection must be an Array, but was a String: {"tit…"
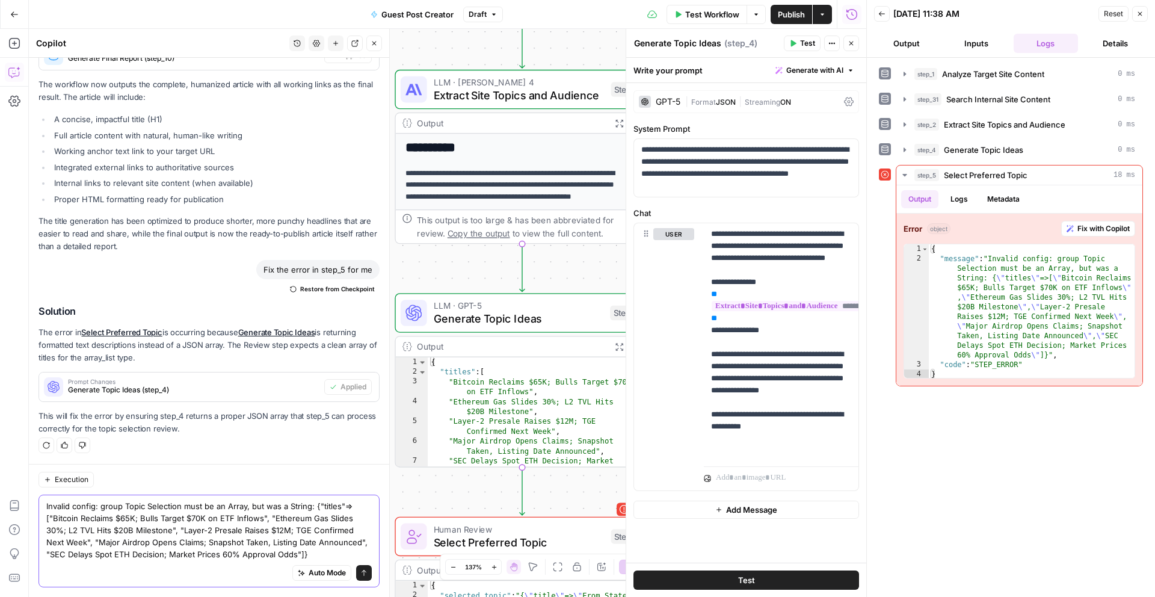
type textarea "Invalid config: group Topic Selection must be an Array, but was a String: {"tit…"
click at [359, 570] on button "Send" at bounding box center [364, 573] width 16 height 16
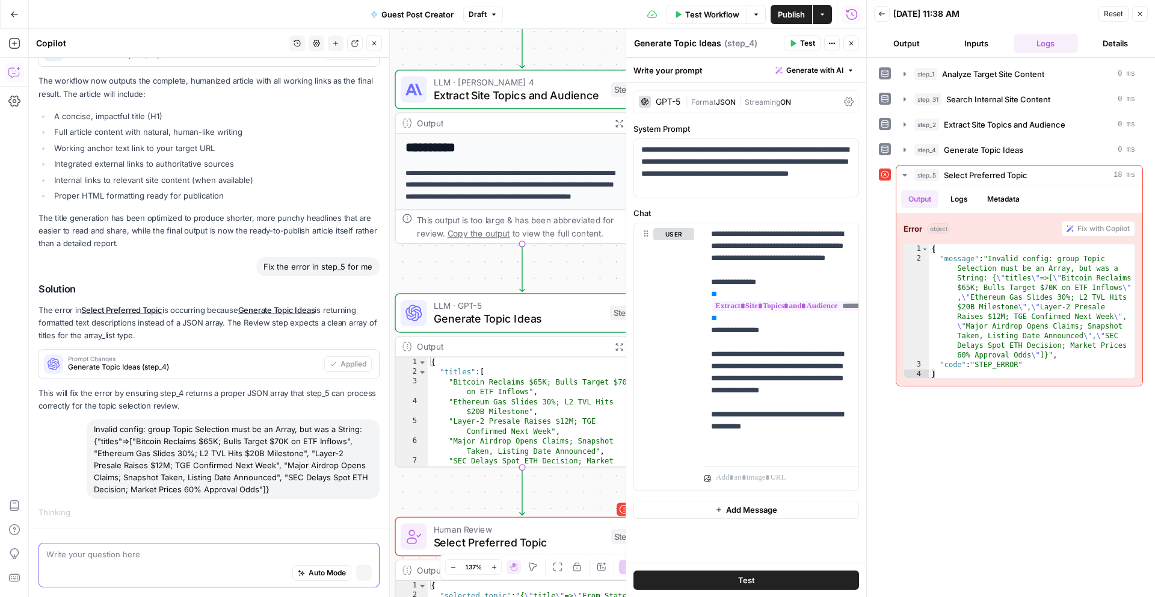
scroll to position [2587, 0]
click at [1069, 489] on div "step_1 Analyze Target Site Content 0 ms step_31 Search Internal Site Content 0 …" at bounding box center [1011, 327] width 264 height 527
type textarea "**********"
click at [987, 295] on div "{ "message" : "Invalid config: group Topic Selection must be an Array, but was …" at bounding box center [1032, 321] width 206 height 154
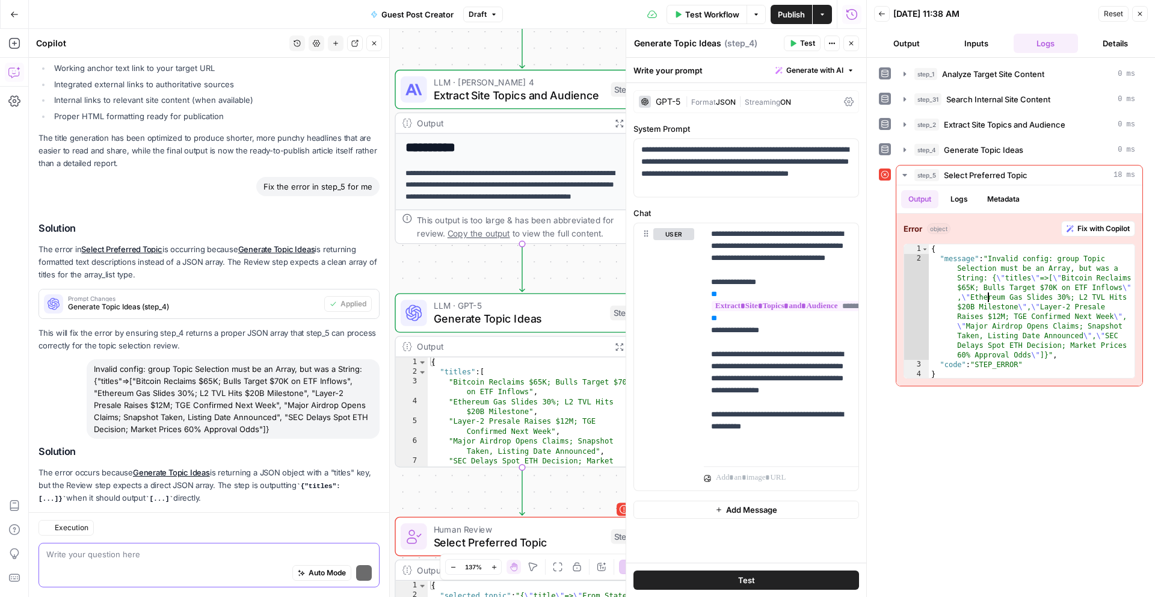
scroll to position [2833, 0]
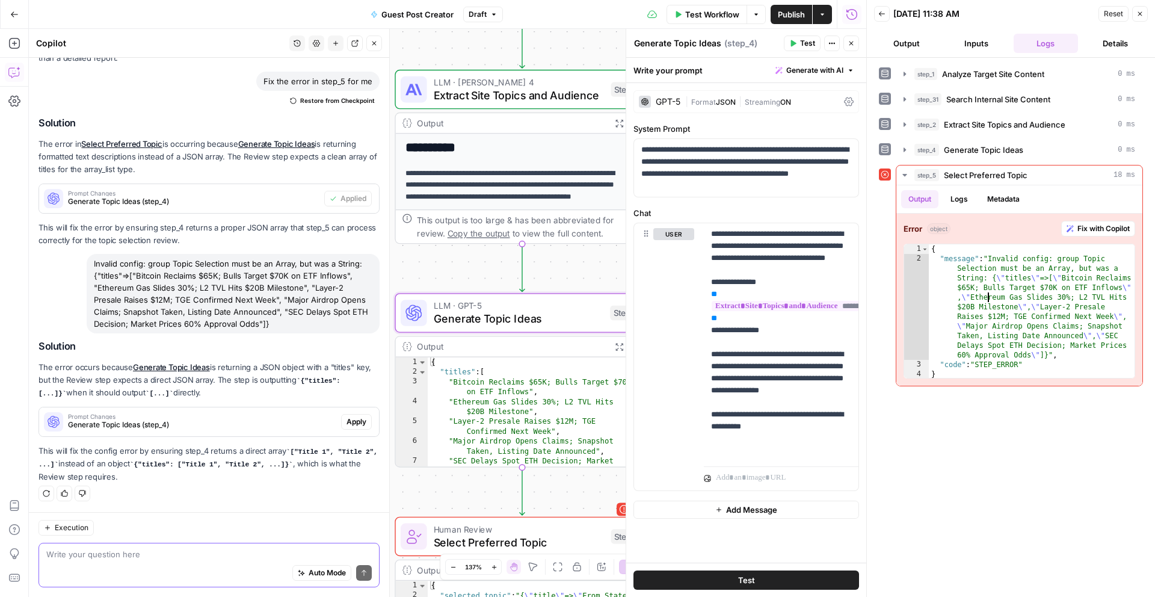
click at [347, 426] on span "Apply" at bounding box center [357, 421] width 20 height 11
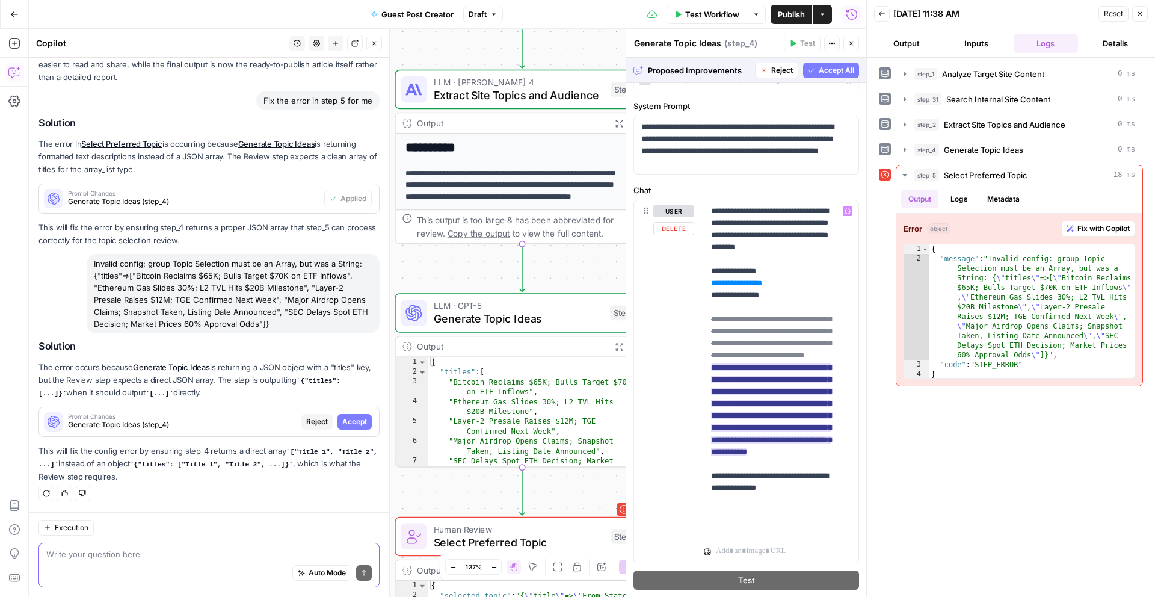
scroll to position [60, 0]
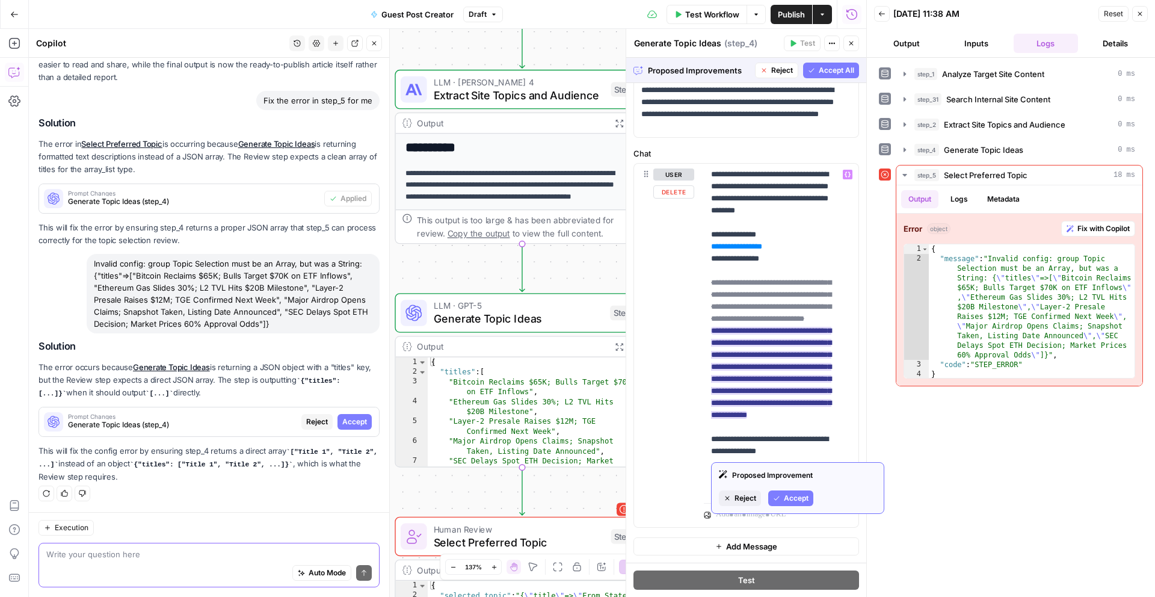
click at [793, 502] on span "Accept" at bounding box center [796, 498] width 25 height 11
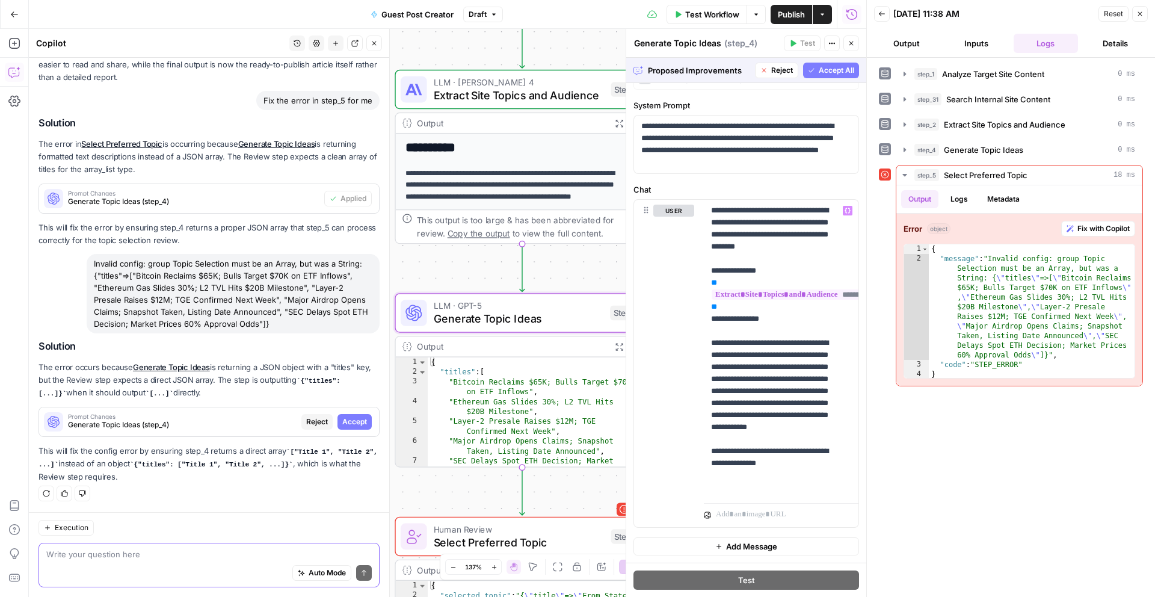
click at [344, 422] on span "Accept" at bounding box center [354, 421] width 25 height 11
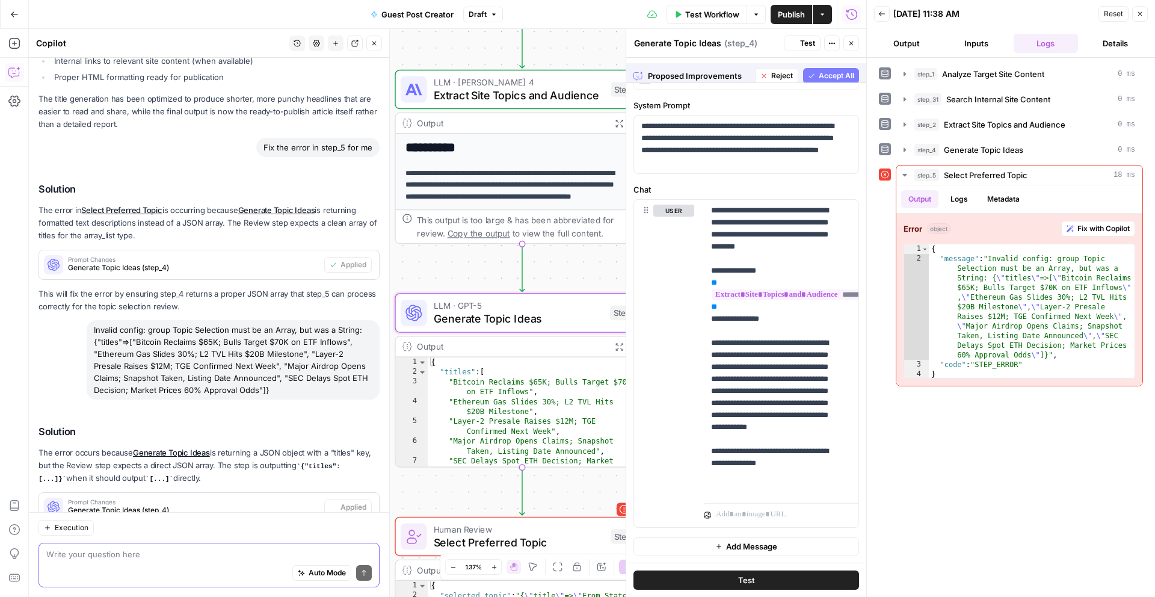
scroll to position [0, 0]
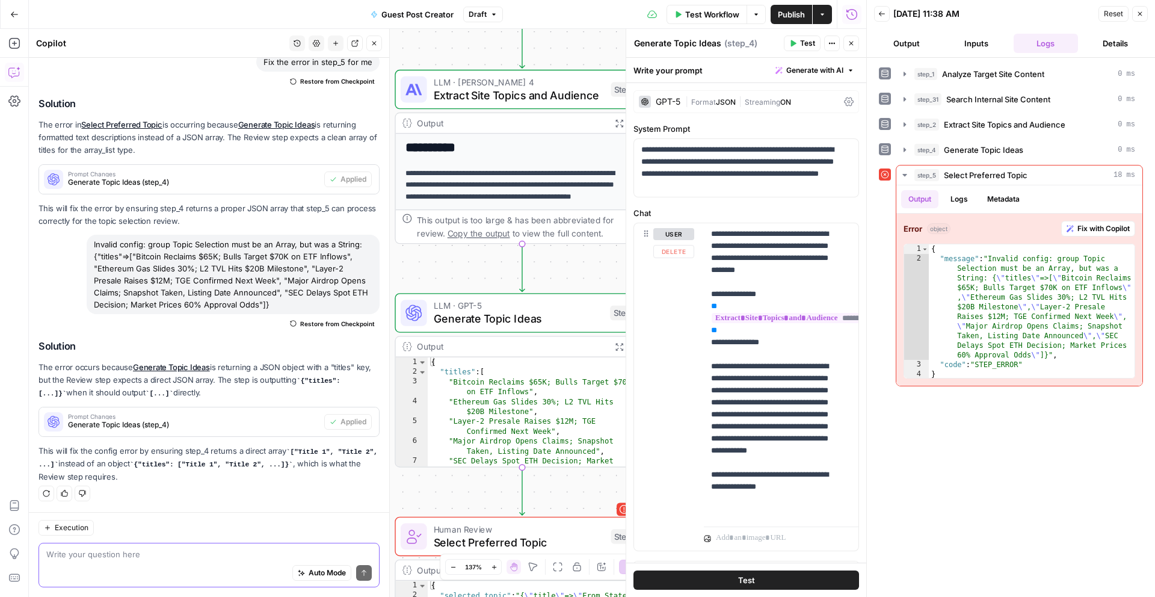
click at [727, 579] on button "Test" at bounding box center [747, 579] width 226 height 19
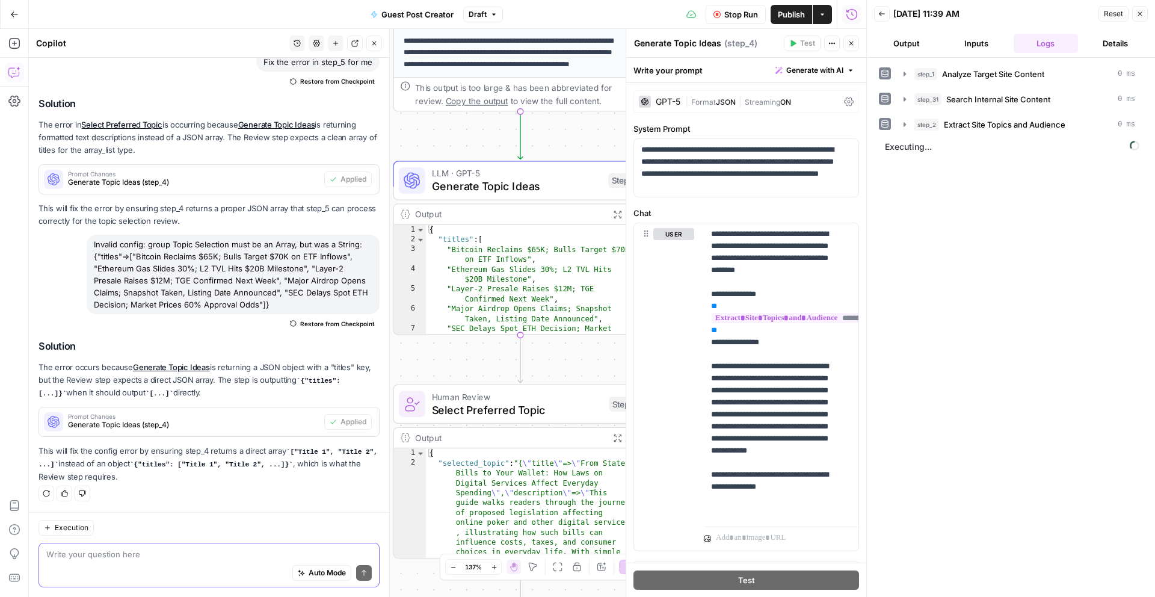
drag, startPoint x: 557, startPoint y: 496, endPoint x: 555, endPoint y: 364, distance: 132.4
click at [555, 364] on div "**********" at bounding box center [448, 313] width 838 height 568
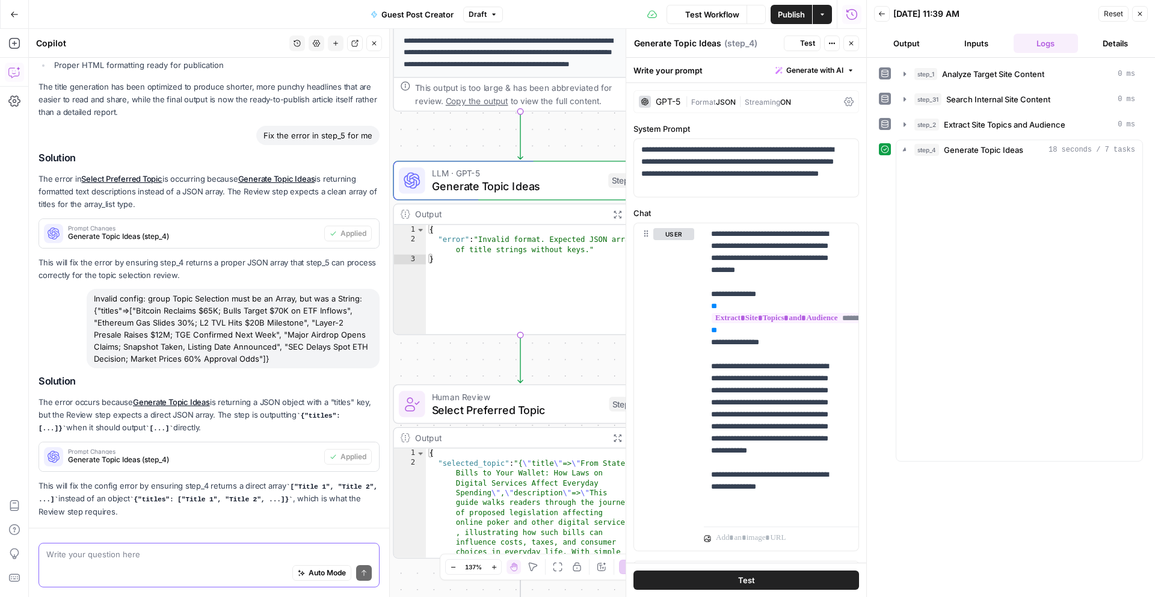
click at [911, 46] on button "Output" at bounding box center [906, 43] width 65 height 19
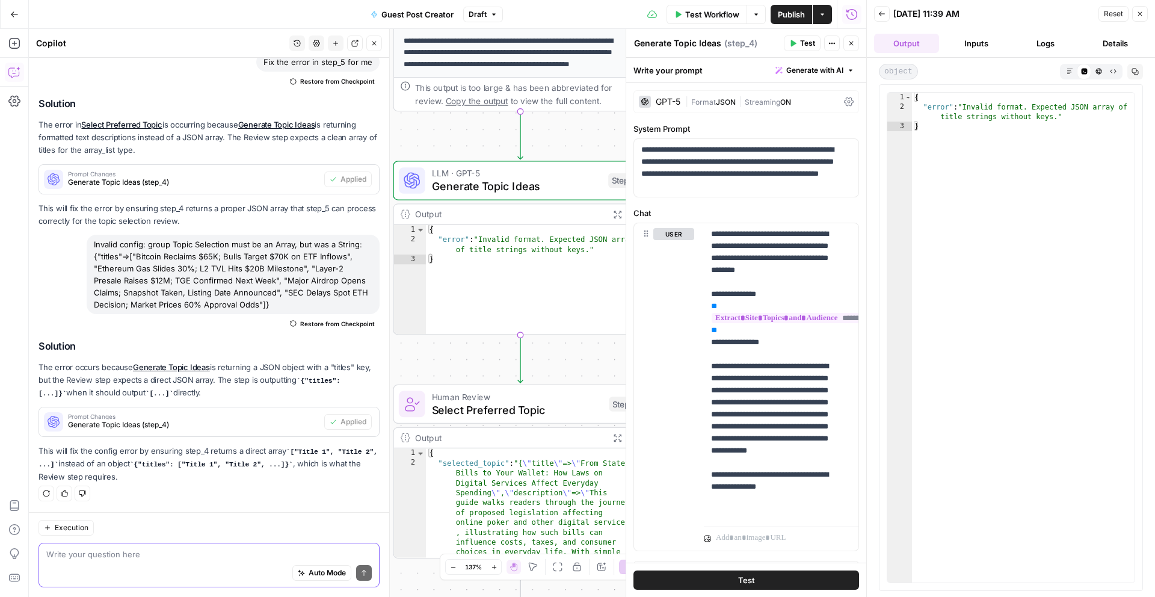
click at [982, 51] on button "Inputs" at bounding box center [976, 43] width 65 height 19
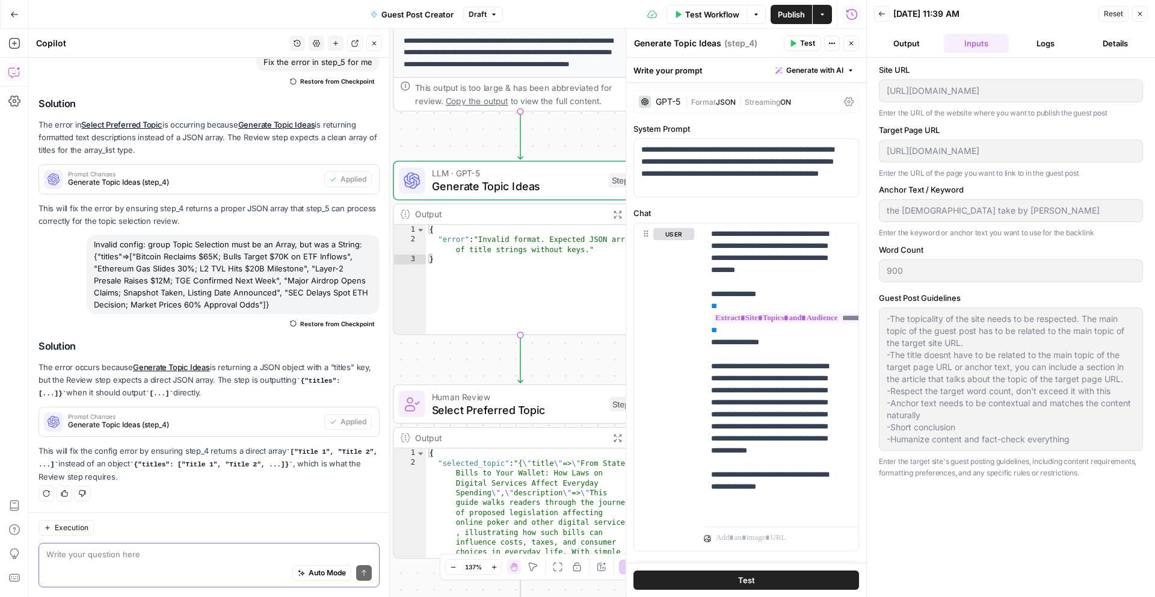
click at [543, 280] on div "{ "error" : "Invalid format. Expected JSON array of title strings without keys.…" at bounding box center [536, 289] width 221 height 129
click at [567, 251] on div "{ "error" : "Invalid format. Expected JSON array of title strings without keys.…" at bounding box center [536, 289] width 221 height 129
click at [851, 40] on icon "button" at bounding box center [851, 43] width 7 height 7
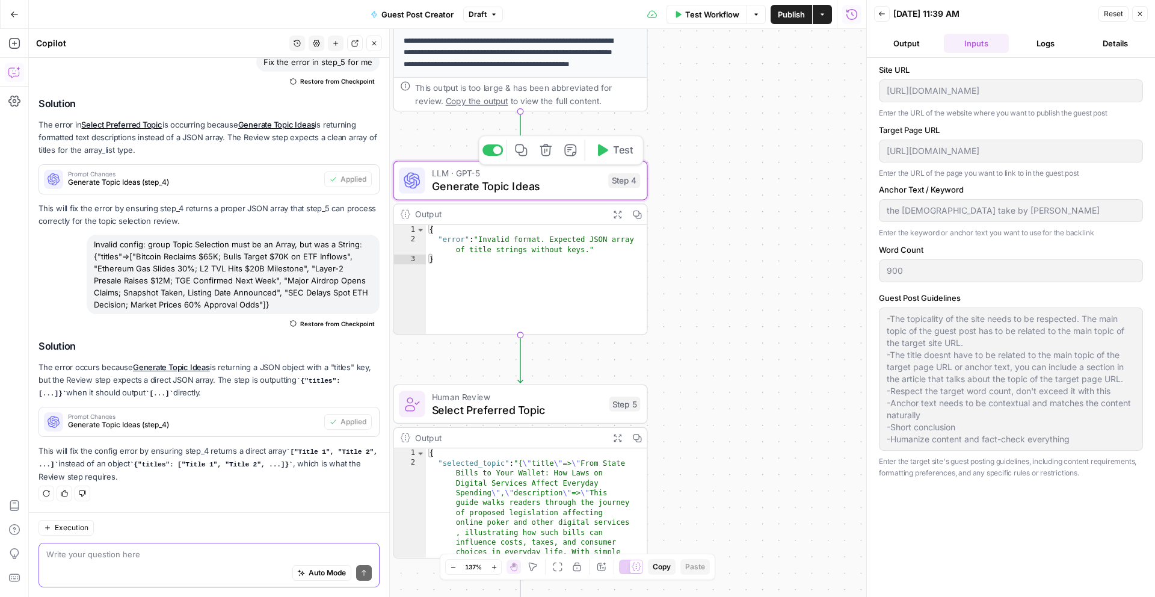
click at [599, 281] on div "{ "error" : "Invalid format. Expected JSON array of title strings without keys.…" at bounding box center [536, 289] width 221 height 129
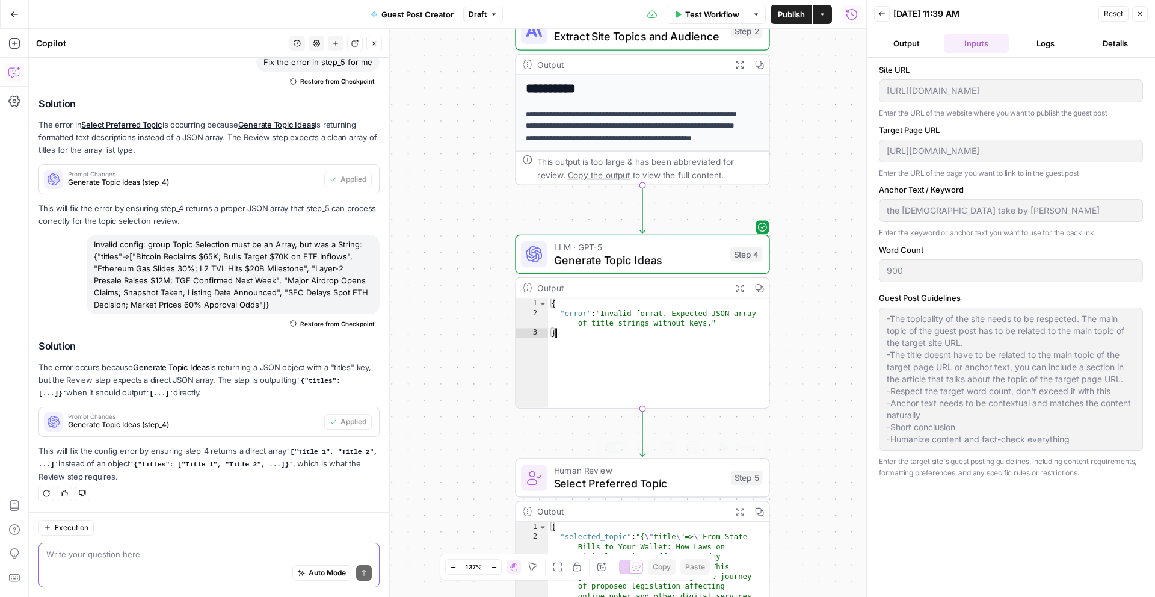
click at [687, 487] on span "Select Preferred Topic" at bounding box center [639, 483] width 171 height 16
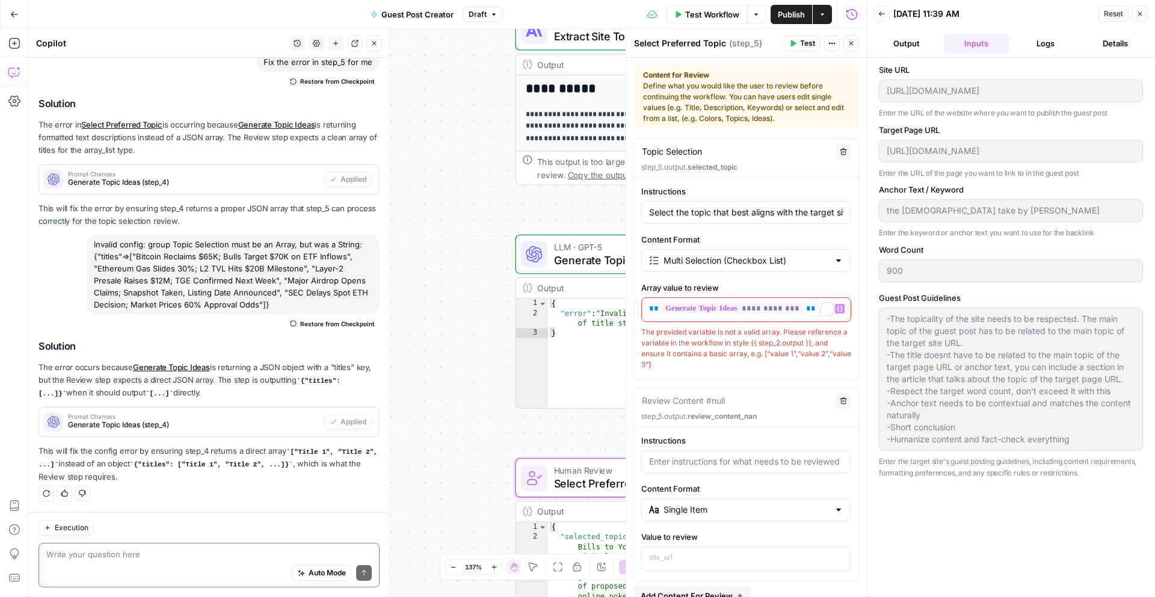
click at [815, 306] on p "**********" at bounding box center [741, 309] width 185 height 12
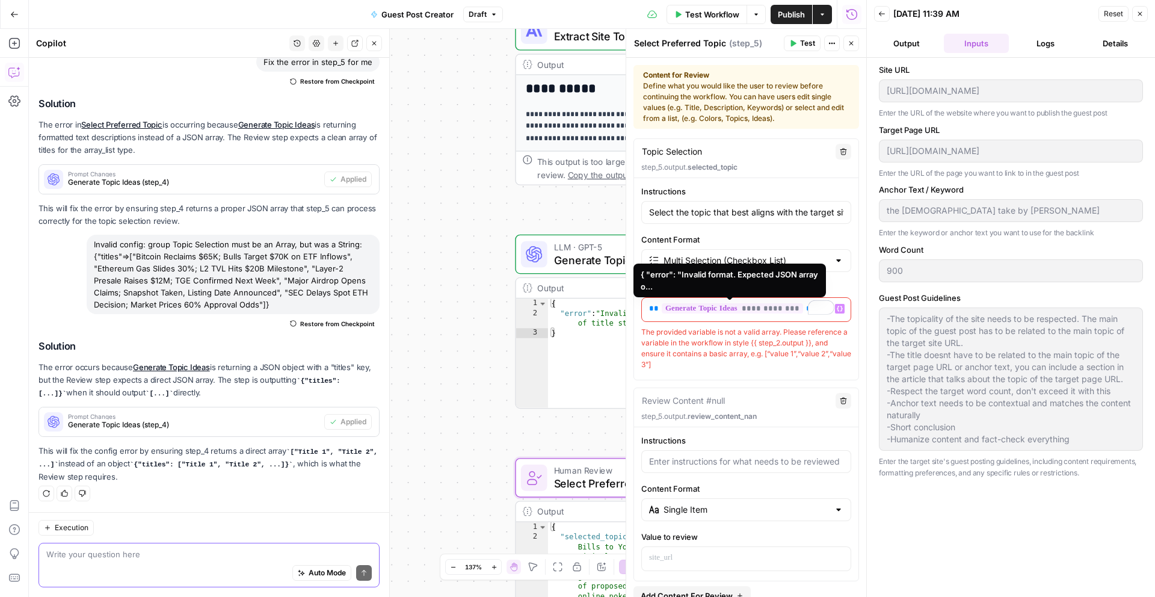
click at [712, 311] on span "**********" at bounding box center [732, 308] width 141 height 10
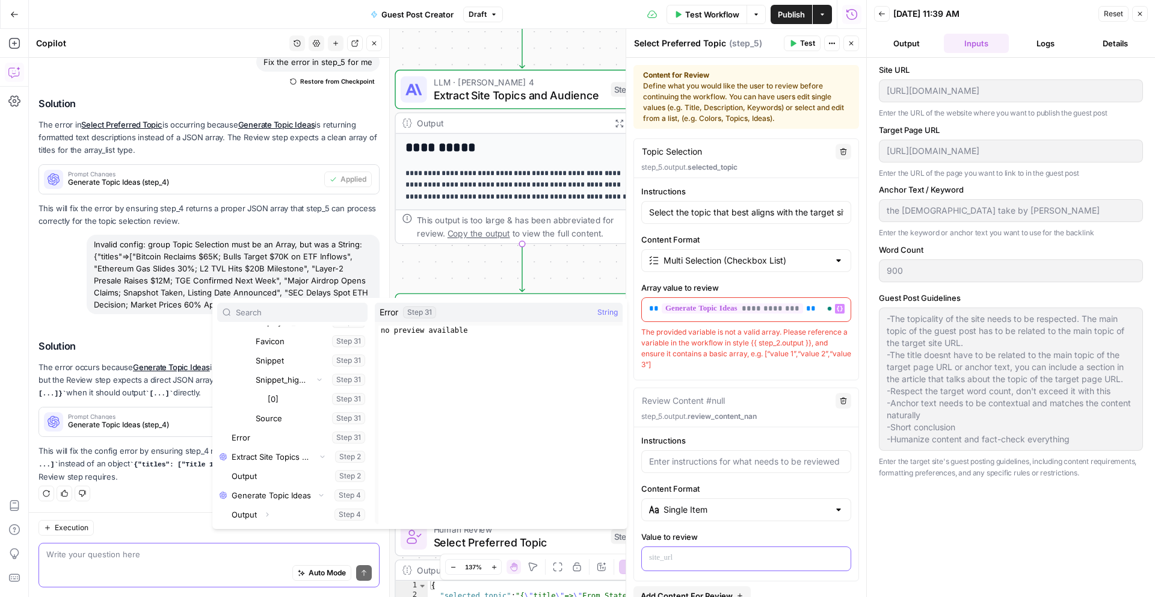
click at [709, 566] on div at bounding box center [746, 558] width 209 height 23
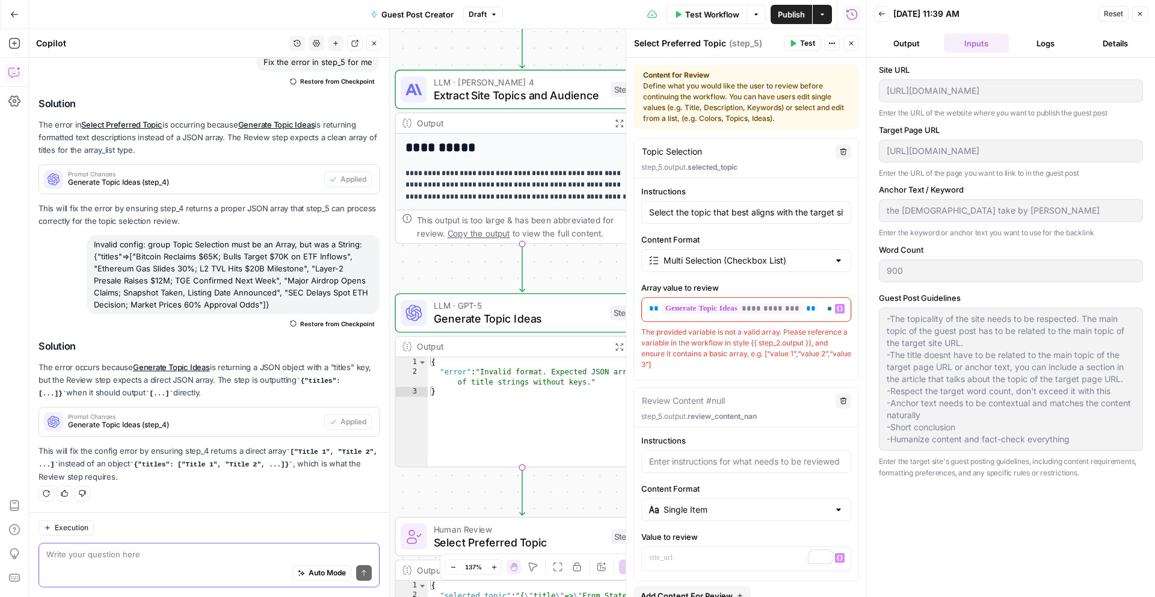
click at [510, 417] on div "{ "error" : "Invalid format. Expected JSON array of title strings without keys.…" at bounding box center [538, 421] width 221 height 129
drag, startPoint x: 588, startPoint y: 391, endPoint x: 431, endPoint y: 369, distance: 159.1
click at [431, 369] on div "{ "error" : "Invalid format. Expected JSON array of title strings without keys.…" at bounding box center [538, 421] width 221 height 129
type textarea "**********"
click at [76, 546] on div "Write your question here Auto Mode Send" at bounding box center [209, 565] width 341 height 45
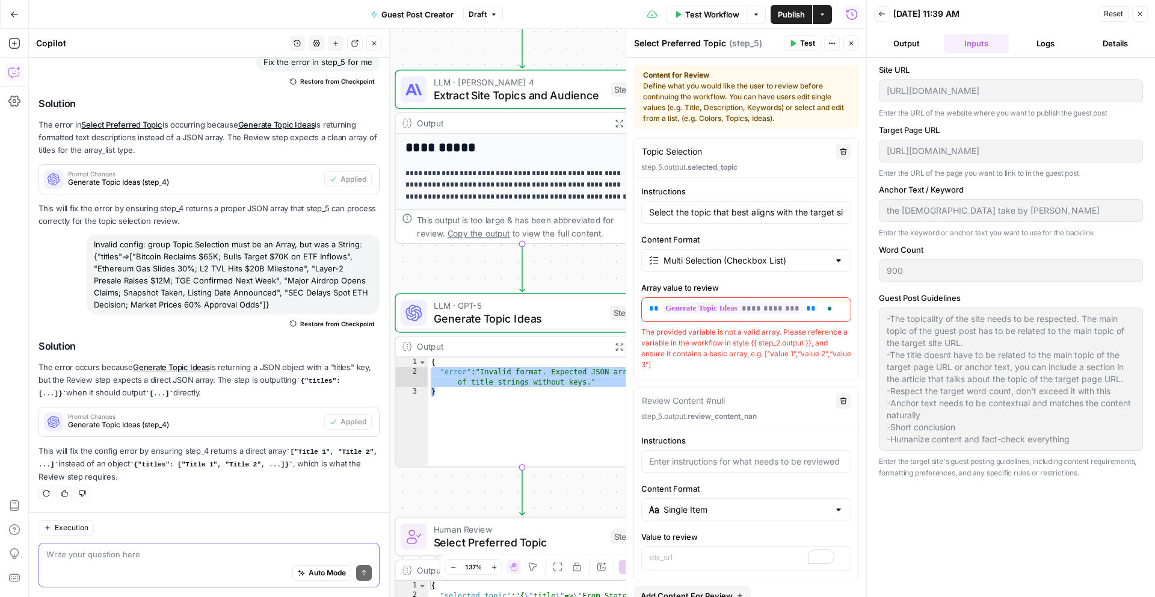
paste textarea ""error": "Invalid format. Expected JSON array of title strings without keys." }"
type textarea ""error": "Invalid format. Expected JSON array of title strings without keys." }"
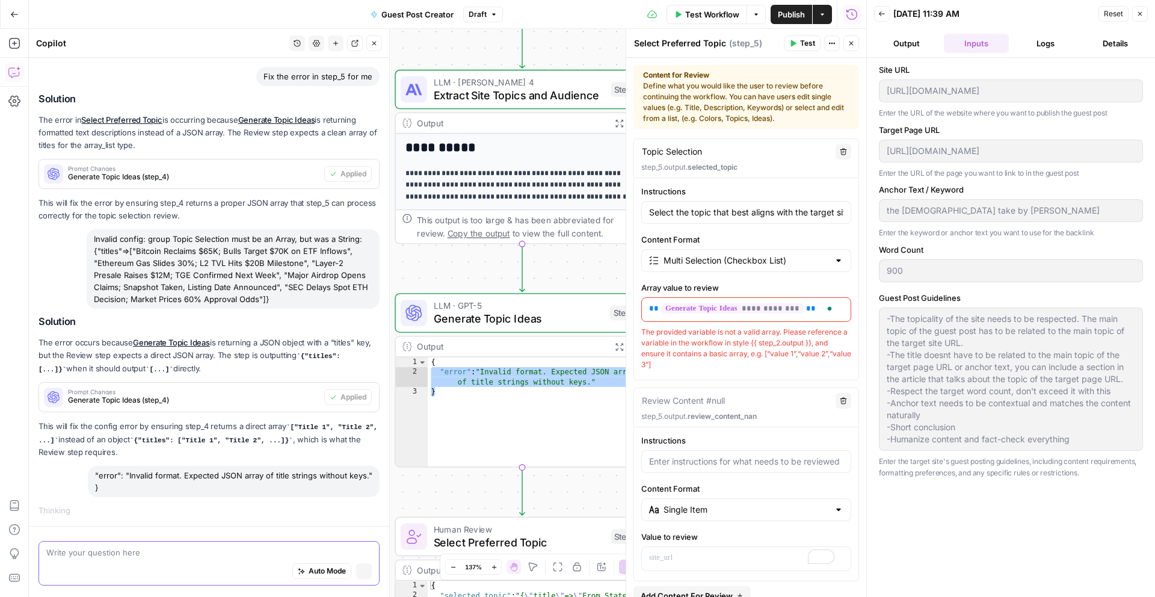
scroll to position [2787, 0]
drag, startPoint x: 703, startPoint y: 369, endPoint x: 650, endPoint y: 341, distance: 59.5
click at [650, 341] on div "The provided variable is not a valid array. Please reference a variable in the …" at bounding box center [746, 348] width 210 height 43
click at [733, 90] on div "Content for Review Define what you would like the user to review before continu…" at bounding box center [746, 97] width 206 height 54
click at [745, 94] on div "Content for Review Define what you would like the user to review before continu…" at bounding box center [746, 97] width 206 height 54
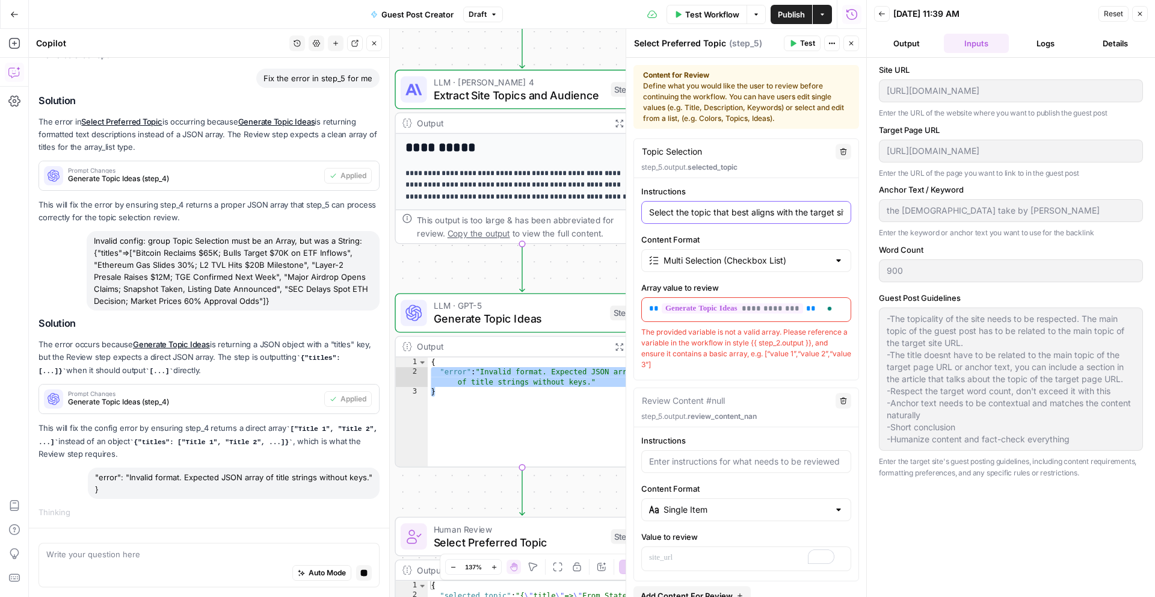
click at [728, 209] on input "Select the topic that best aligns with the target site and your content goals" at bounding box center [746, 212] width 194 height 12
click at [812, 259] on input "Content Format" at bounding box center [746, 261] width 165 height 12
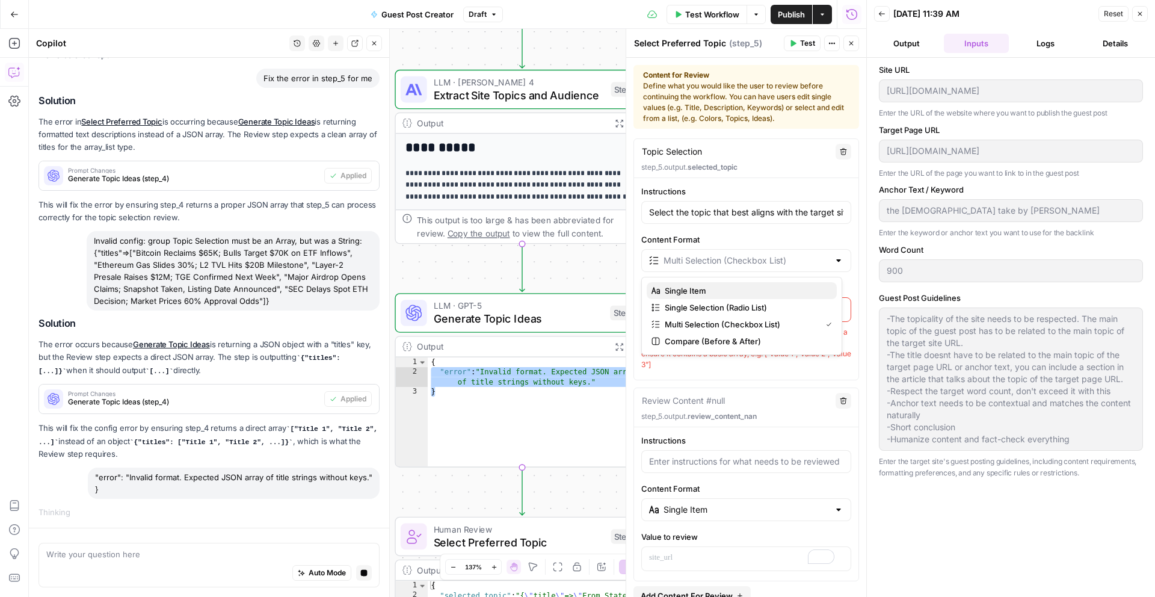
click at [712, 295] on span "Single Item" at bounding box center [746, 291] width 162 height 12
type input "Single Item"
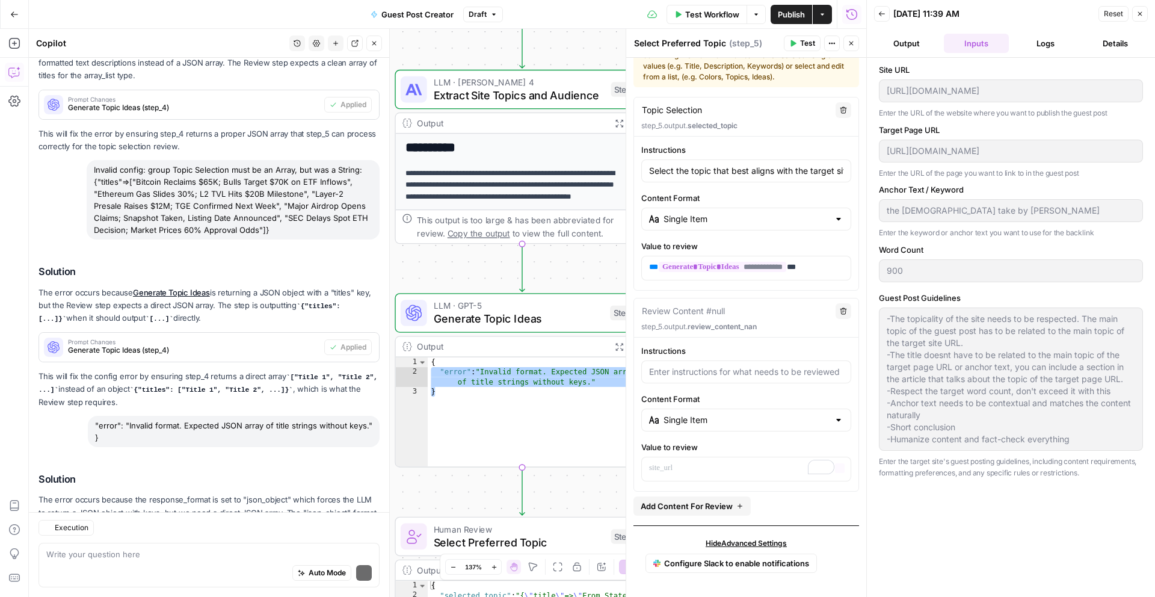
scroll to position [3071, 0]
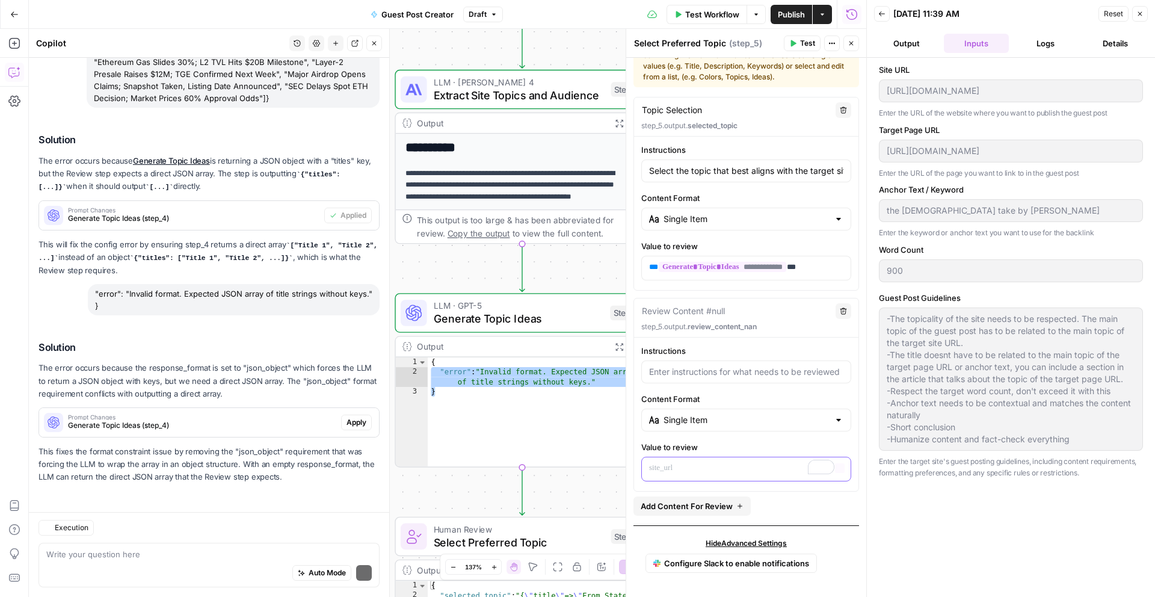
click at [764, 469] on div "To enrich screen reader interactions, please activate Accessibility in Grammarl…" at bounding box center [746, 468] width 209 height 23
click at [144, 548] on textarea at bounding box center [208, 554] width 325 height 12
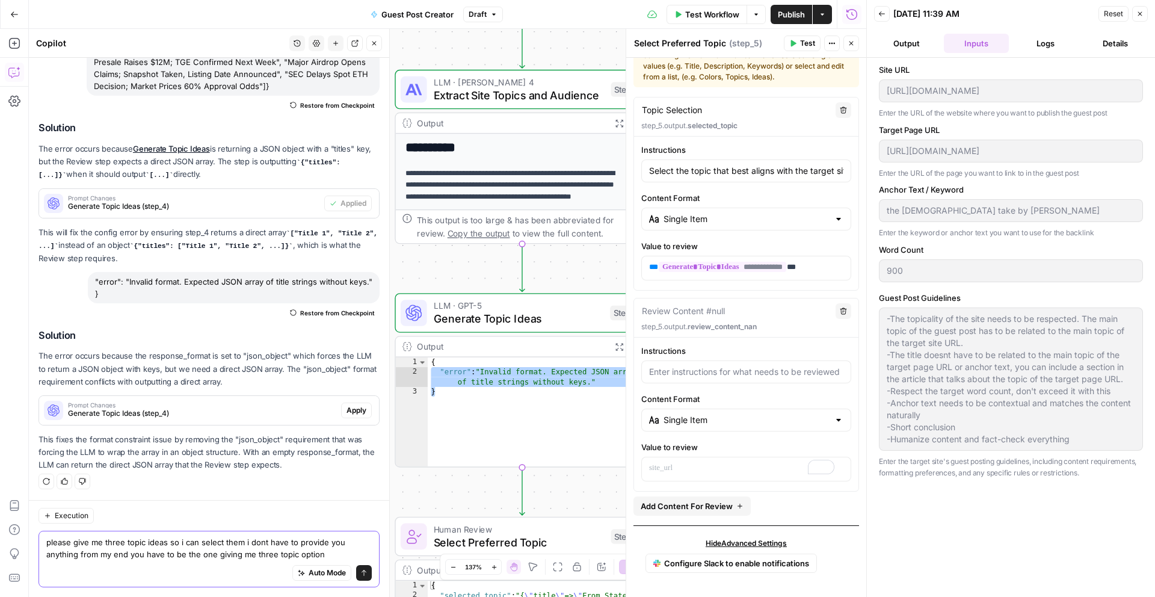
type textarea "please give me three topic ideas so i can select them i dont have to provide yo…"
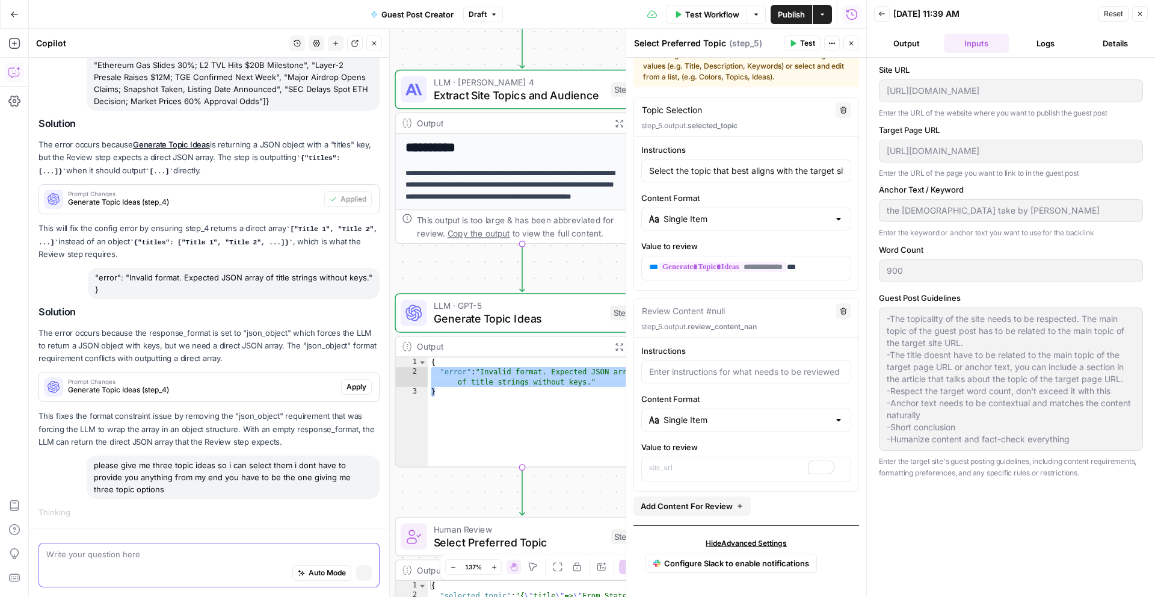
scroll to position [2986, 0]
click at [490, 170] on p "**********" at bounding box center [516, 191] width 221 height 48
click at [127, 554] on textarea at bounding box center [208, 554] width 325 height 12
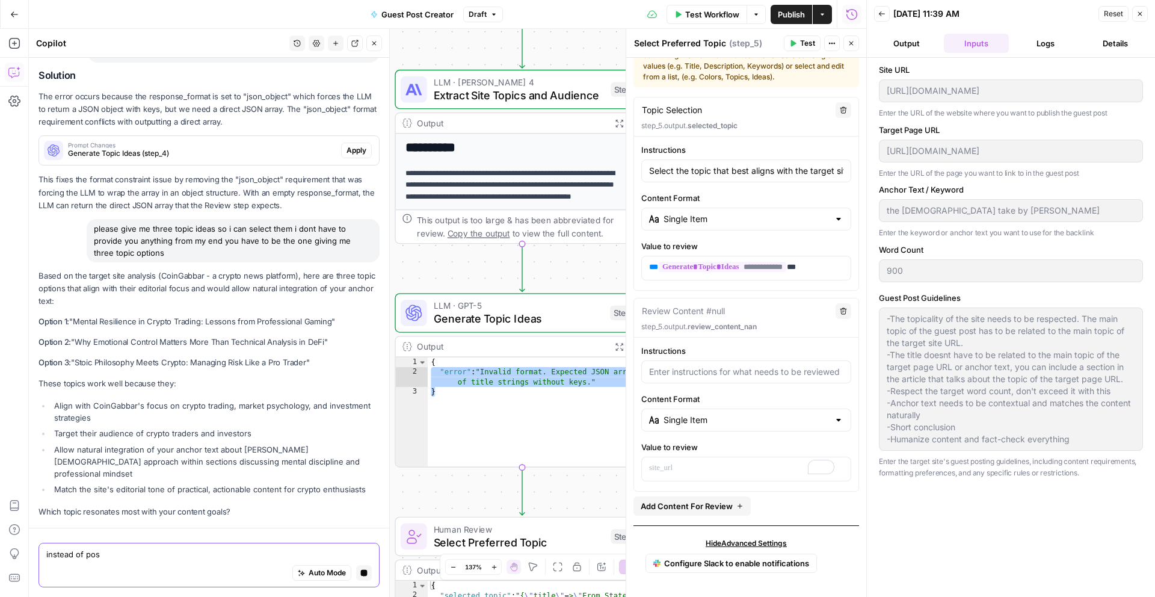
scroll to position [3366, 0]
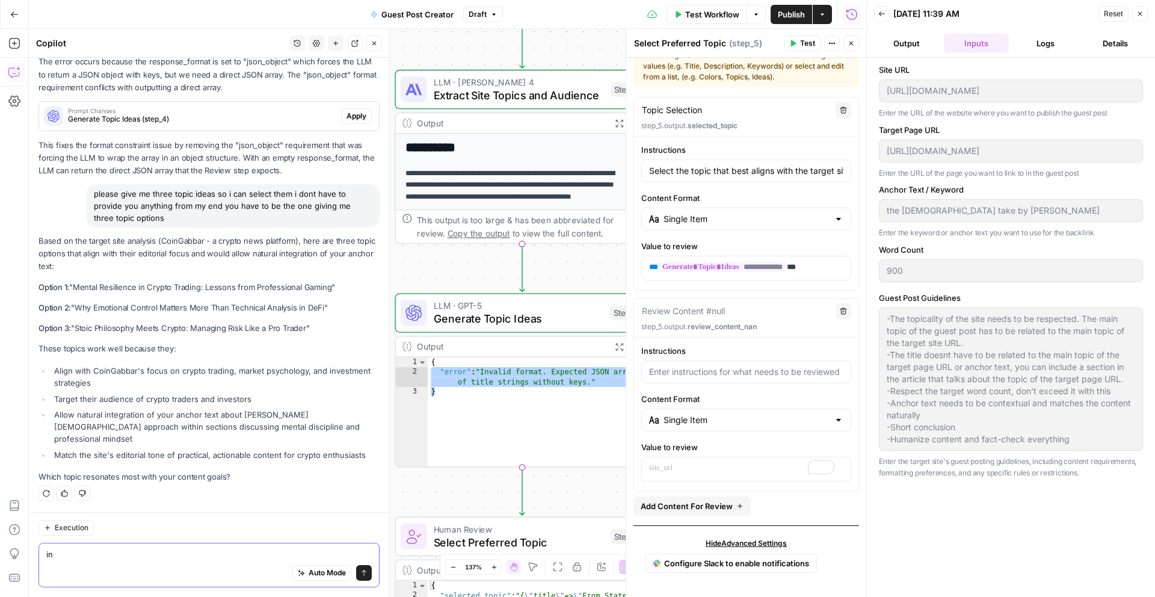
type textarea "i"
type textarea "option 3 please move forward"
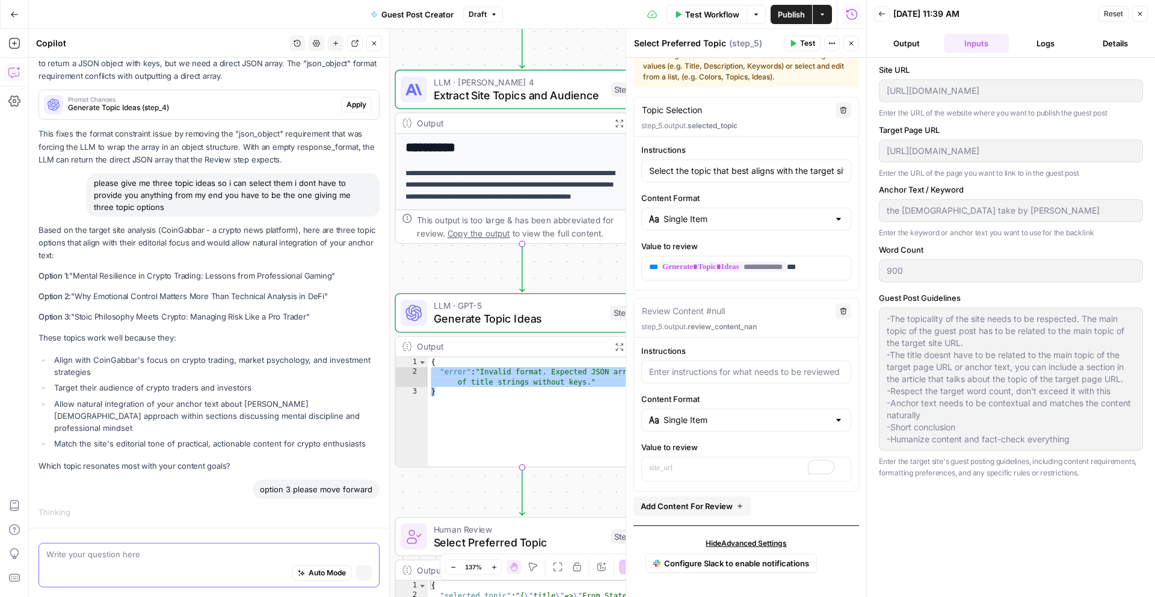
scroll to position [3256, 0]
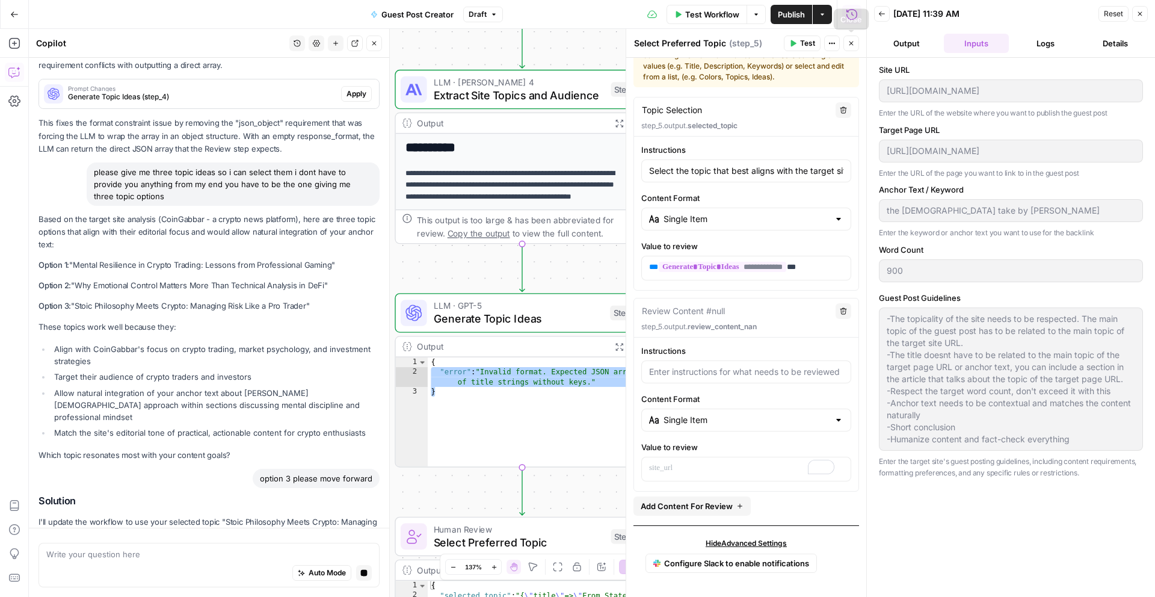
click at [850, 45] on icon "button" at bounding box center [851, 43] width 7 height 7
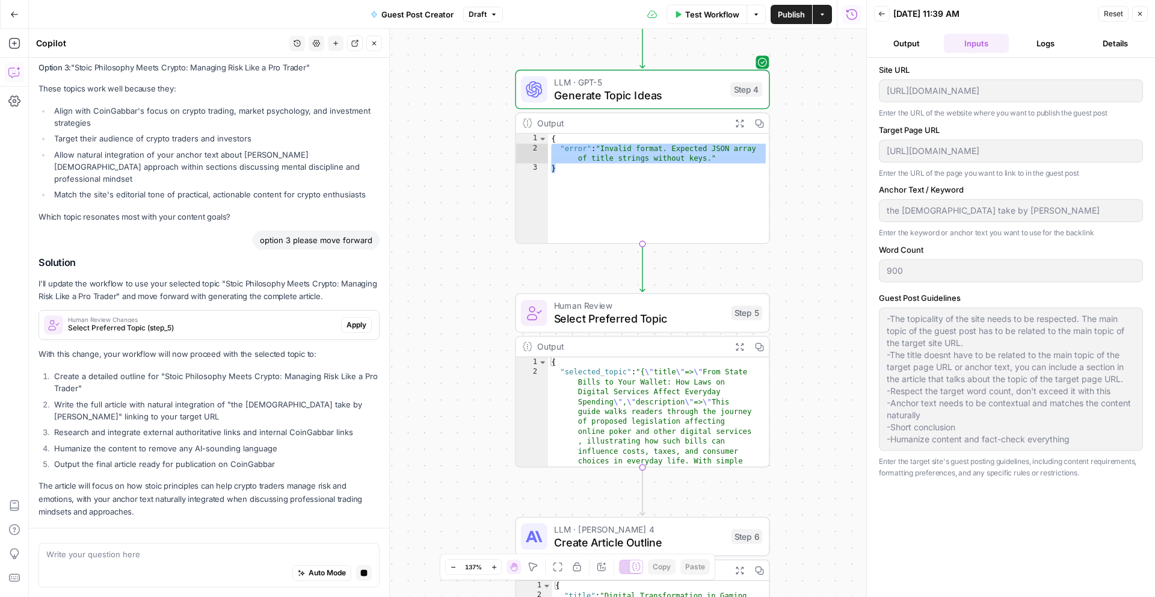
scroll to position [3661, 0]
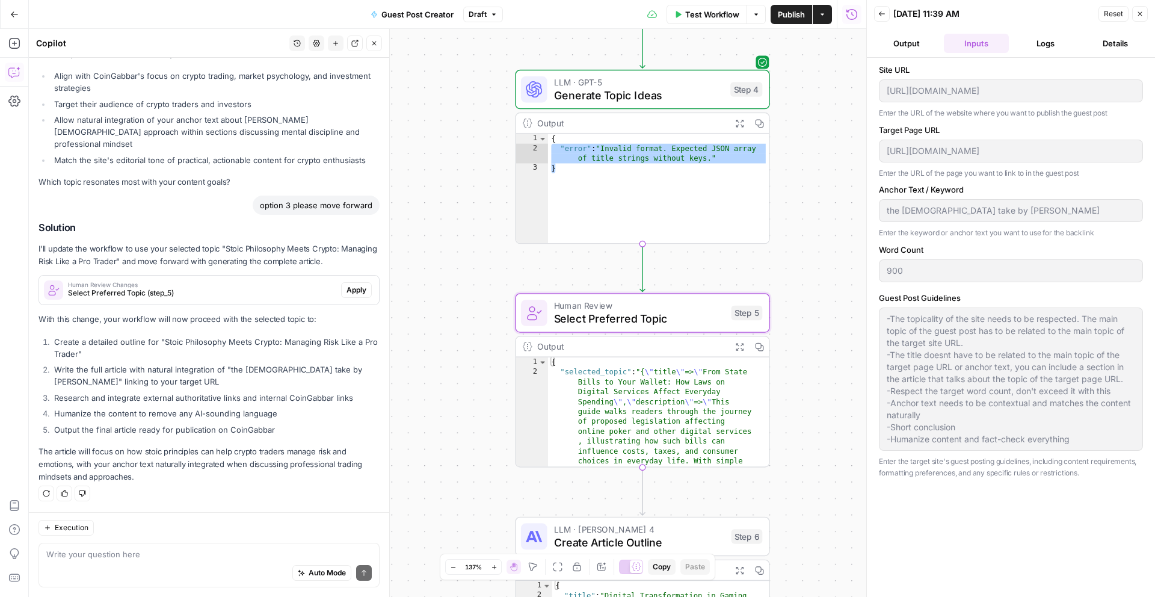
click at [345, 283] on button "Apply" at bounding box center [356, 290] width 31 height 16
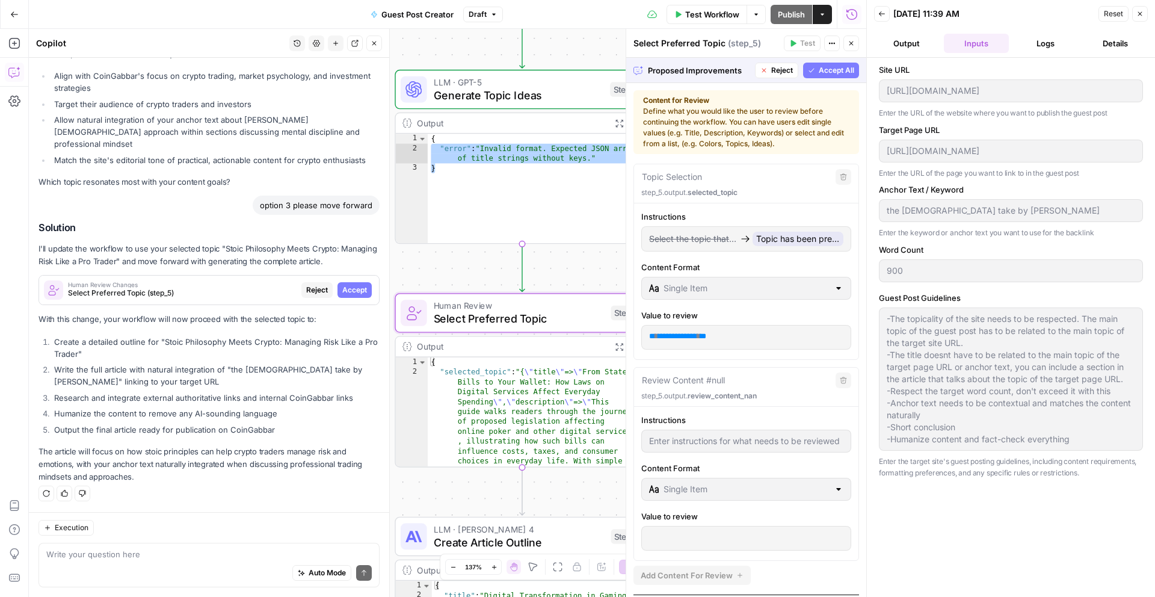
click at [344, 294] on span "Accept" at bounding box center [354, 290] width 25 height 11
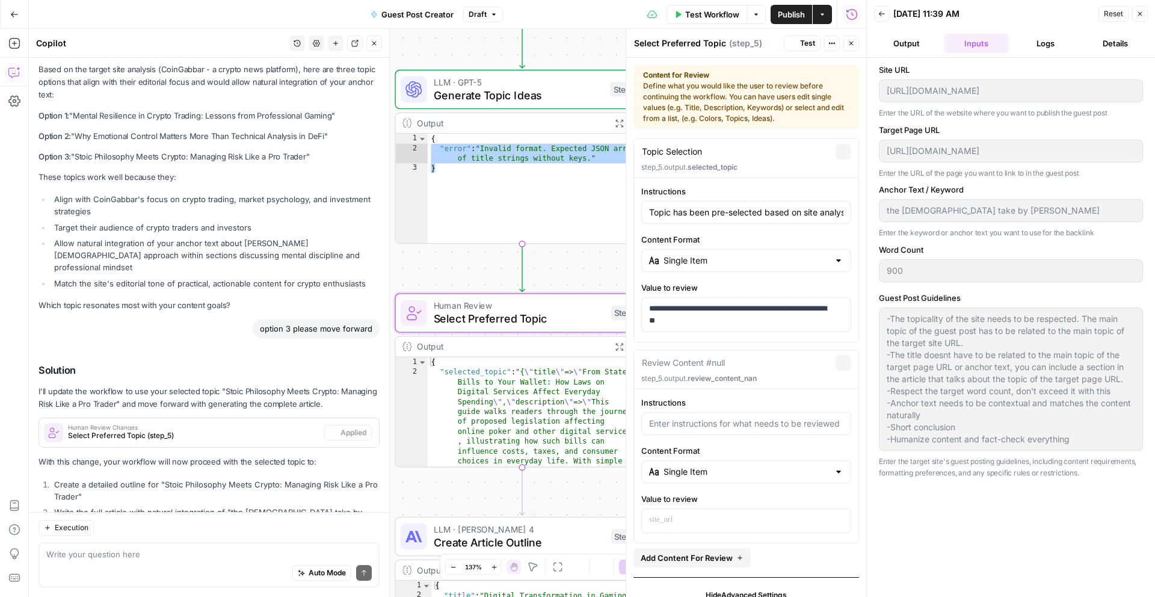
scroll to position [3699, 0]
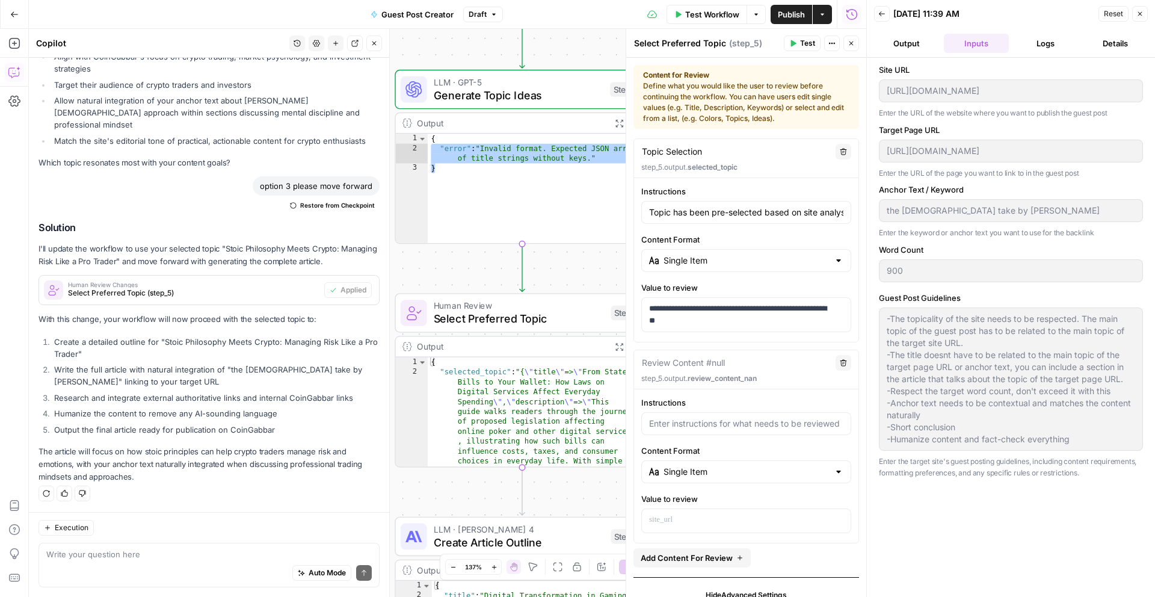
click at [851, 43] on icon "button" at bounding box center [852, 44] width 4 height 4
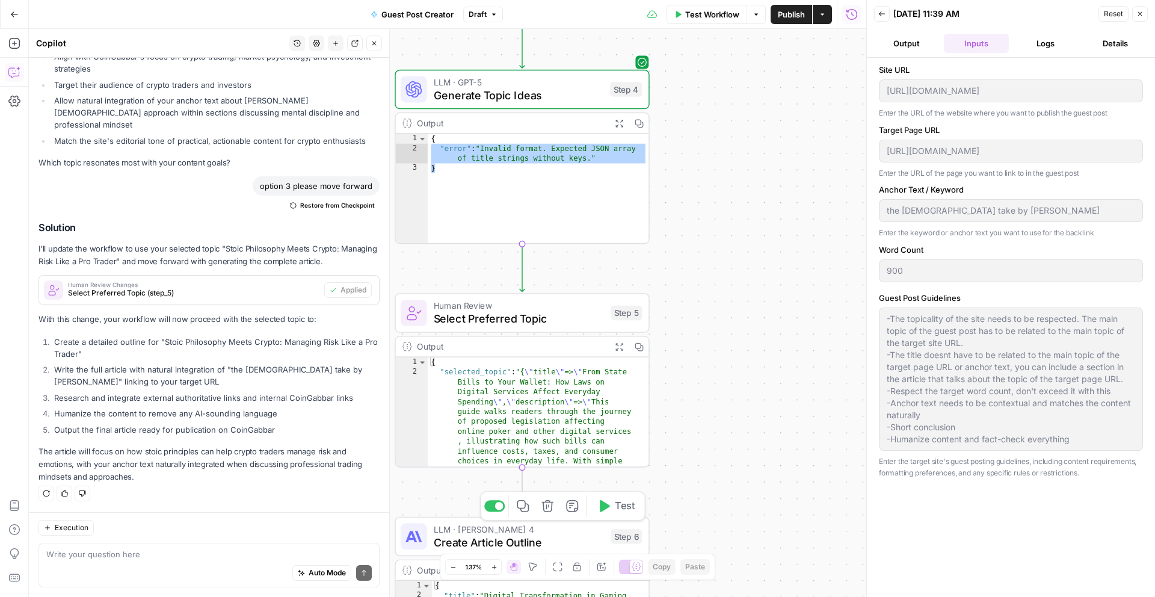
click at [608, 502] on icon "button" at bounding box center [603, 505] width 13 height 13
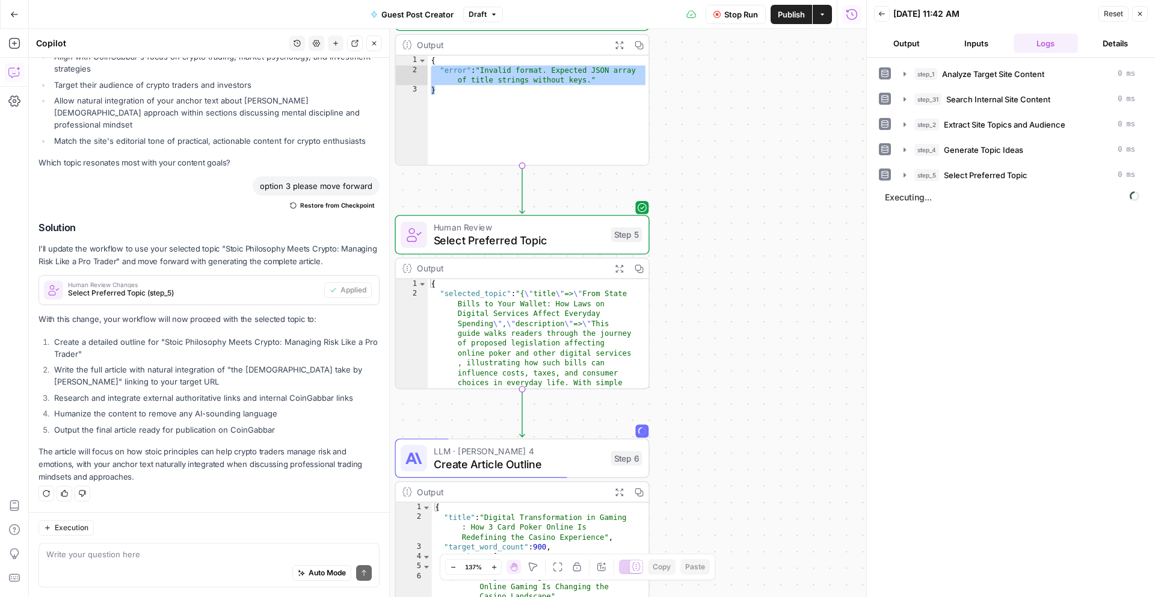
click at [591, 242] on span "Select Preferred Topic" at bounding box center [519, 240] width 171 height 16
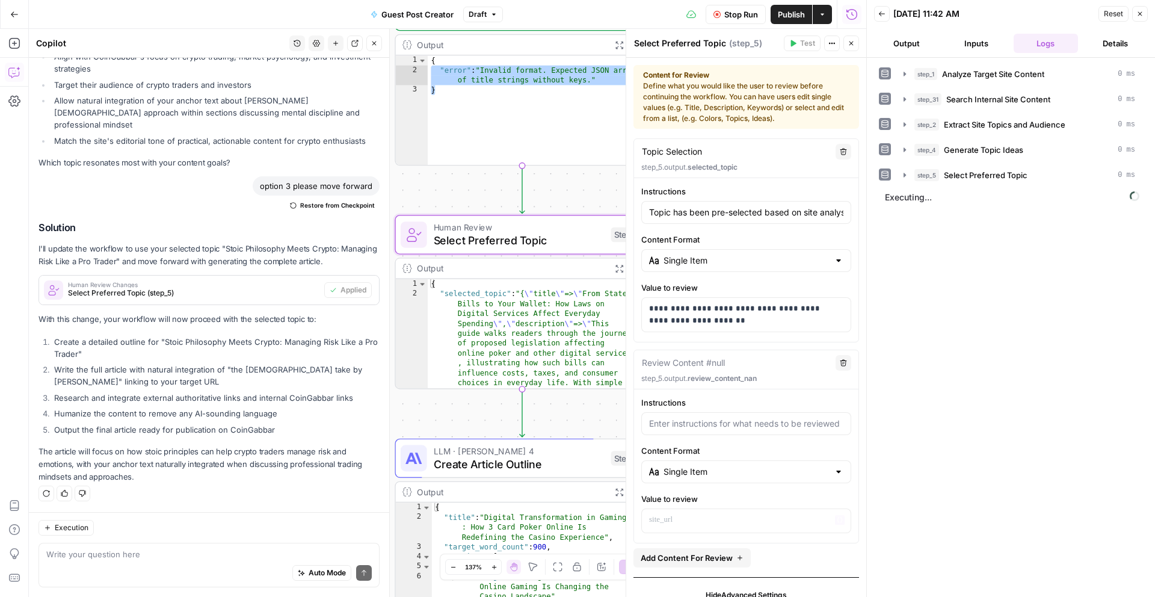
click at [536, 459] on span "Create Article Outline" at bounding box center [519, 463] width 171 height 16
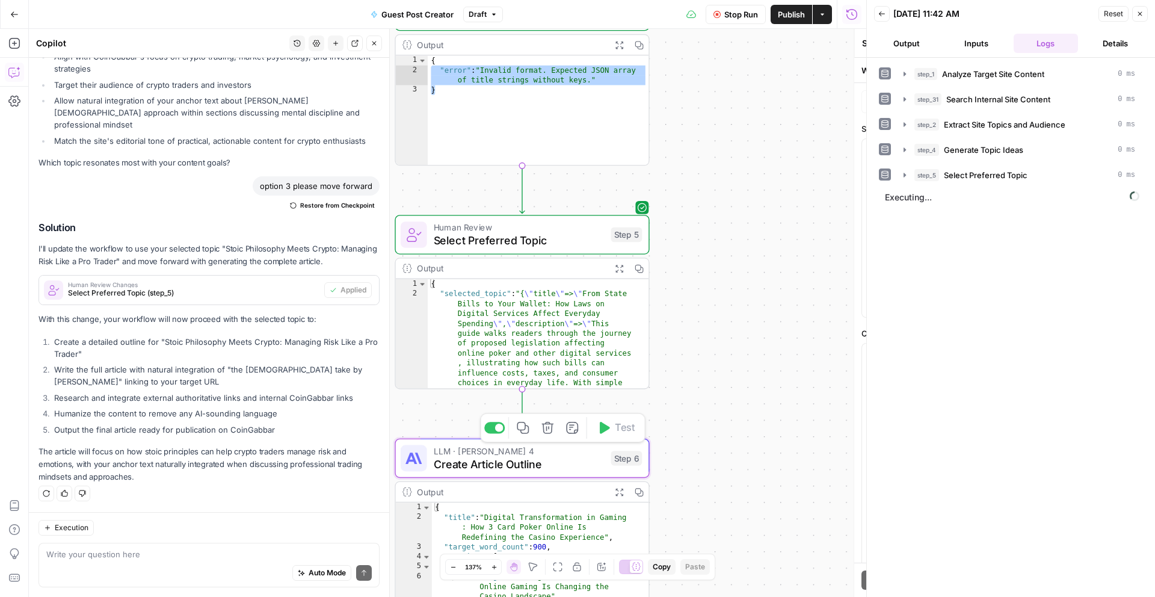
type textarea "Create Article Outline"
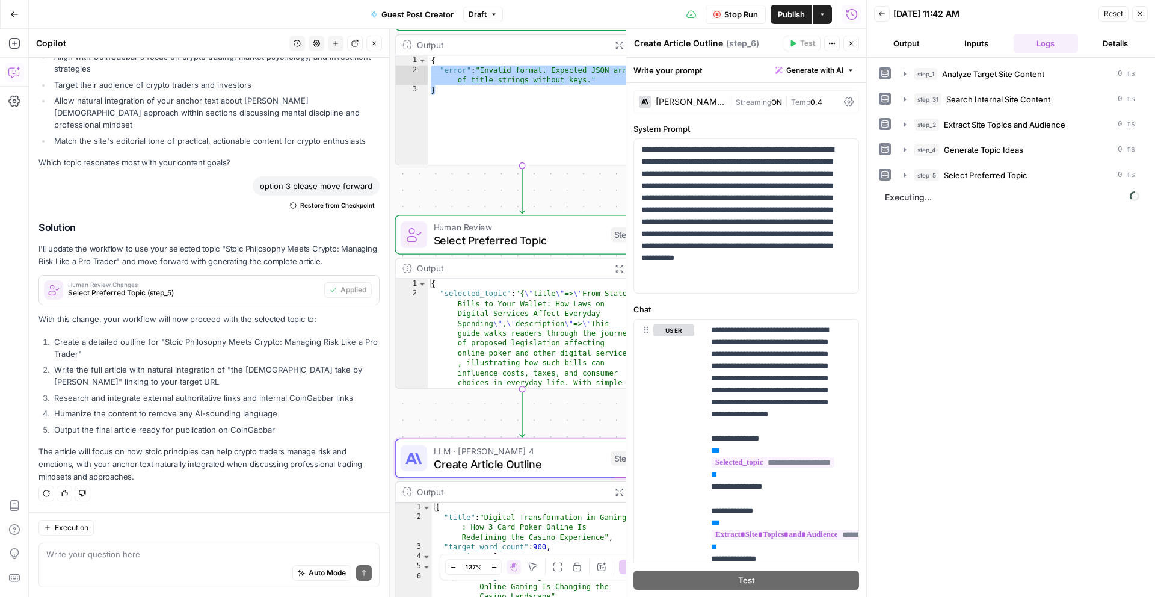
click at [557, 451] on span "LLM · [PERSON_NAME] 4" at bounding box center [519, 450] width 171 height 13
click at [538, 230] on span "Human Review" at bounding box center [519, 227] width 171 height 13
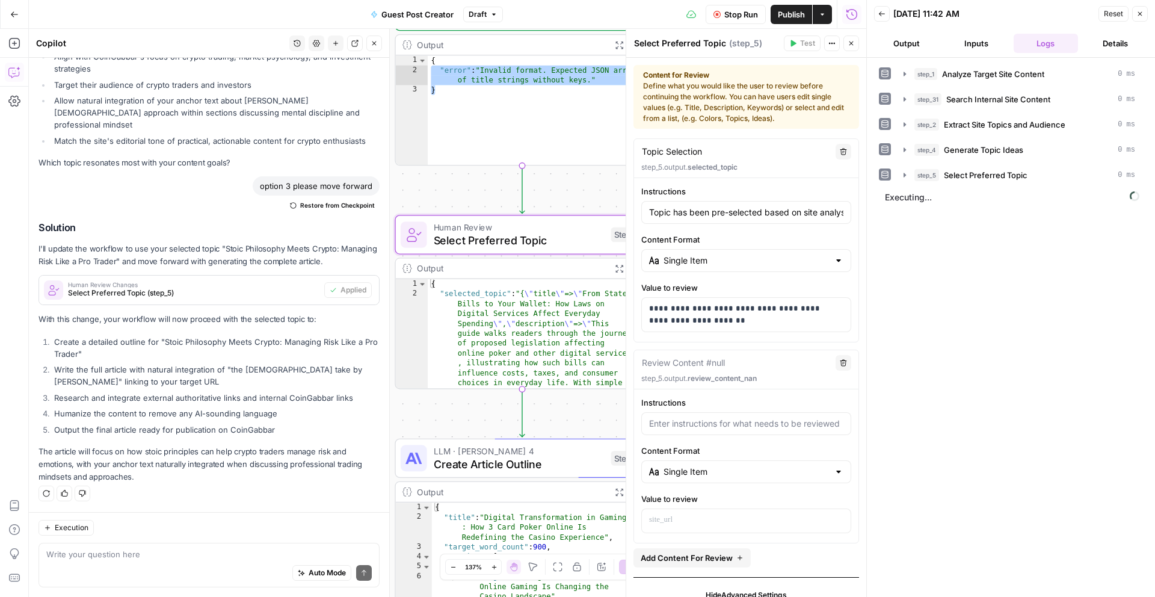
click at [855, 44] on button "Close" at bounding box center [852, 43] width 16 height 16
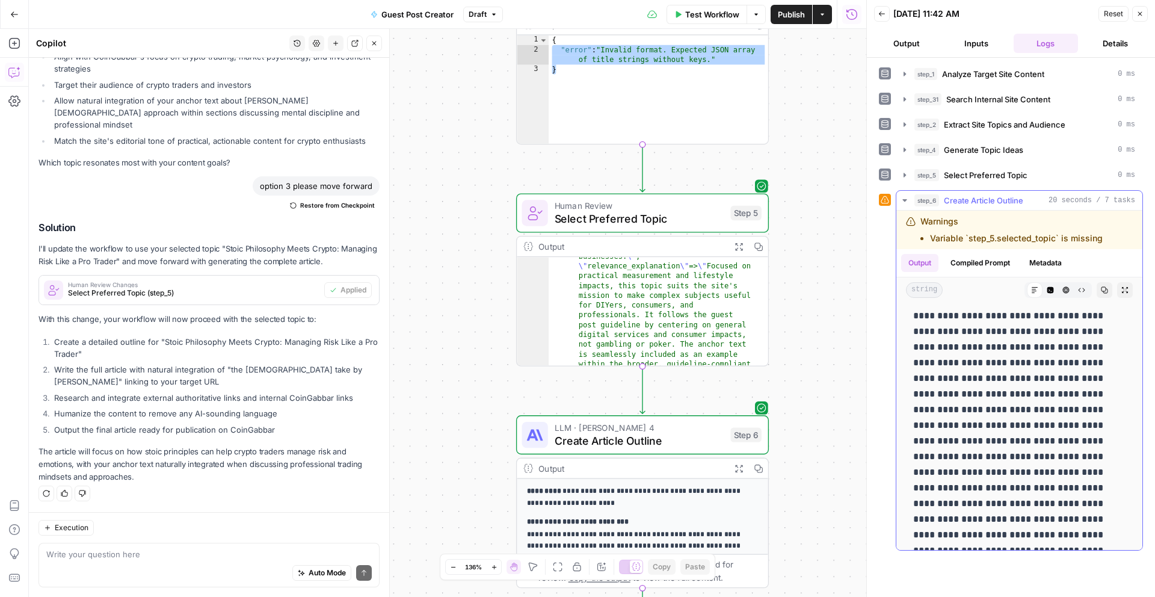
scroll to position [0, 0]
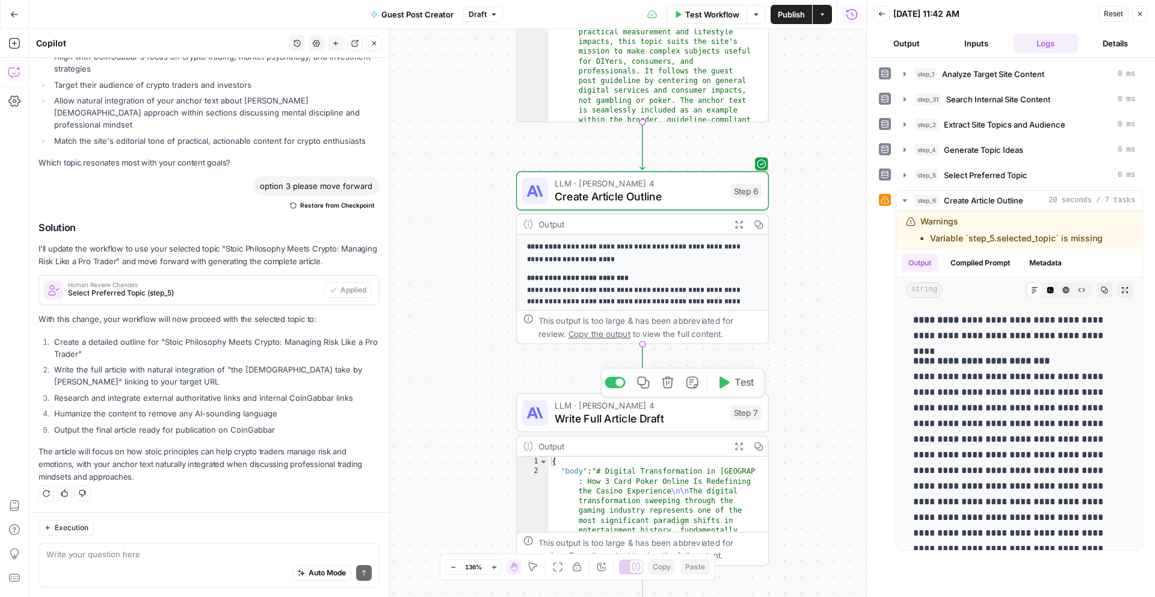
click at [732, 393] on div "Copy step Delete step Add Note Test" at bounding box center [683, 382] width 164 height 29
click at [727, 385] on icon "button" at bounding box center [723, 382] width 13 height 13
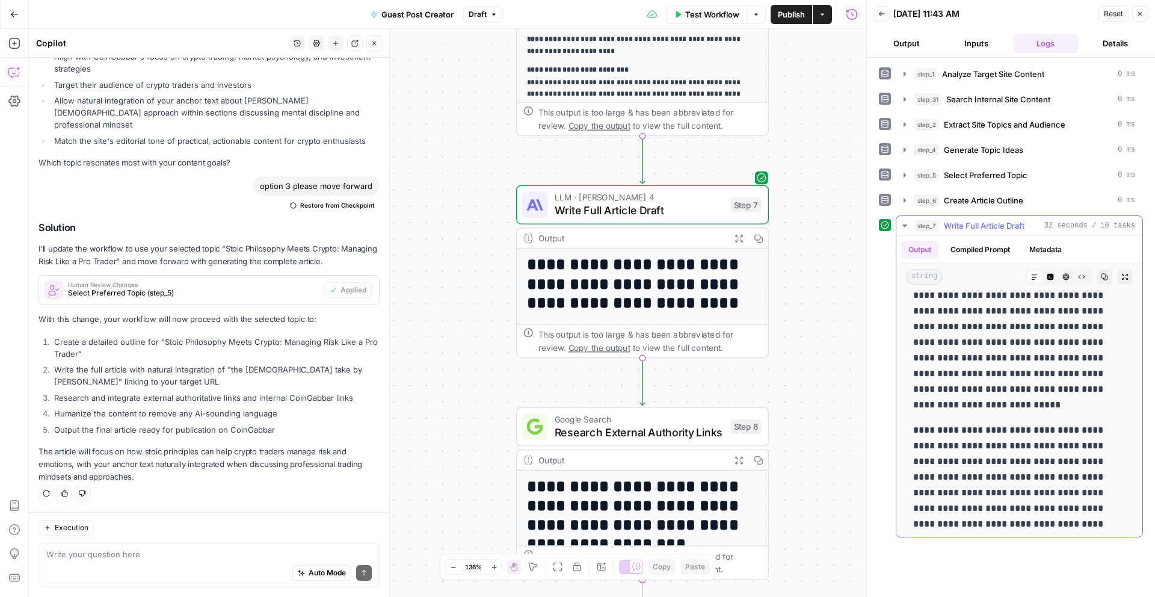
scroll to position [965, 0]
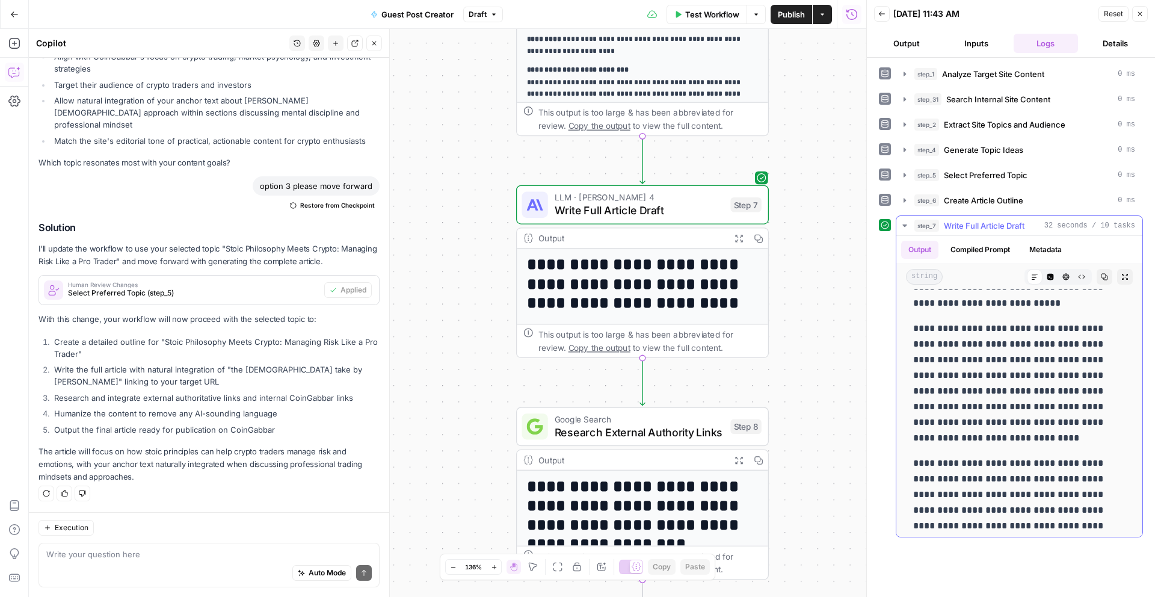
drag, startPoint x: 1007, startPoint y: 393, endPoint x: 934, endPoint y: 391, distance: 73.4
click at [934, 391] on p "**********" at bounding box center [1014, 383] width 203 height 125
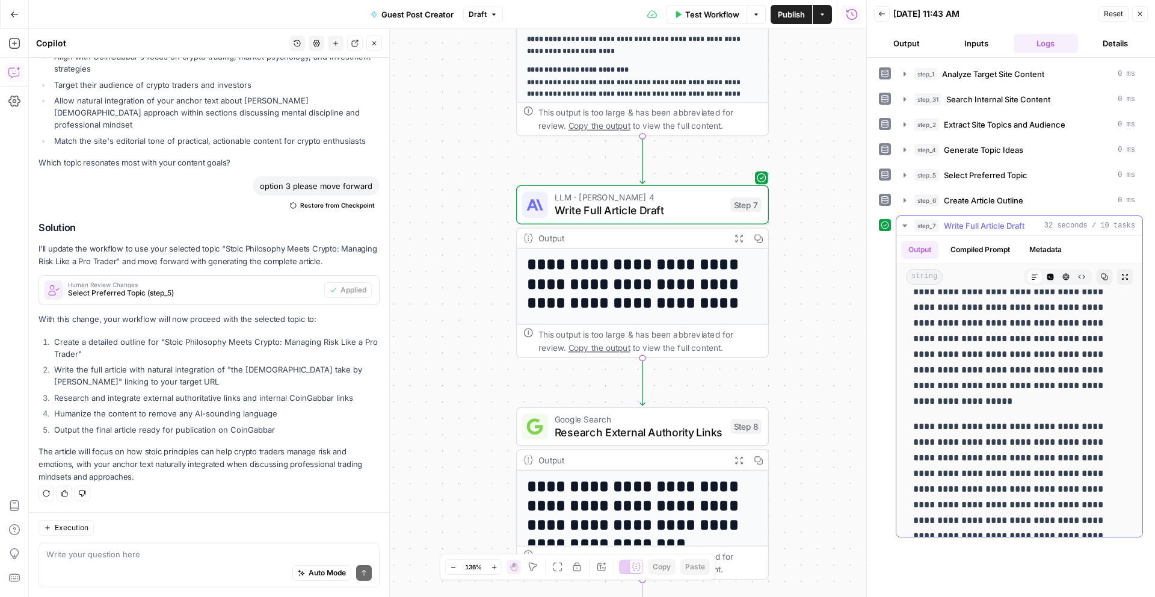
scroll to position [1558, 0]
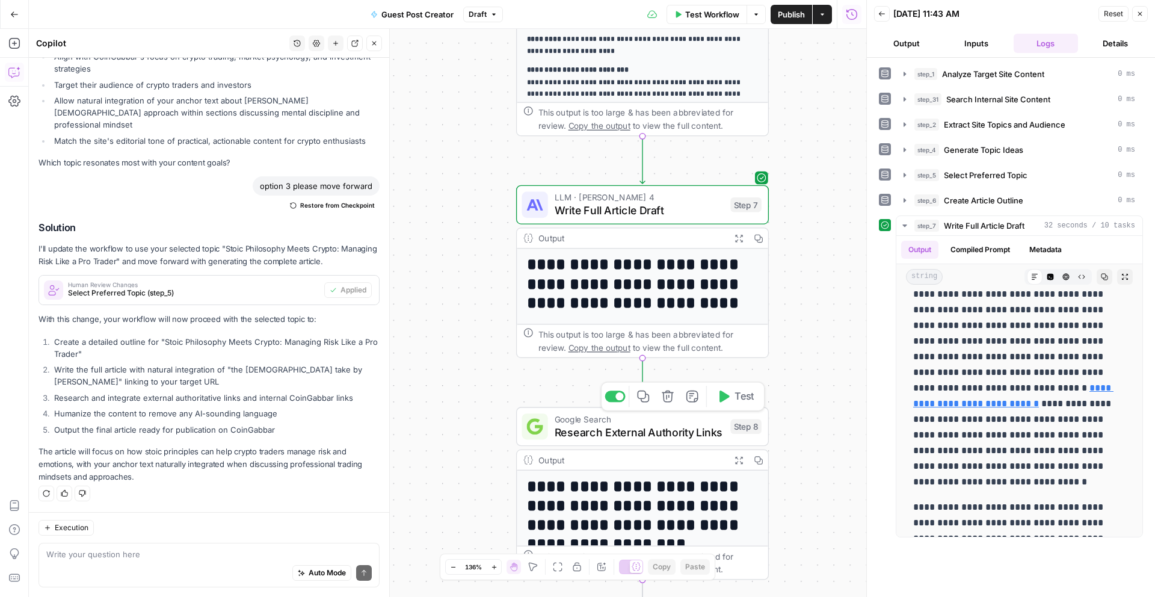
click at [738, 401] on span "Test" at bounding box center [745, 396] width 20 height 14
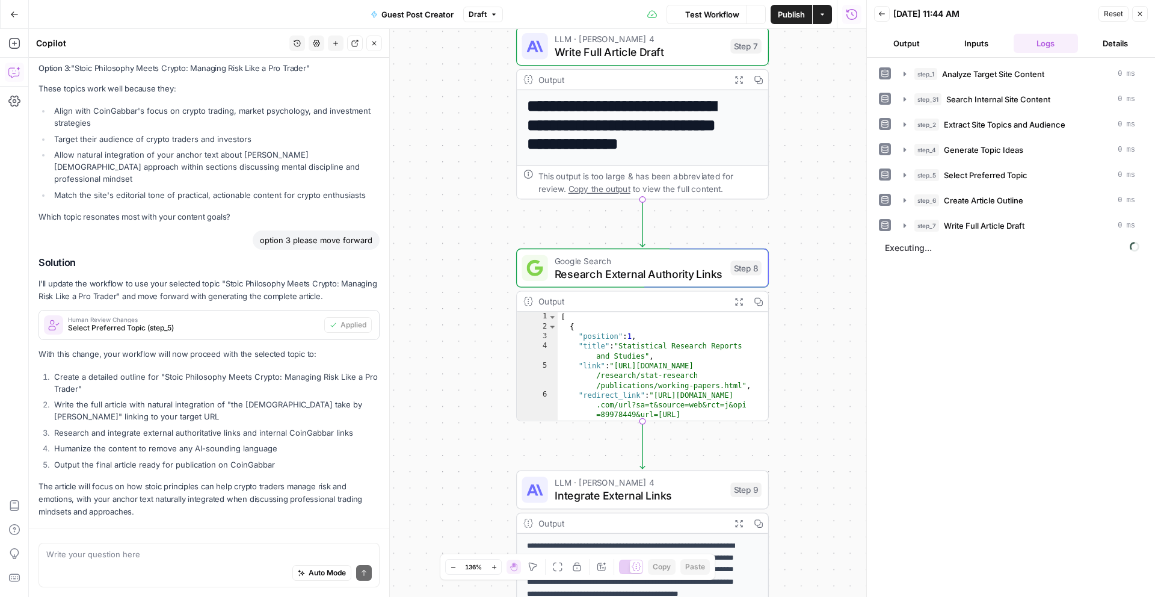
scroll to position [3699, 0]
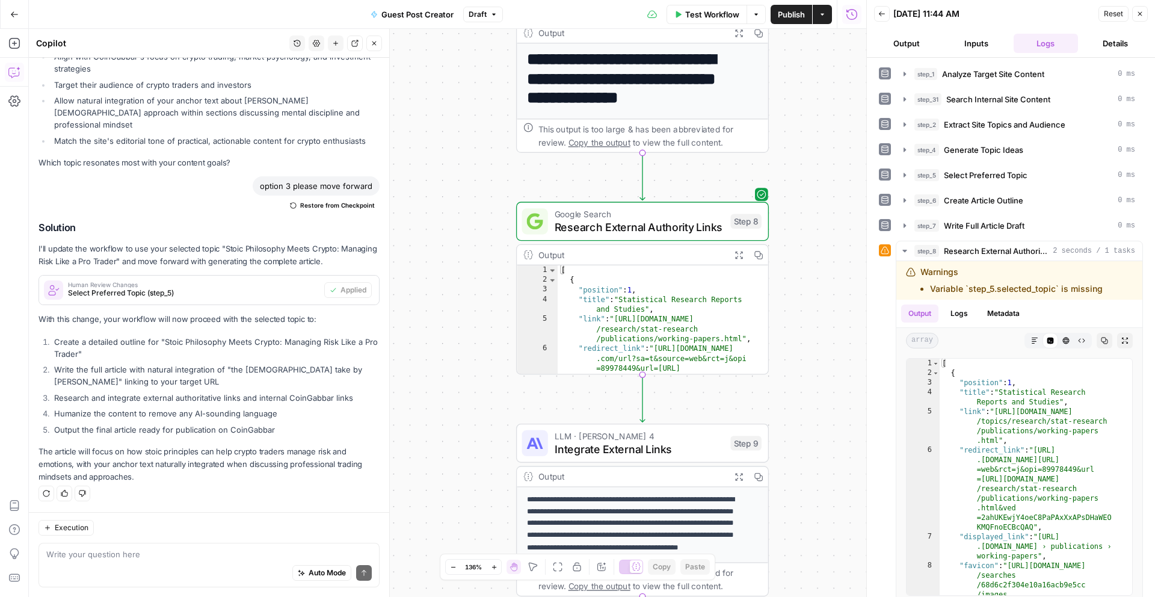
click at [736, 410] on div "**********" at bounding box center [448, 313] width 838 height 568
click at [736, 423] on button "Test" at bounding box center [735, 413] width 51 height 21
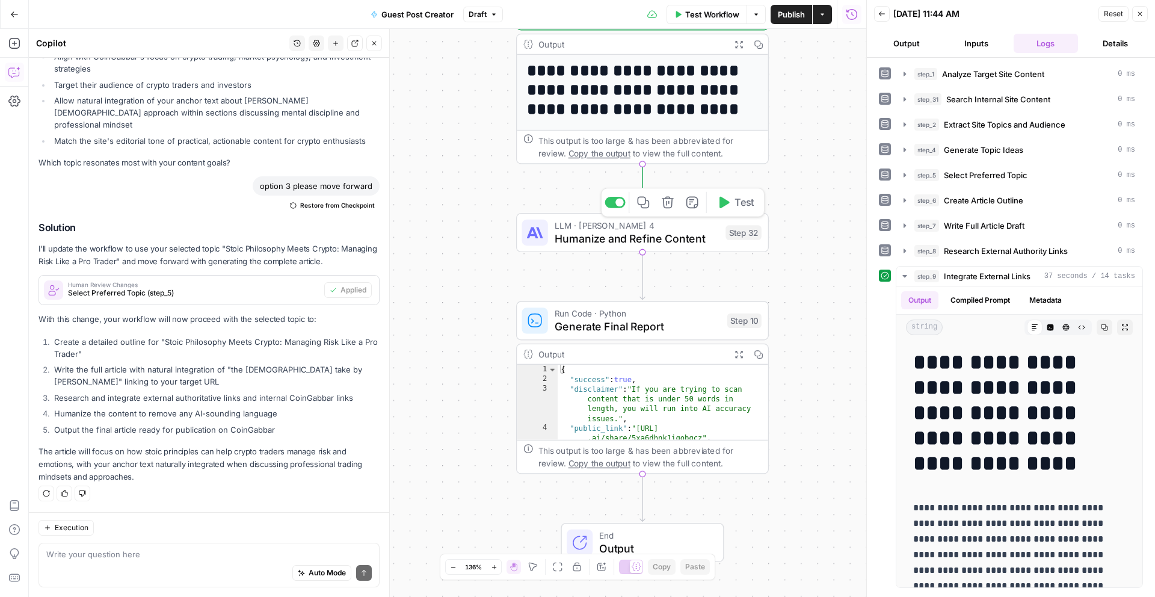
click at [732, 205] on button "Test" at bounding box center [735, 202] width 51 height 21
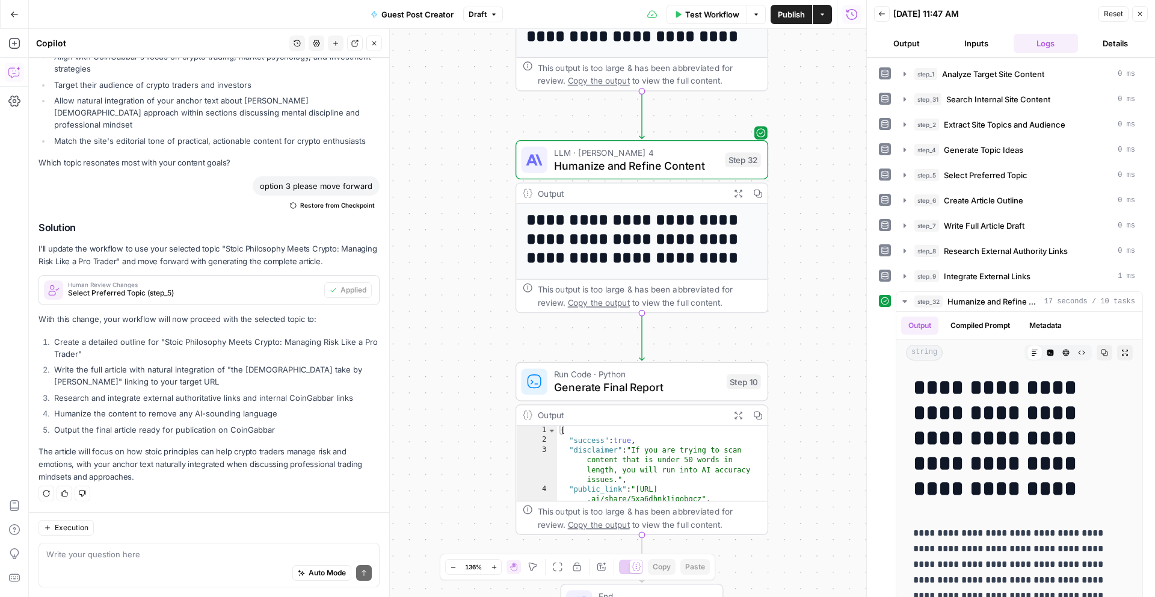
drag, startPoint x: 815, startPoint y: 454, endPoint x: 815, endPoint y: 380, distance: 74.0
click at [815, 381] on div "**********" at bounding box center [448, 313] width 838 height 568
click at [736, 359] on button "Test" at bounding box center [734, 350] width 51 height 21
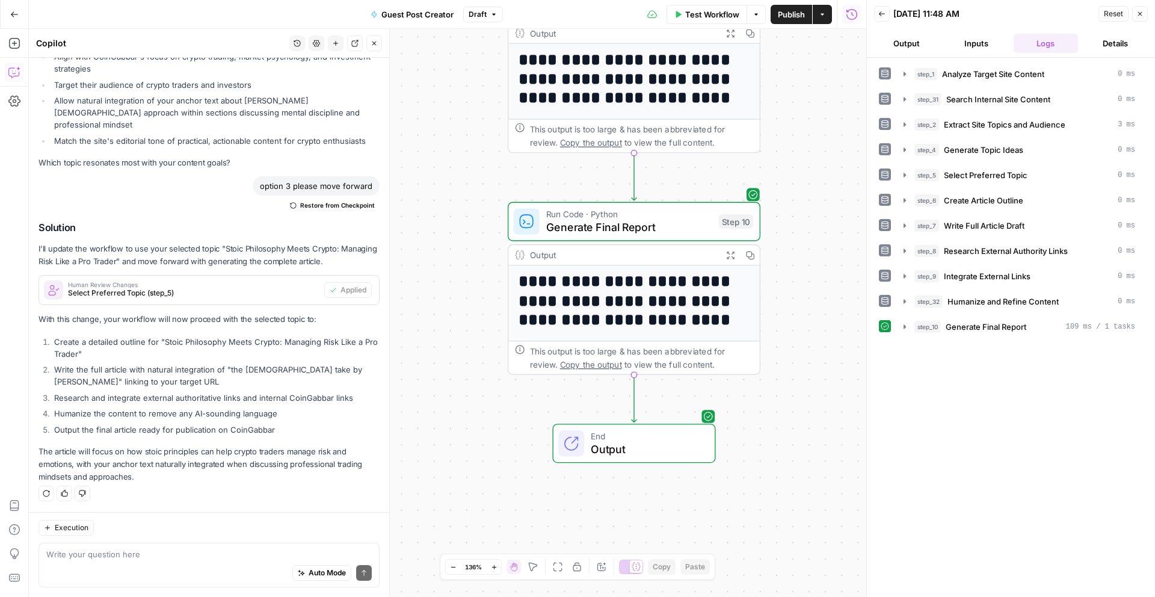
drag, startPoint x: 821, startPoint y: 449, endPoint x: 813, endPoint y: 290, distance: 159.0
click at [813, 290] on div "**********" at bounding box center [448, 313] width 838 height 568
click at [667, 446] on span "Output" at bounding box center [646, 449] width 111 height 16
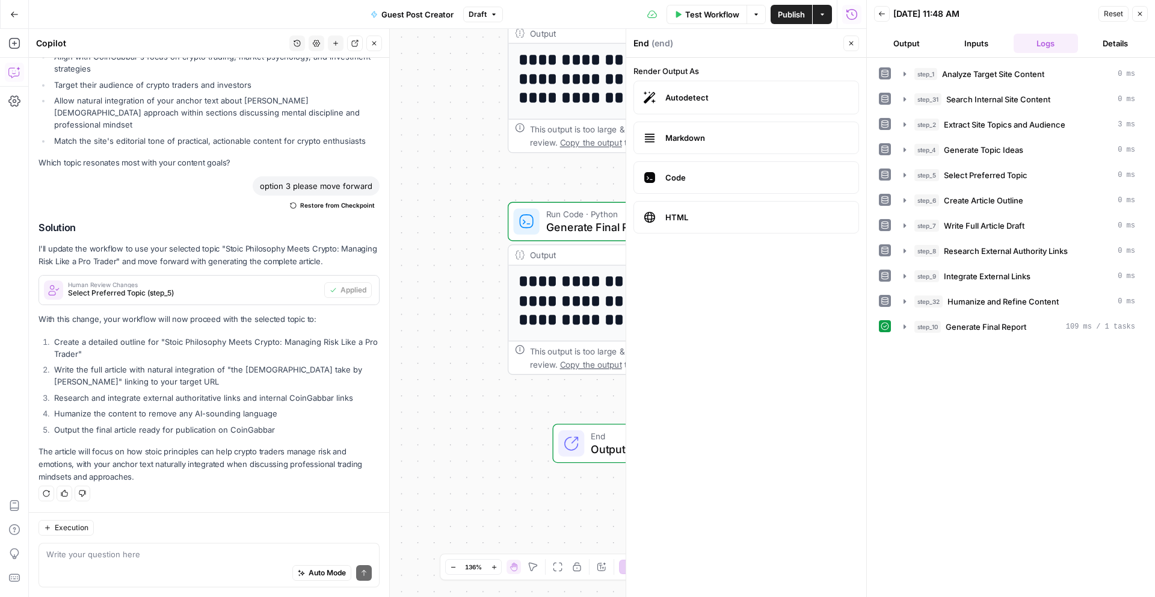
click at [910, 47] on button "Output" at bounding box center [906, 43] width 65 height 19
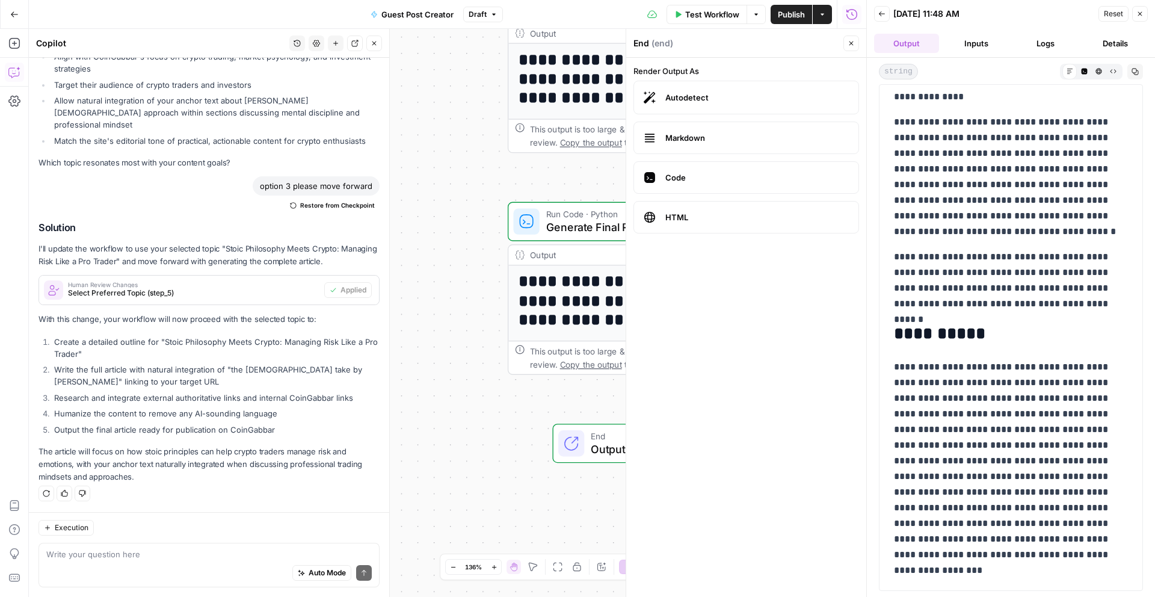
scroll to position [1934, 0]
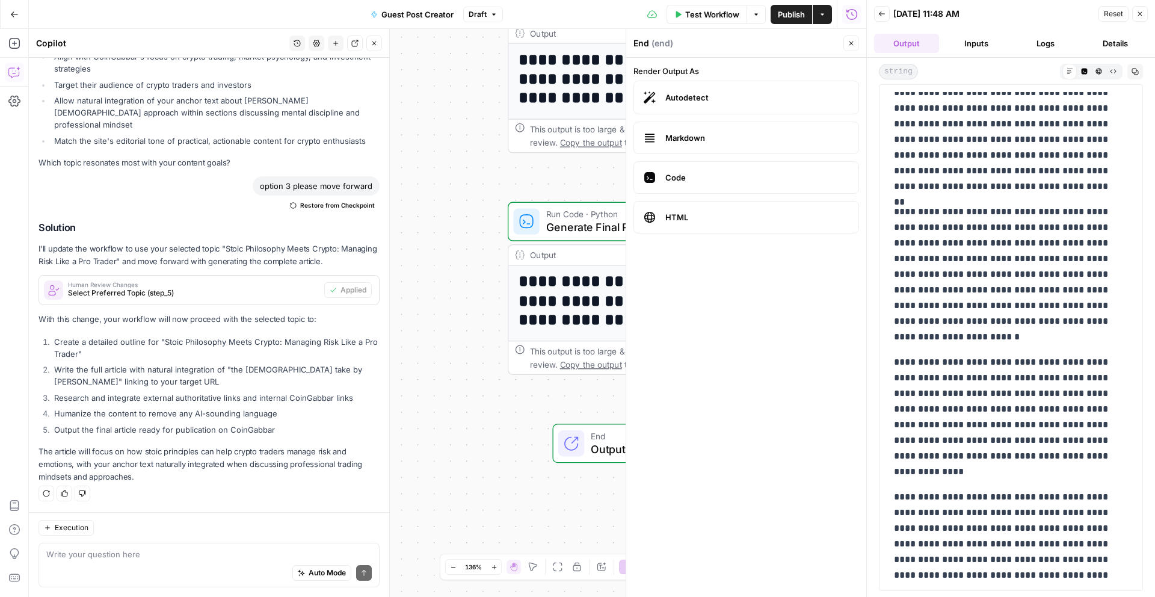
click at [1044, 327] on p "**********" at bounding box center [1006, 274] width 225 height 141
click at [1047, 304] on p "**********" at bounding box center [1006, 274] width 225 height 141
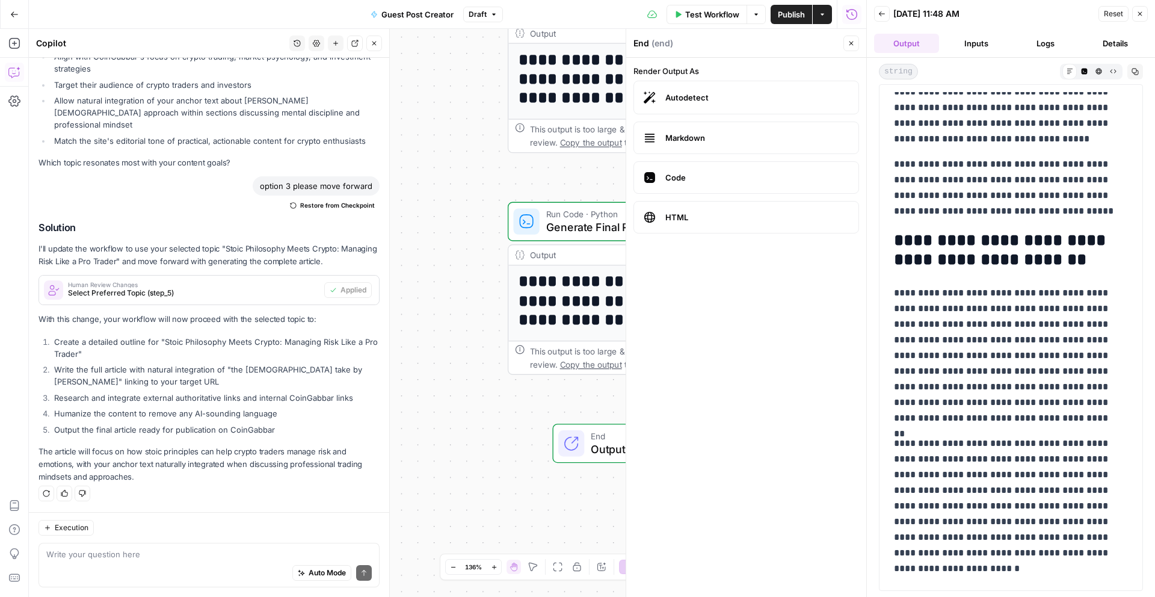
scroll to position [1679, 0]
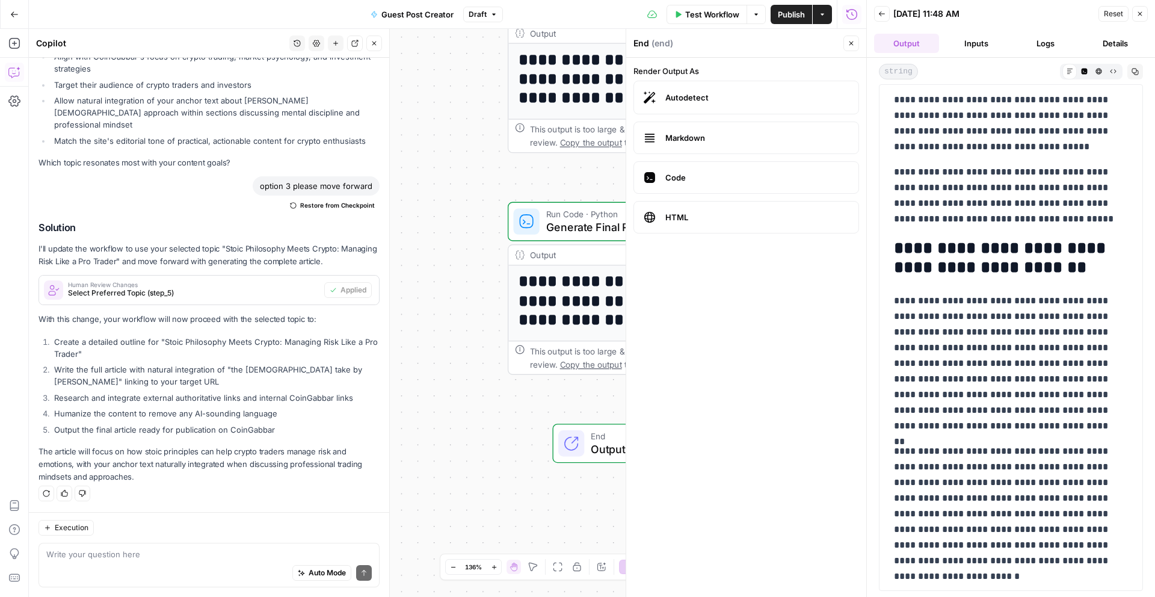
click at [1046, 221] on p "**********" at bounding box center [1006, 195] width 225 height 63
click at [1046, 218] on p "**********" at bounding box center [1006, 195] width 225 height 63
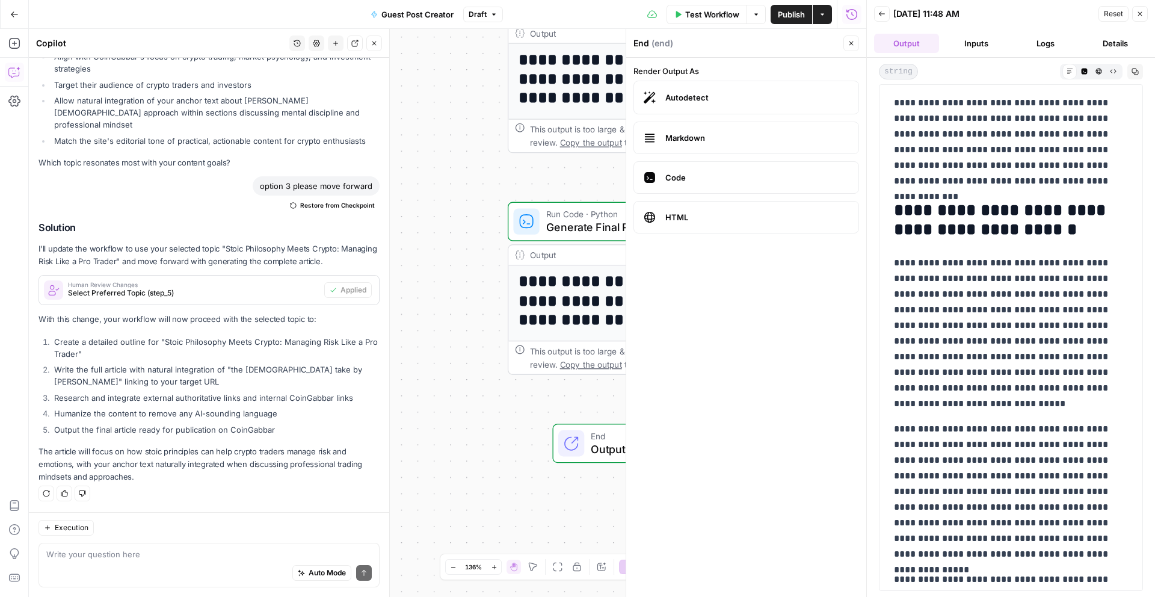
scroll to position [309, 0]
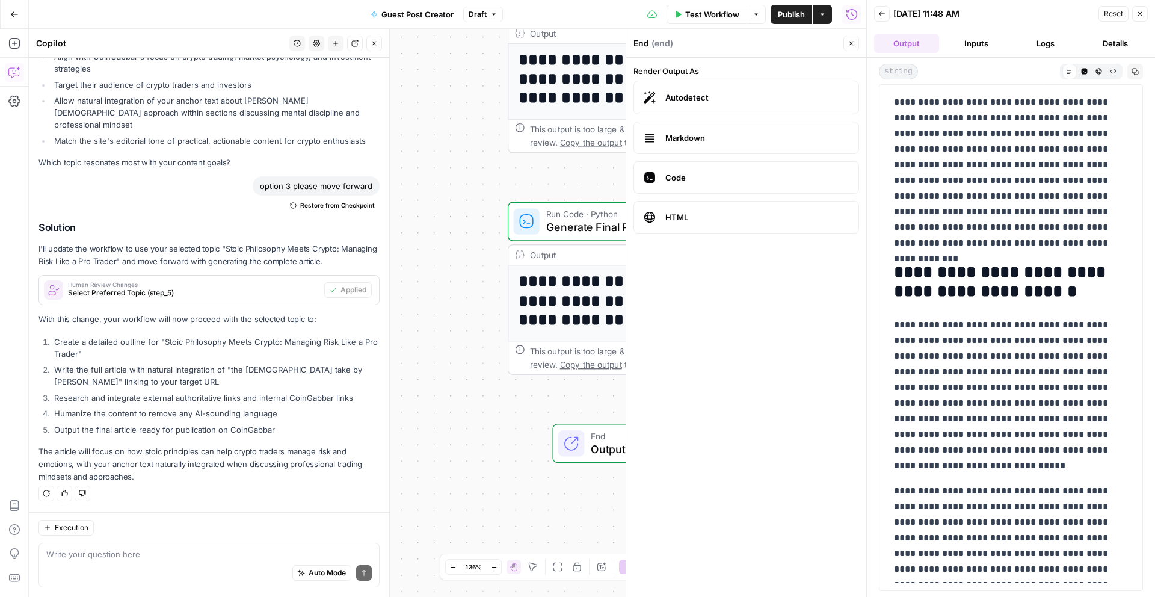
click at [986, 377] on p "**********" at bounding box center [1006, 395] width 225 height 156
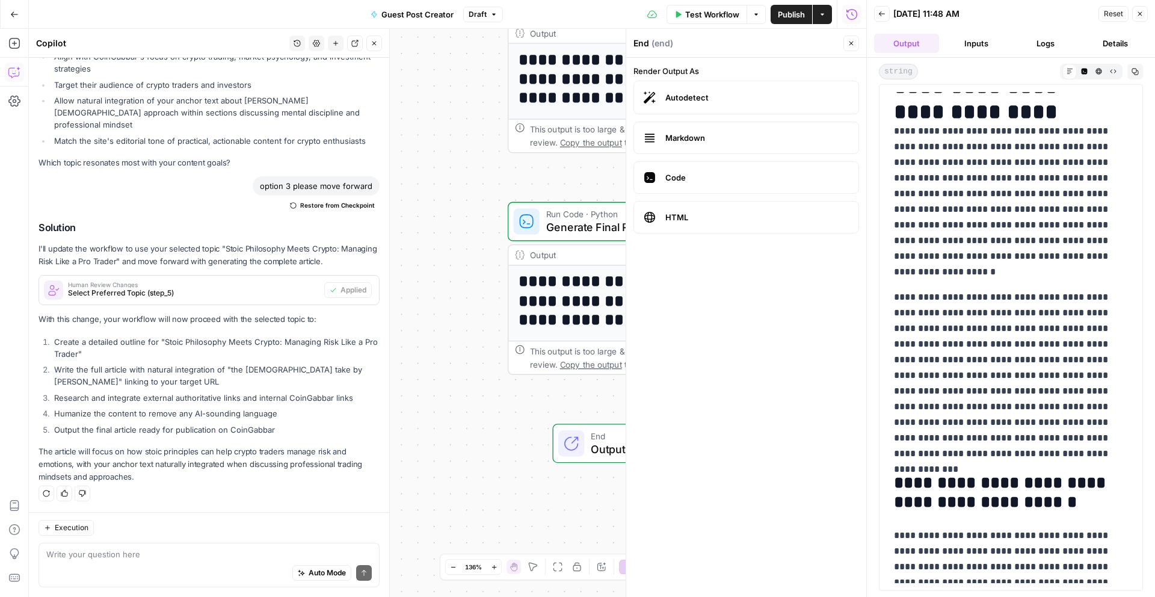
scroll to position [0, 0]
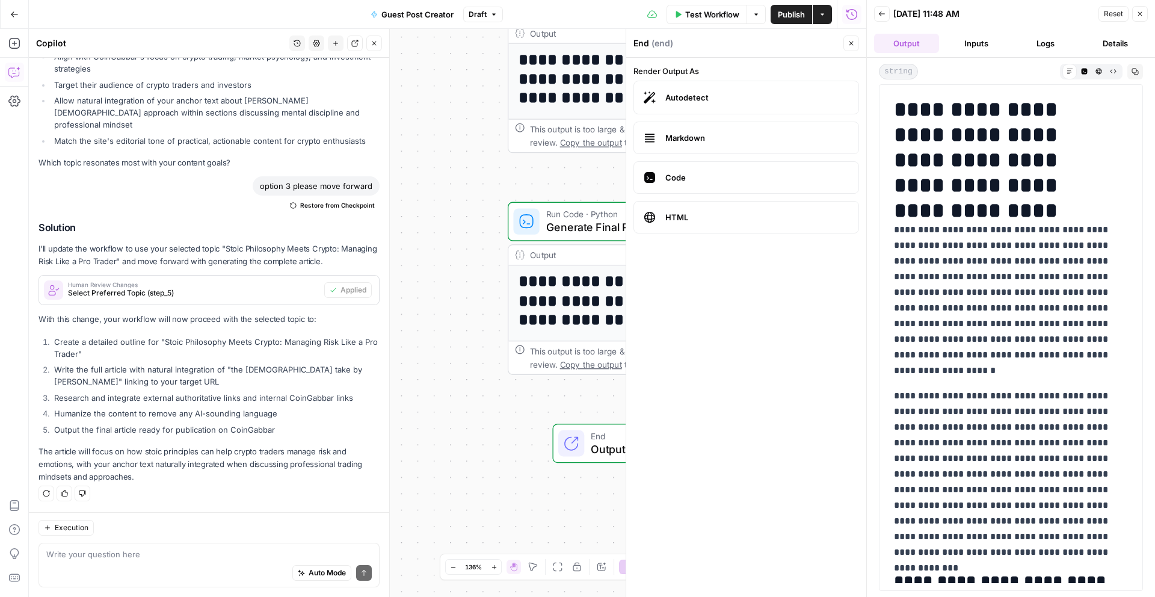
click at [1135, 71] on icon "button" at bounding box center [1135, 71] width 7 height 7
